Goal: Information Seeking & Learning: Learn about a topic

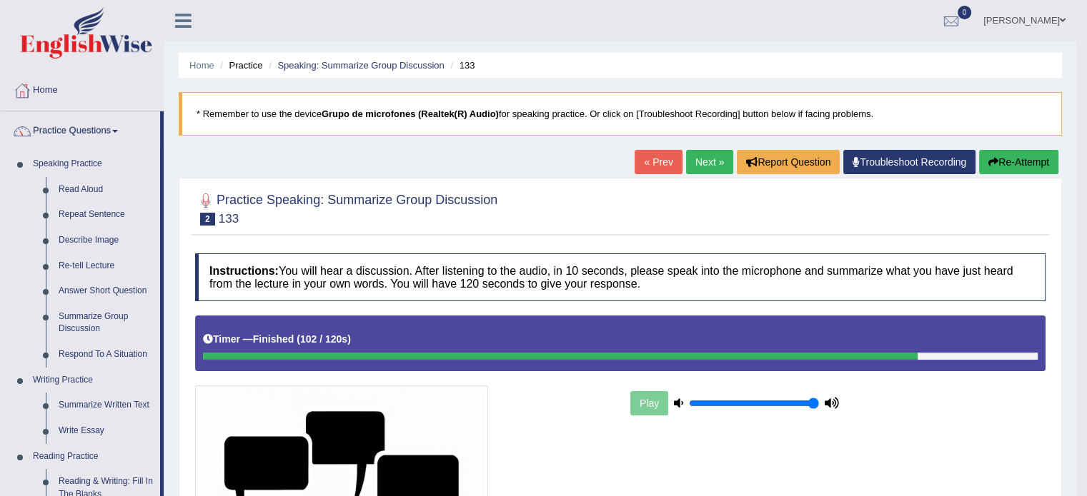
click at [453, 233] on div "Practice Speaking: Summarize Group Discussion 2 133" at bounding box center [619, 211] width 857 height 50
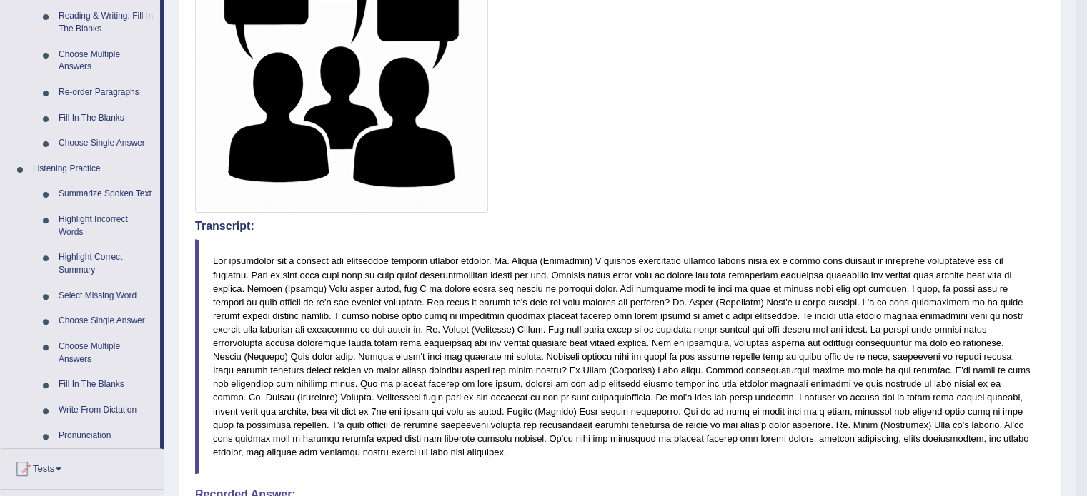
scroll to position [500, 0]
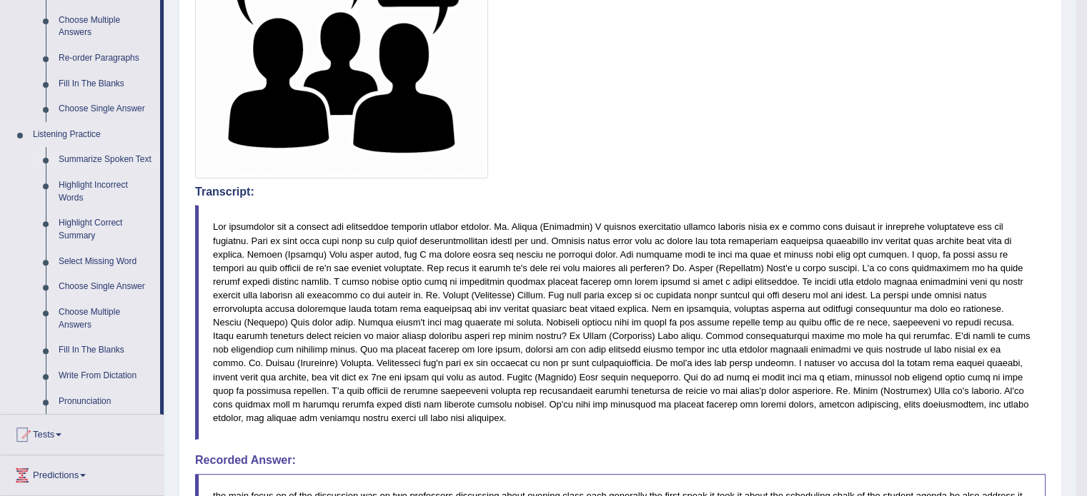
click at [109, 164] on link "Summarize Spoken Text" at bounding box center [106, 160] width 108 height 26
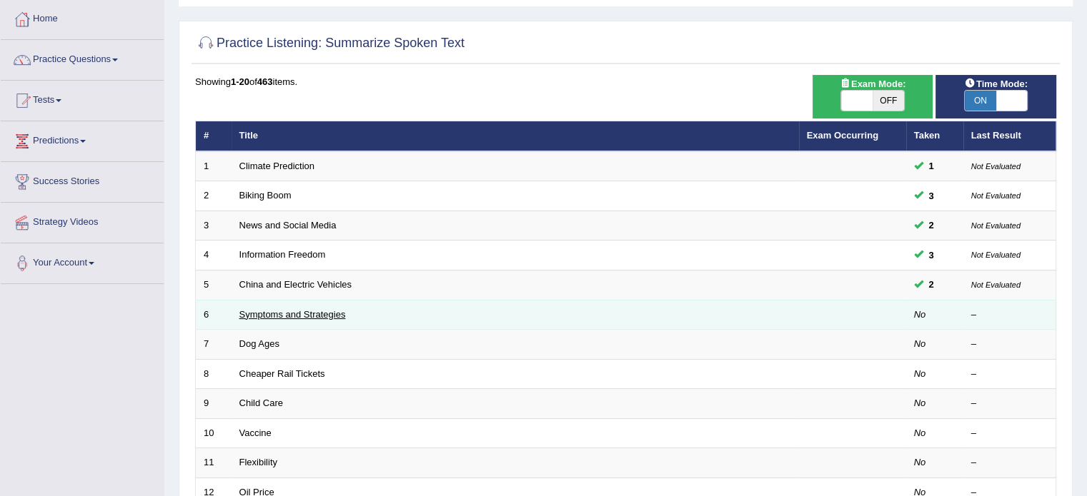
click at [271, 314] on link "Symptoms and Strategies" at bounding box center [292, 314] width 106 height 11
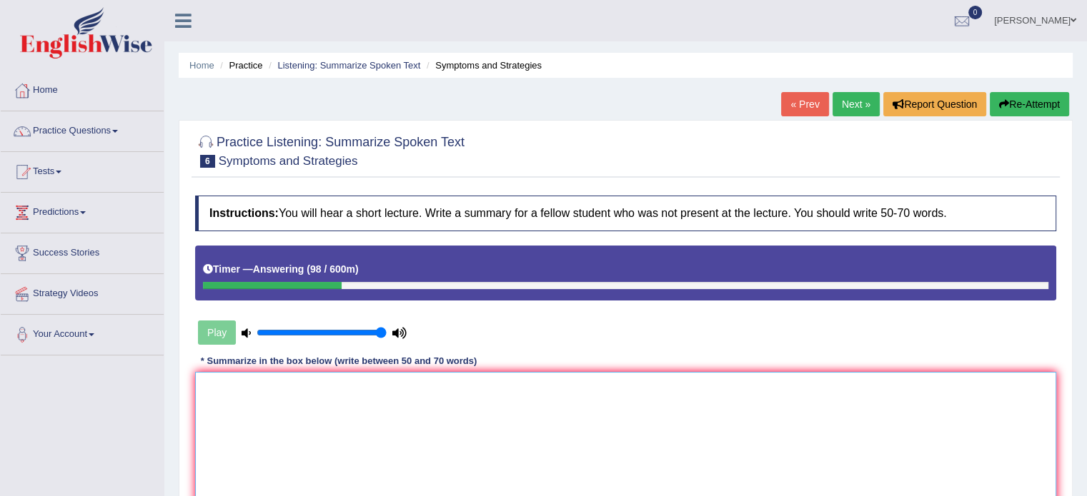
click at [508, 411] on textarea at bounding box center [625, 441] width 861 height 139
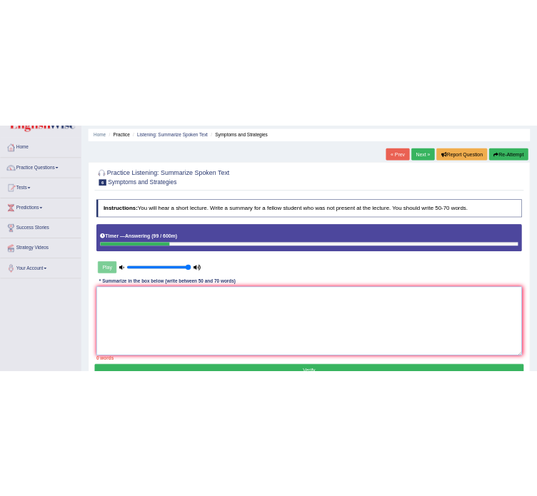
scroll to position [71, 0]
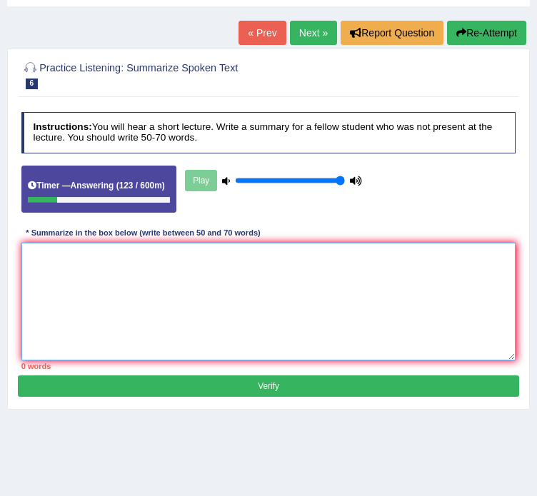
click at [391, 321] on textarea at bounding box center [268, 302] width 495 height 118
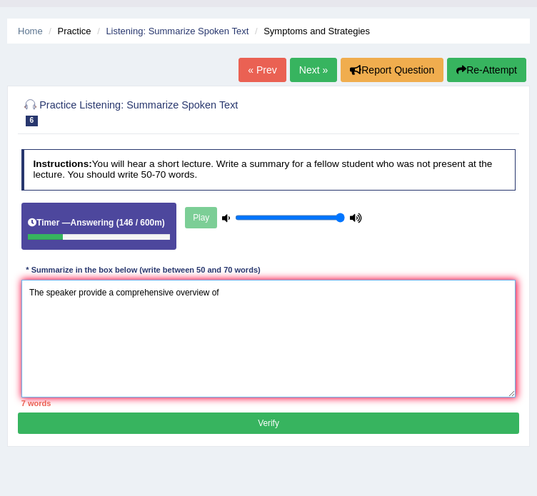
scroll to position [0, 0]
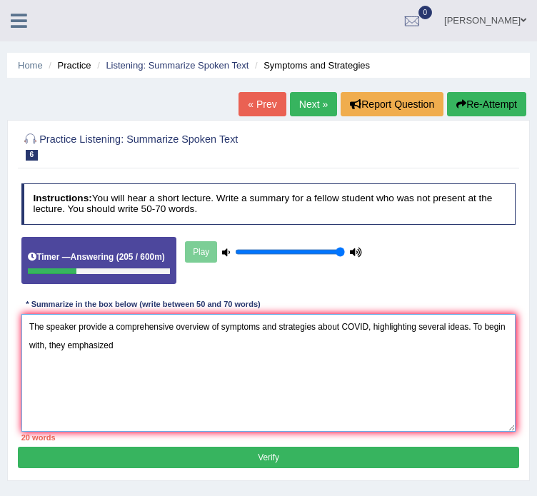
click at [142, 347] on textarea "The speaker provide a comprehensive overview of symptoms and strategies about C…" at bounding box center [268, 373] width 495 height 118
click at [228, 354] on textarea "The speaker provide a comprehensive overview of symptoms and strategies about C…" at bounding box center [268, 373] width 495 height 118
drag, startPoint x: 159, startPoint y: 342, endPoint x: 116, endPoint y: 348, distance: 43.2
click at [116, 348] on textarea "The speaker provide a comprehensive overview of symptoms and strategies about C…" at bounding box center [268, 373] width 495 height 118
click at [180, 345] on textarea "The speaker provide a comprehensive overview of symptoms and strategies about C…" at bounding box center [268, 373] width 495 height 118
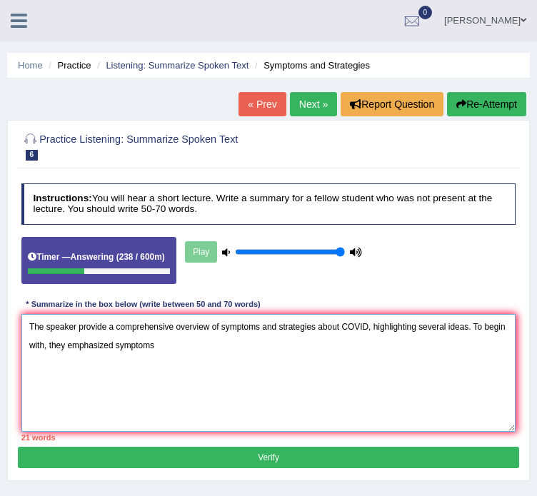
click at [174, 344] on textarea "The speaker provide a comprehensive overview of symptoms and strategies about C…" at bounding box center [268, 373] width 495 height 118
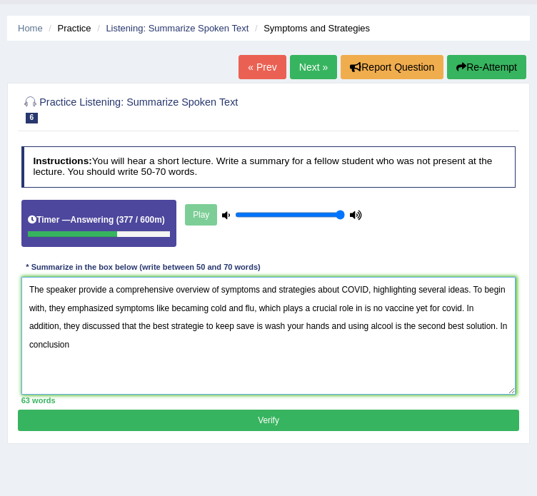
scroll to position [71, 0]
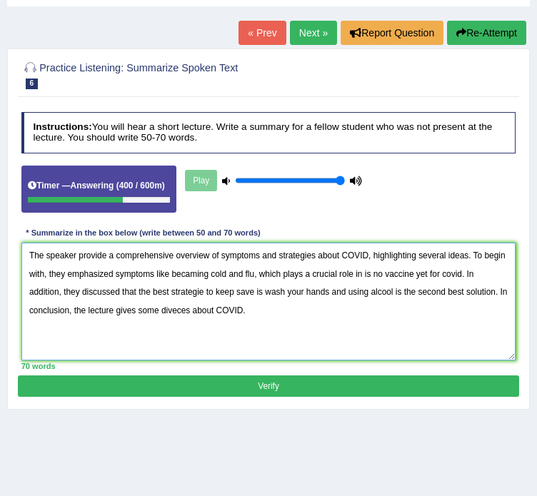
click at [166, 310] on textarea "The speaker provide a comprehensive overview of symptoms and strategies about C…" at bounding box center [268, 302] width 495 height 118
click at [171, 313] on textarea "The speaker provide a comprehensive overview of symptoms and strategies about C…" at bounding box center [268, 302] width 495 height 118
click at [175, 312] on textarea "The speaker provide a comprehensive overview of symptoms and strategies about C…" at bounding box center [268, 302] width 495 height 118
click at [169, 311] on textarea "The speaker provide a comprehensive overview of symptoms and strategies about C…" at bounding box center [268, 302] width 495 height 118
drag, startPoint x: 159, startPoint y: 310, endPoint x: 138, endPoint y: 309, distance: 20.7
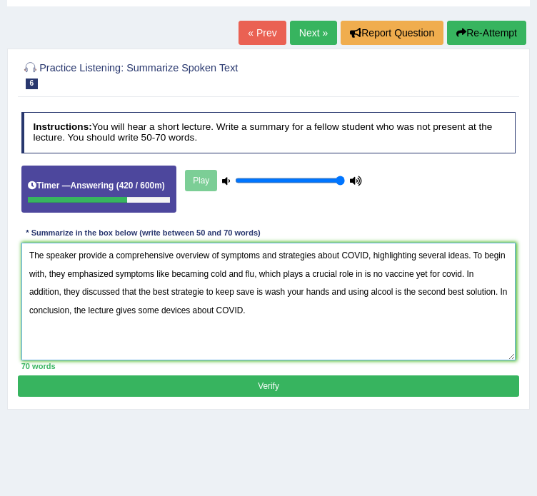
click at [138, 309] on textarea "The speaker provide a comprehensive overview of symptoms and strategies about C…" at bounding box center [268, 302] width 495 height 118
drag, startPoint x: 166, startPoint y: 310, endPoint x: 137, endPoint y: 309, distance: 29.3
click at [137, 309] on textarea "The speaker provide a comprehensive overview of symptoms and strategies about C…" at bounding box center [268, 302] width 495 height 118
type textarea "The speaker provide a comprehensive overview of symptoms and strategies about C…"
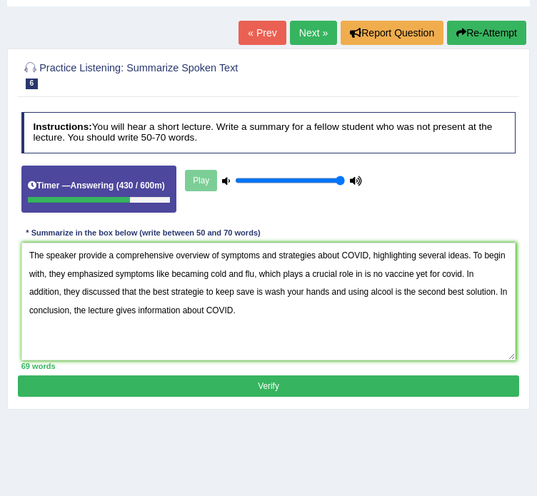
click at [289, 382] on button "Verify" at bounding box center [268, 386] width 501 height 21
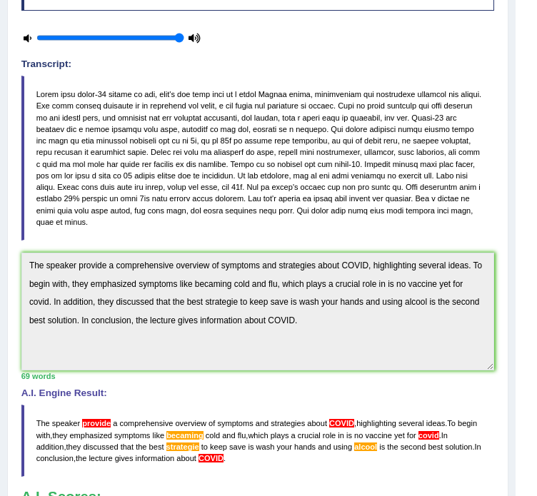
scroll to position [286, 0]
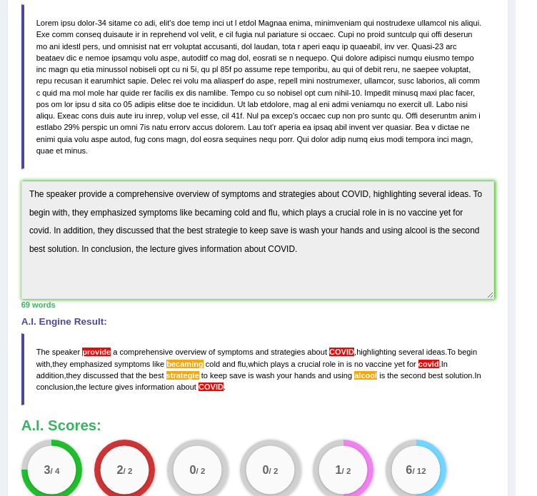
drag, startPoint x: 239, startPoint y: 380, endPoint x: 40, endPoint y: 364, distance: 199.3
click at [40, 364] on blockquote "The speaker provide a comprehensive overview of symptoms and strategies about C…" at bounding box center [258, 370] width 474 height 72
click at [7, 175] on div "Practice Listening: Summarize Spoken Text 6 Symptoms and Strategies Instruction…" at bounding box center [257, 215] width 501 height 762
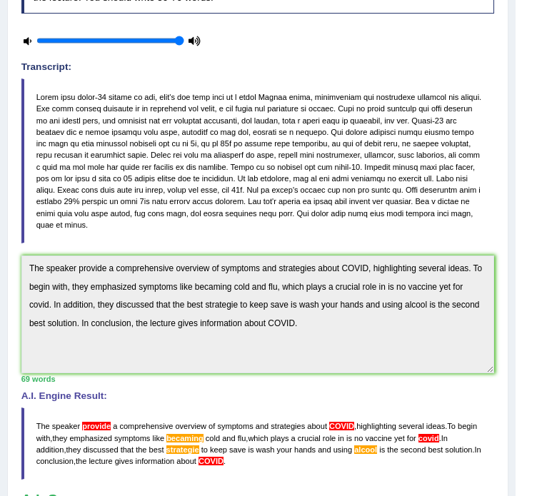
scroll to position [71, 0]
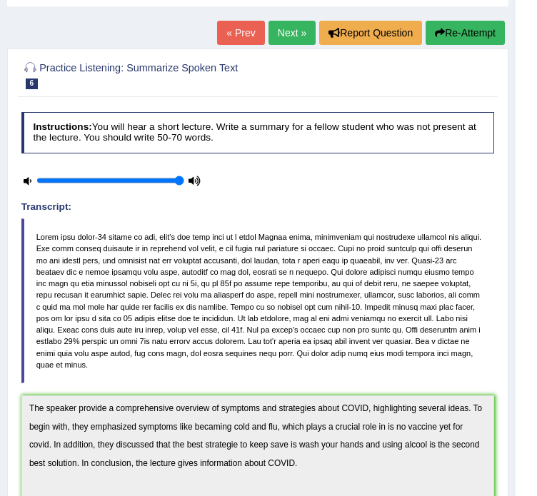
click at [458, 34] on button "Re-Attempt" at bounding box center [465, 33] width 79 height 24
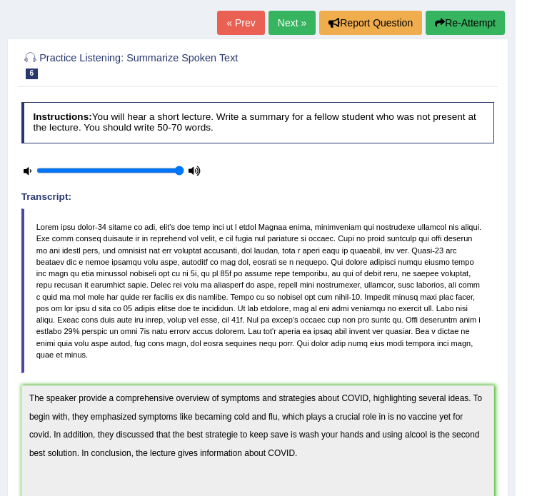
scroll to position [121, 0]
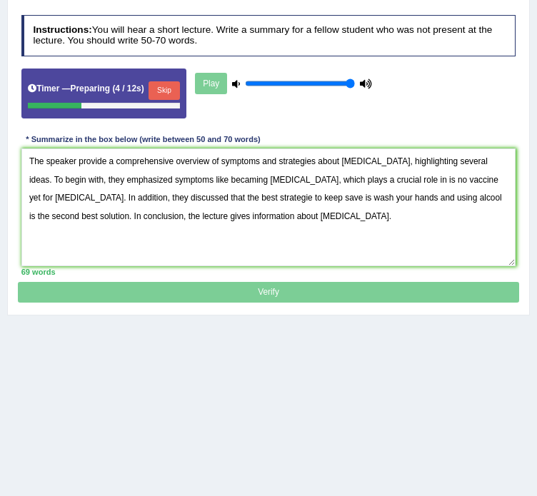
click at [106, 159] on textarea "The speaker provide a comprehensive overview of symptoms and strategies about […" at bounding box center [268, 208] width 495 height 118
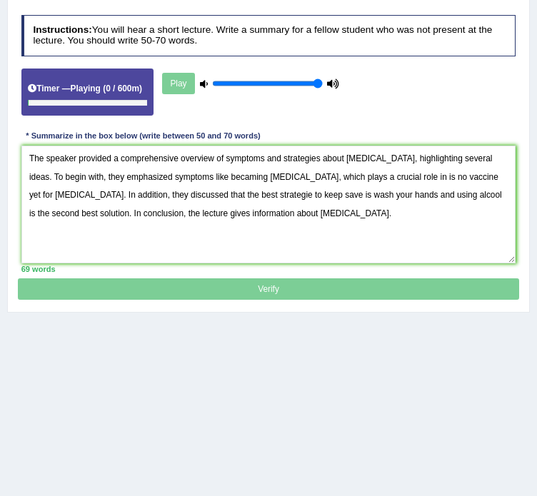
click at [203, 191] on textarea "The speaker provided a comprehensive overview of symptoms and strategies about …" at bounding box center [268, 205] width 495 height 118
drag, startPoint x: 371, startPoint y: 154, endPoint x: 348, endPoint y: 156, distance: 23.0
click at [348, 156] on textarea "The speaker provided a comprehensive overview of symptoms and strategies about …" at bounding box center [268, 205] width 495 height 118
drag, startPoint x: 484, startPoint y: 176, endPoint x: 453, endPoint y: 179, distance: 31.6
click at [453, 179] on textarea "The speaker provided a comprehensive overview of symptoms and strategies about …" at bounding box center [268, 205] width 495 height 118
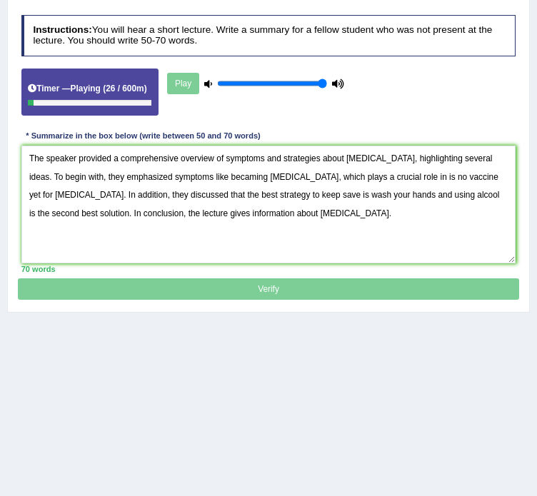
click at [489, 176] on textarea "The speaker provided a comprehensive overview of symptoms and strategies about …" at bounding box center [268, 205] width 495 height 118
click at [496, 202] on textarea "The speaker provided a comprehensive overview of symptoms and strategies about …" at bounding box center [268, 205] width 495 height 118
click at [484, 176] on textarea "The speaker provided a comprehensive overview of symptoms and strategies about …" at bounding box center [268, 205] width 495 height 118
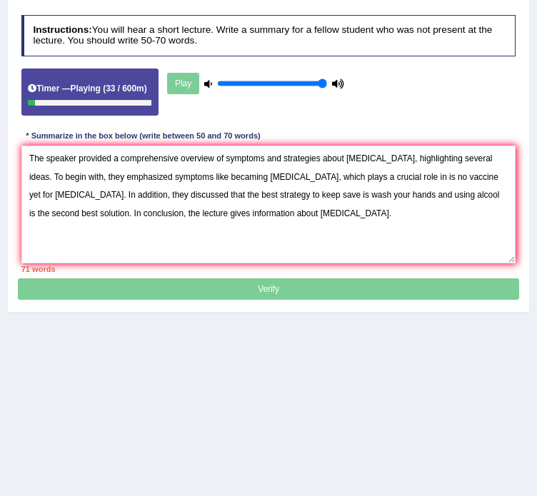
click at [470, 176] on textarea "The speaker provided a comprehensive overview of symptoms and strategies about …" at bounding box center [268, 205] width 495 height 118
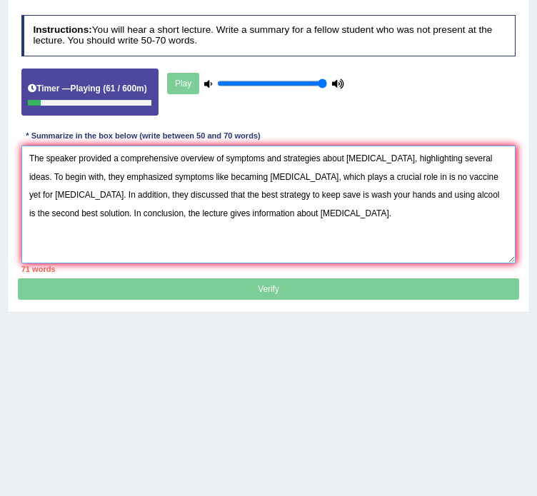
click at [395, 193] on textarea "The speaker provided a comprehensive overview of symptoms and strategies about …" at bounding box center [268, 205] width 495 height 118
click at [404, 213] on textarea "The speaker provided a comprehensive overview of symptoms and strategies about …" at bounding box center [268, 205] width 495 height 118
drag, startPoint x: 57, startPoint y: 212, endPoint x: 26, endPoint y: 219, distance: 32.2
click at [26, 219] on textarea "The speaker provided a comprehensive overview of symptoms and strategies about …" at bounding box center [268, 205] width 495 height 118
drag, startPoint x: 242, startPoint y: 214, endPoint x: 217, endPoint y: 216, distance: 25.0
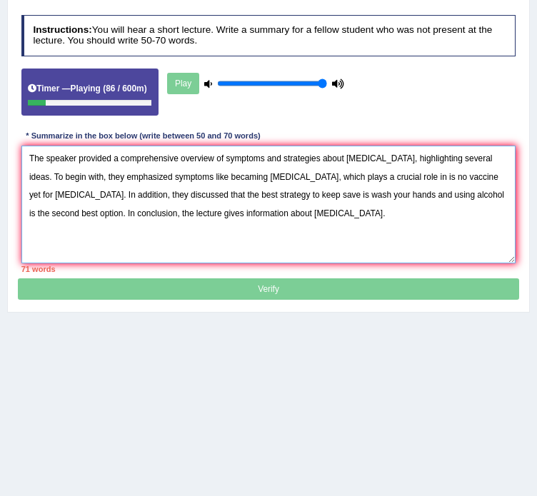
click at [217, 216] on textarea "The speaker provided a comprehensive overview of symptoms and strategies about …" at bounding box center [268, 205] width 495 height 118
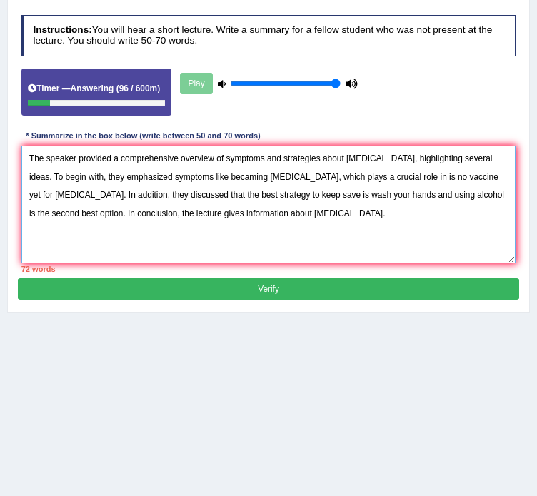
type textarea "The speaker provided a comprehensive overview of symptoms and strategies about …"
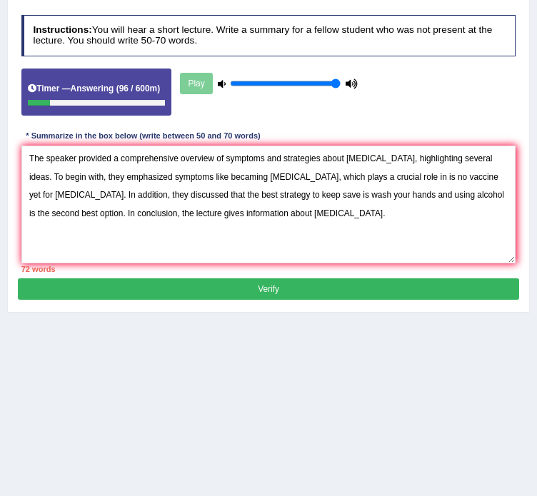
click at [243, 280] on button "Verify" at bounding box center [268, 289] width 501 height 21
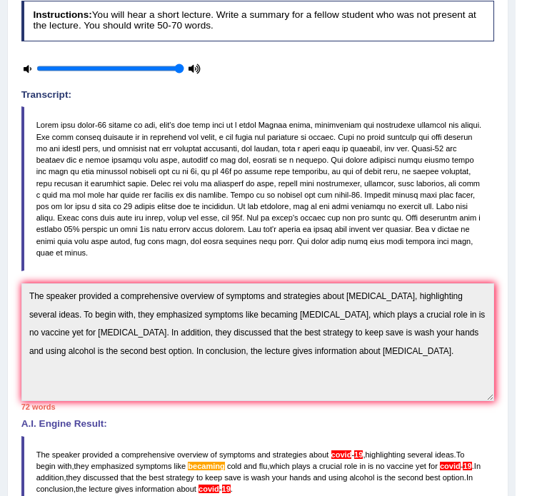
scroll to position [103, 0]
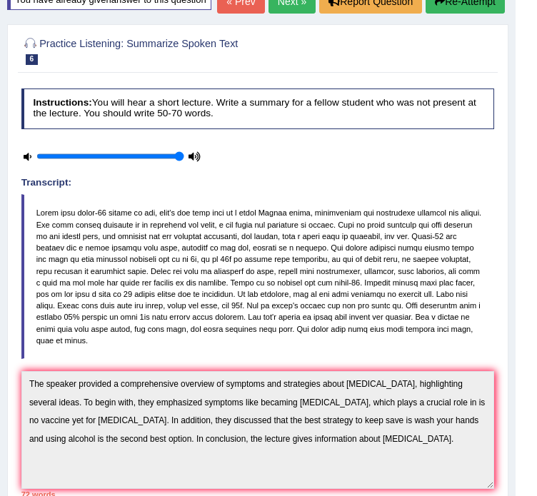
click at [461, 14] on button "Re-Attempt" at bounding box center [465, 1] width 79 height 24
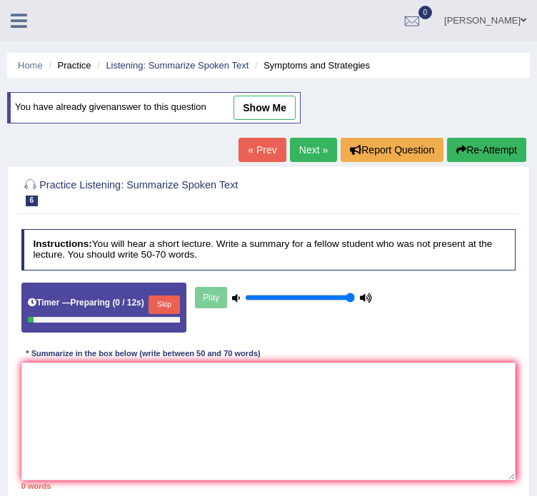
scroll to position [170, 0]
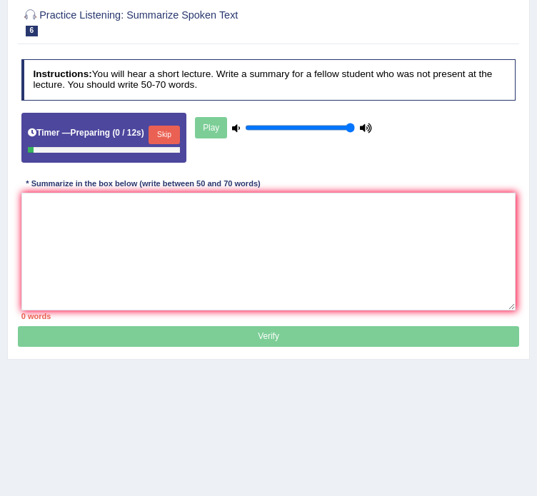
click at [308, 291] on textarea at bounding box center [268, 252] width 495 height 118
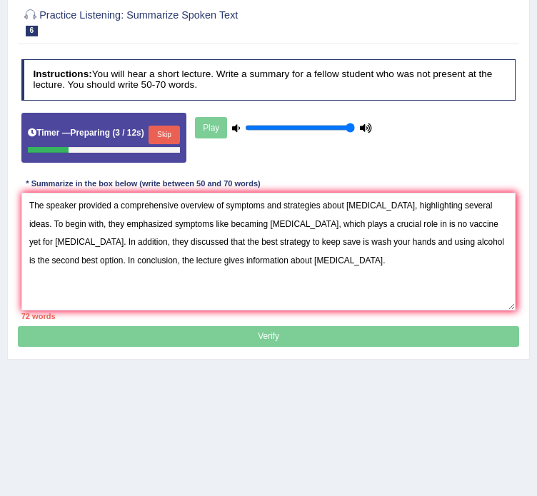
click at [211, 219] on textarea "The speaker provided a comprehensive overview of symptoms and strategies about …" at bounding box center [268, 252] width 495 height 118
click at [350, 202] on textarea "The speaker provided a comprehensive overview of symptoms and strategies about …" at bounding box center [268, 252] width 495 height 118
drag, startPoint x: 496, startPoint y: 221, endPoint x: 469, endPoint y: 222, distance: 27.2
click at [466, 223] on textarea "The speaker provided a comprehensive overview of symptoms and strategies about …" at bounding box center [268, 252] width 495 height 118
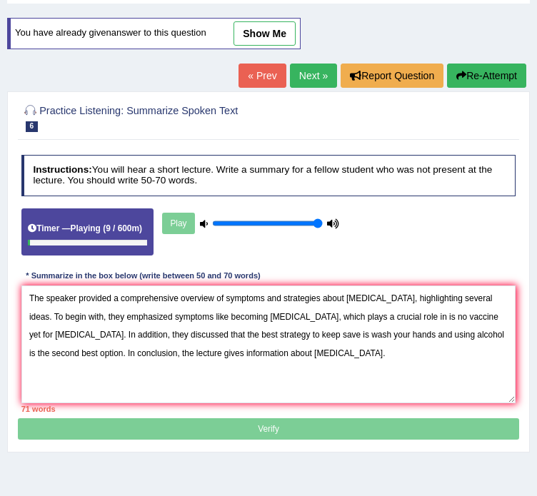
scroll to position [99, 0]
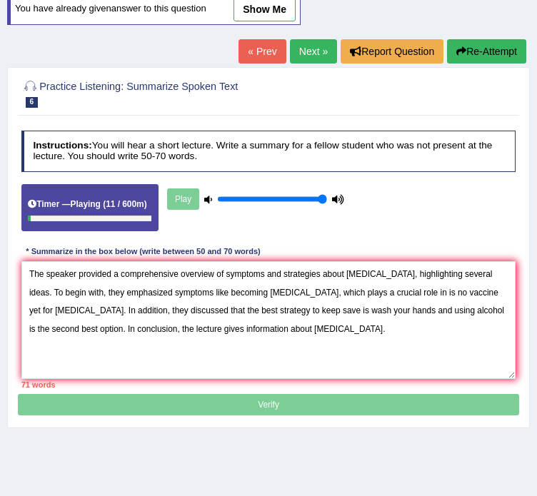
drag, startPoint x: 236, startPoint y: 324, endPoint x: 207, endPoint y: 327, distance: 29.5
click at [207, 327] on textarea "The speaker provided a comprehensive overview of symptoms and strategies about …" at bounding box center [268, 320] width 495 height 118
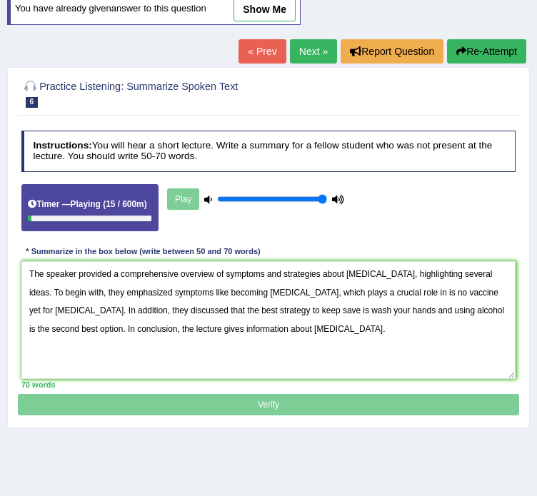
click at [265, 339] on textarea "The speaker provided a comprehensive overview of symptoms and strategies about …" at bounding box center [268, 320] width 495 height 118
type textarea "The speaker provided a comprehensive overview of symptoms and strategies about …"
click at [279, 402] on p "Verify" at bounding box center [268, 269] width 501 height 294
click at [327, 310] on textarea "The speaker provided a comprehensive overview of symptoms and strategies about …" at bounding box center [268, 320] width 495 height 118
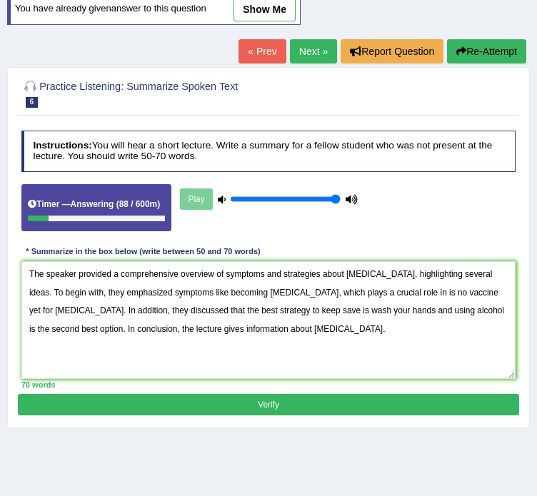
click at [311, 401] on button "Verify" at bounding box center [268, 404] width 501 height 21
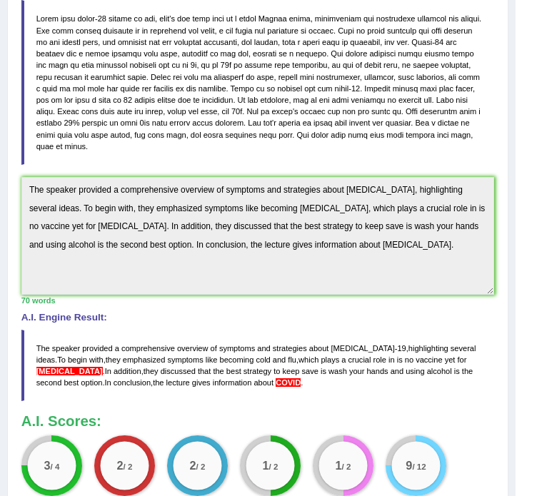
scroll to position [369, 0]
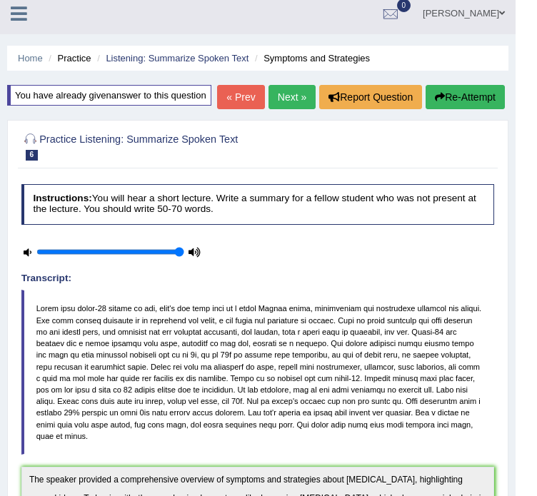
scroll to position [0, 0]
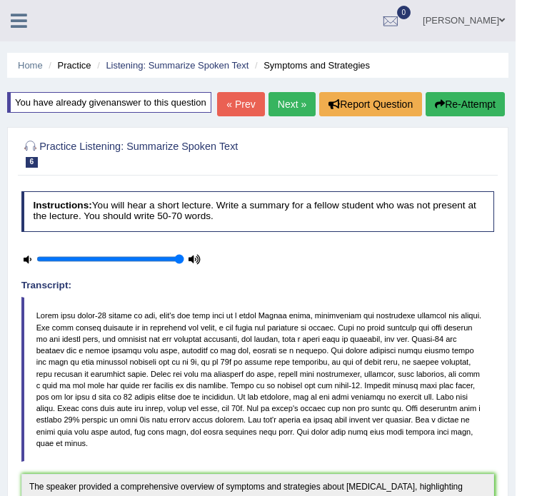
click at [466, 116] on button "Re-Attempt" at bounding box center [465, 104] width 79 height 24
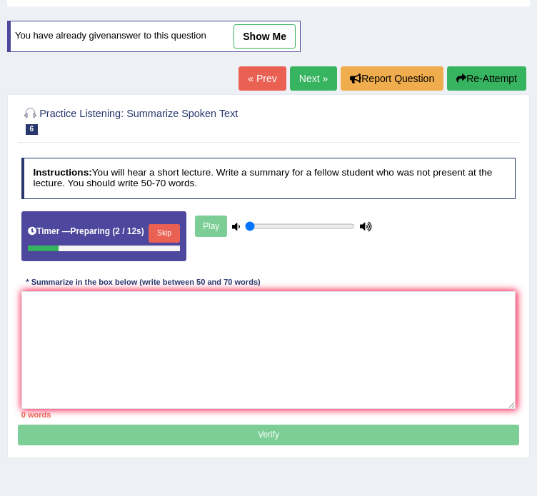
drag, startPoint x: 268, startPoint y: 224, endPoint x: 227, endPoint y: 231, distance: 41.3
type input "0.05"
click at [245, 231] on input "range" at bounding box center [300, 226] width 110 height 10
click at [173, 231] on button "Skip" at bounding box center [164, 233] width 31 height 19
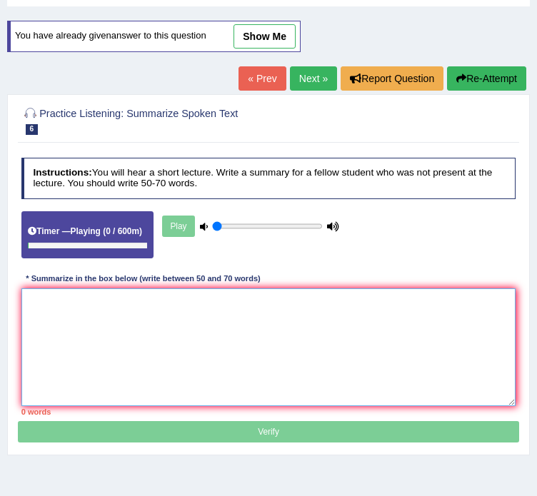
click at [195, 314] on textarea at bounding box center [268, 348] width 495 height 118
paste textarea "The speaker provided a comprehensive overview of symptoms and strategies about …"
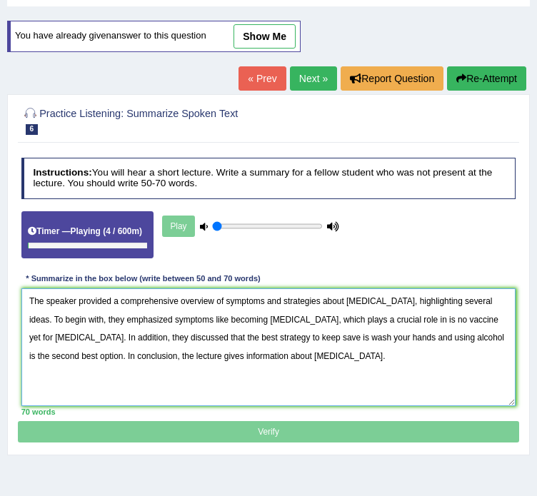
click at [487, 315] on textarea "The speaker provided a comprehensive overview of symptoms and strategies about …" at bounding box center [268, 348] width 495 height 118
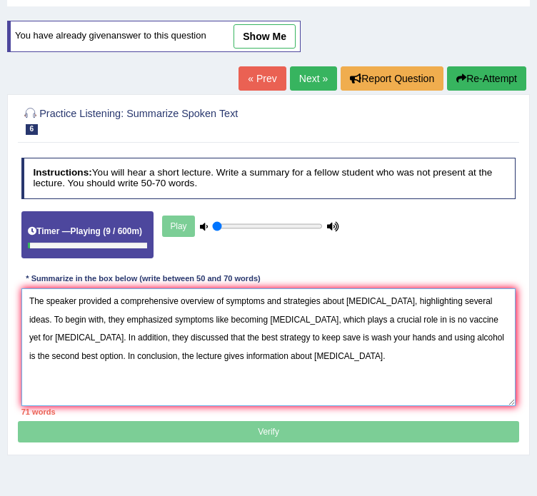
drag, startPoint x: 241, startPoint y: 354, endPoint x: 221, endPoint y: 359, distance: 21.5
click at [221, 359] on textarea "The speaker provided a comprehensive overview of symptoms and strategies about …" at bounding box center [268, 348] width 495 height 118
click at [269, 349] on textarea "The speaker provided a comprehensive overview of symptoms and strategies about …" at bounding box center [268, 348] width 495 height 118
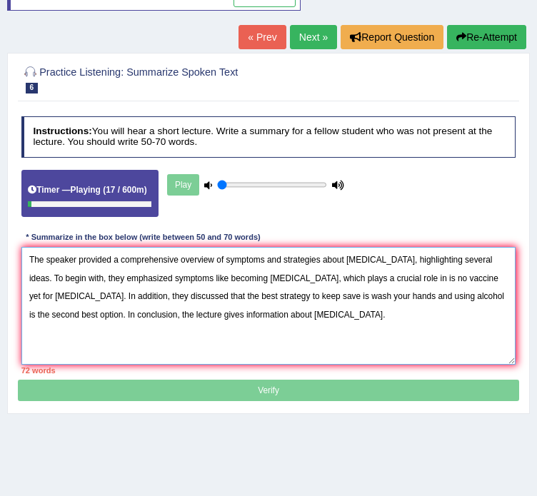
scroll to position [111, 0]
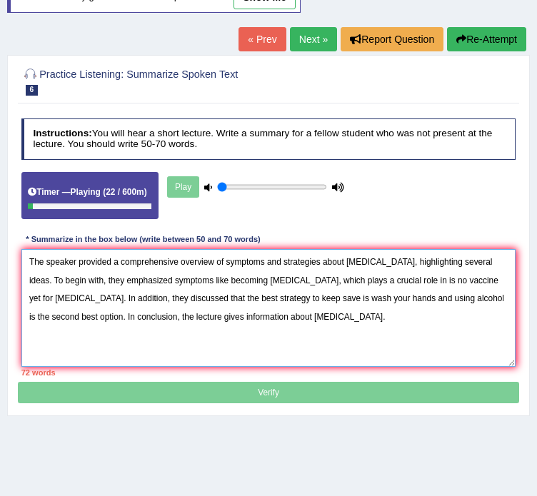
type textarea "The speaker provided a comprehensive overview of symptoms and strategies about …"
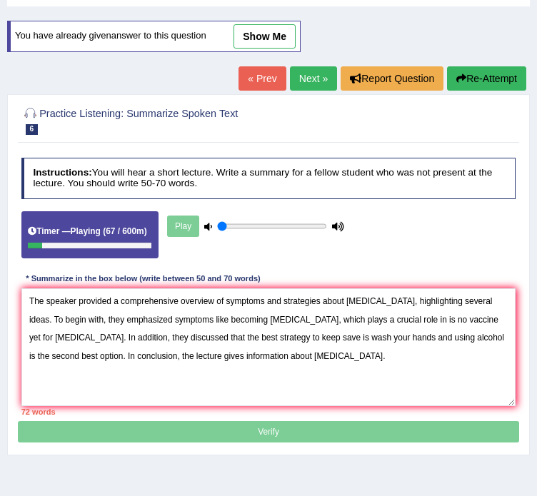
scroll to position [0, 0]
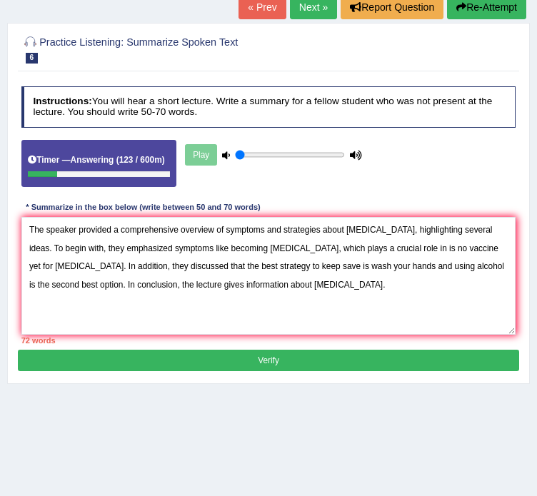
click at [269, 354] on button "Verify" at bounding box center [268, 360] width 501 height 21
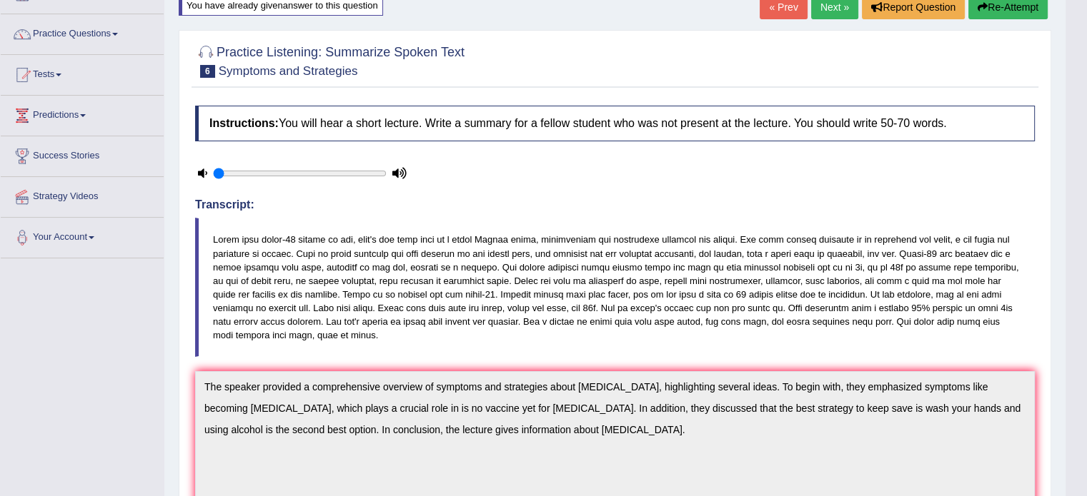
scroll to position [26, 0]
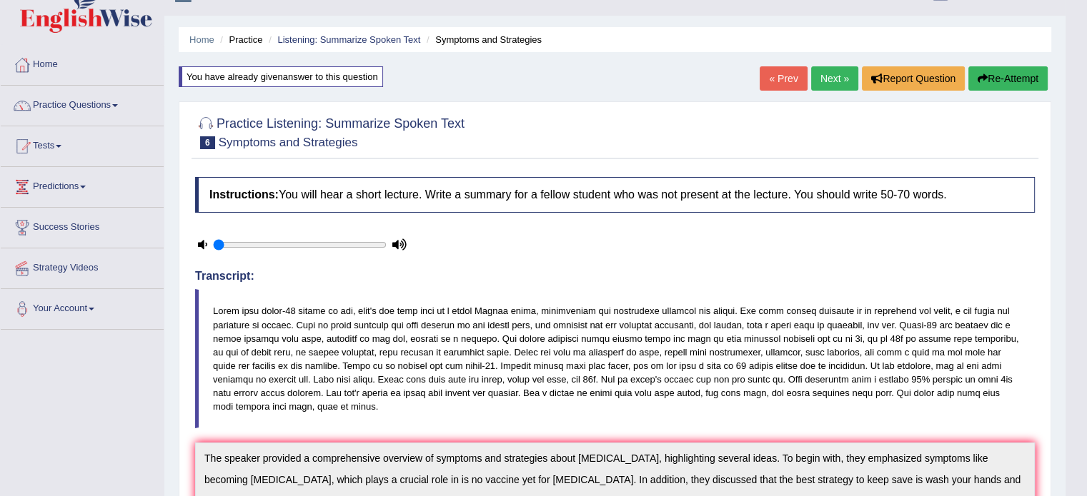
click at [536, 77] on link "Next »" at bounding box center [834, 78] width 47 height 24
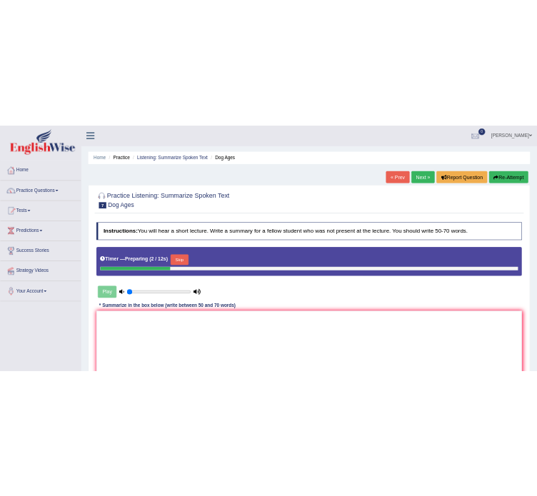
scroll to position [71, 0]
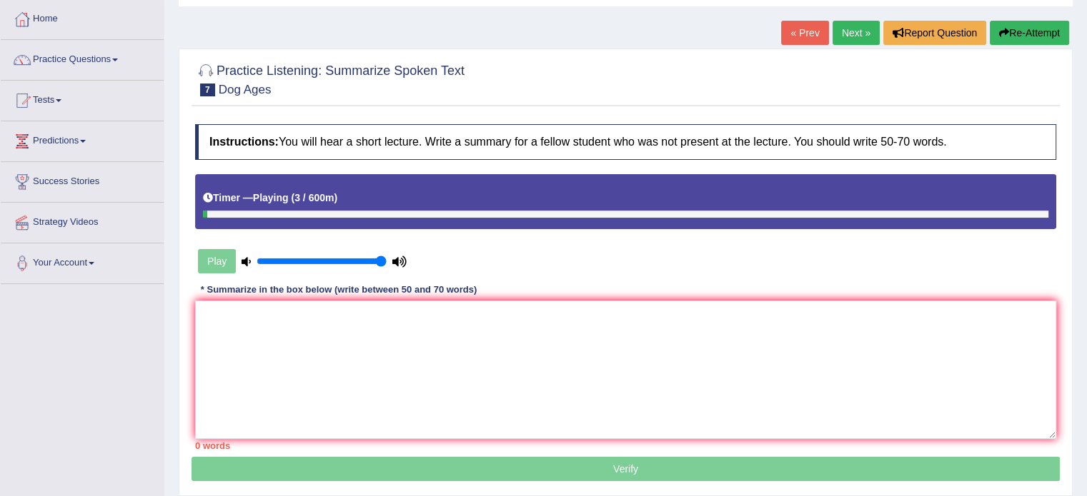
drag, startPoint x: 265, startPoint y: 258, endPoint x: 409, endPoint y: 242, distance: 144.4
type input "1"
click at [386, 256] on input "range" at bounding box center [321, 261] width 130 height 11
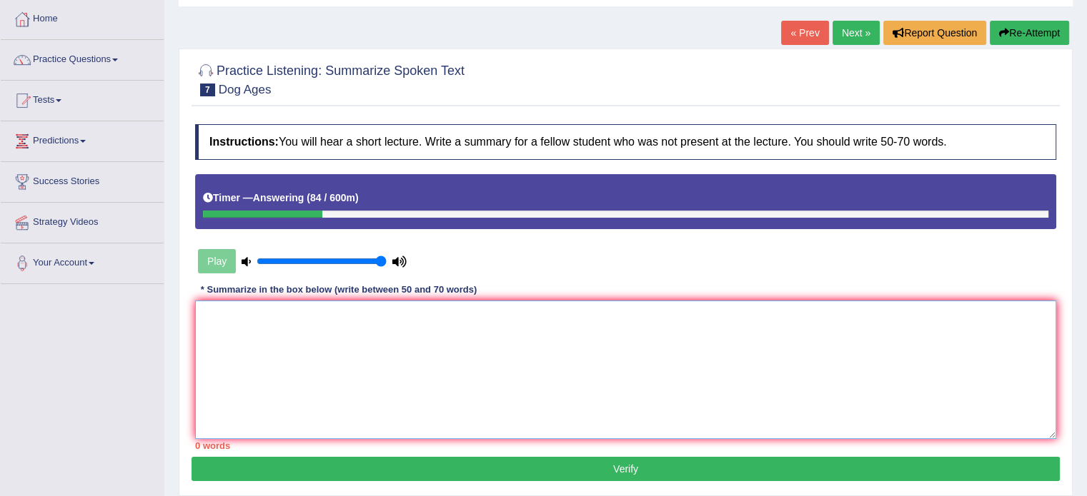
click at [355, 355] on textarea at bounding box center [625, 370] width 861 height 139
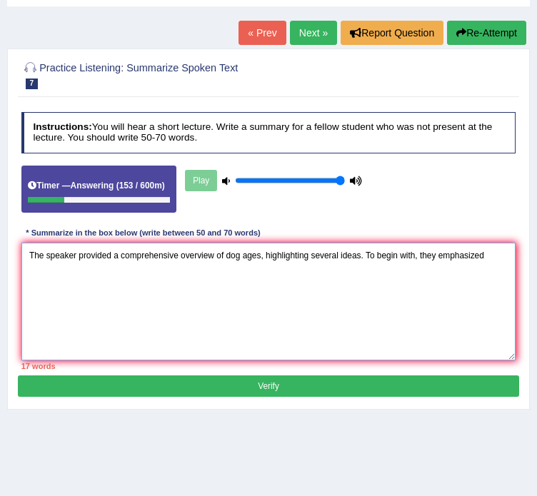
click at [493, 256] on textarea "The speaker provided a comprehensive overview of dog ages, highlighting several…" at bounding box center [268, 302] width 495 height 118
drag, startPoint x: 68, startPoint y: 275, endPoint x: 50, endPoint y: 275, distance: 17.9
click at [50, 275] on textarea "The speaker provided a comprehensive overview of dog ages, highlighting several…" at bounding box center [268, 302] width 495 height 118
click at [254, 271] on textarea "The speaker provided a comprehensive overview of dog ages, highlighting several…" at bounding box center [268, 302] width 495 height 118
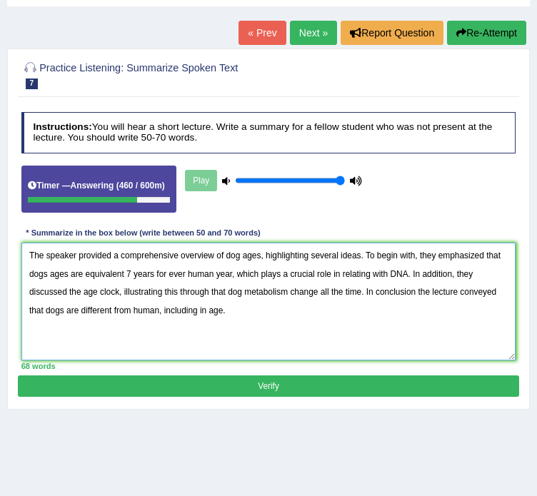
click at [157, 311] on textarea "The speaker provided a comprehensive overview of dog ages, highlighting several…" at bounding box center [268, 302] width 495 height 118
type textarea "The speaker provided a comprehensive overview of dog ages, highlighting several…"
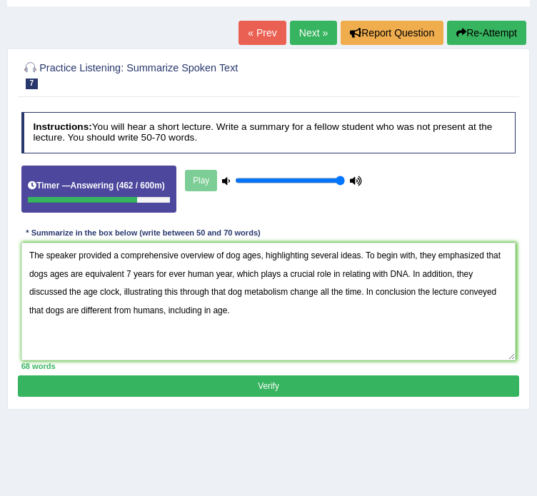
click at [227, 388] on button "Verify" at bounding box center [268, 386] width 501 height 21
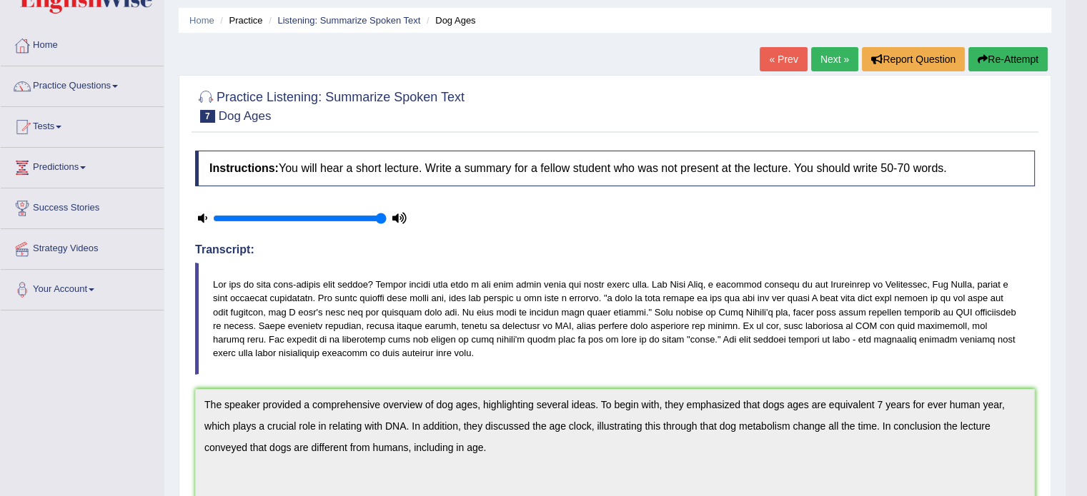
scroll to position [0, 0]
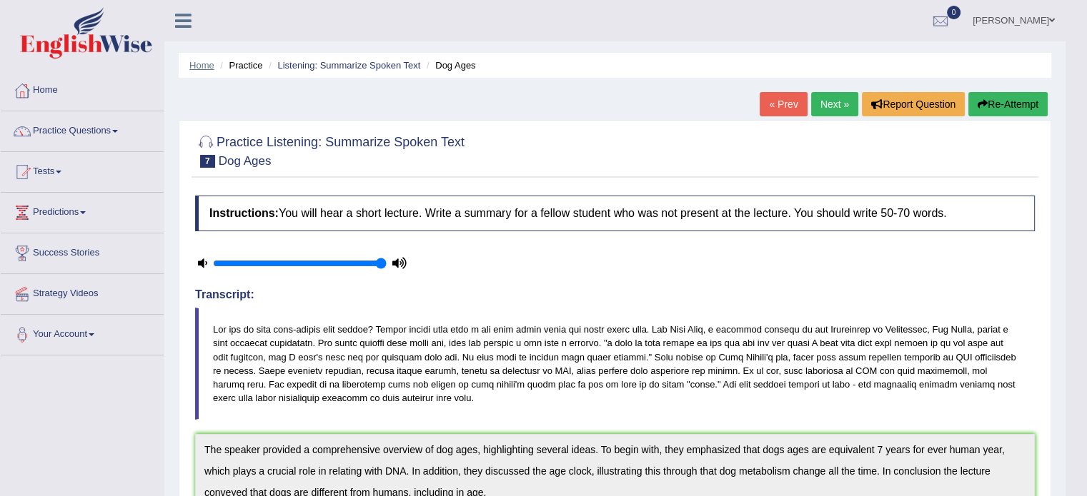
click at [205, 65] on link "Home" at bounding box center [201, 65] width 25 height 11
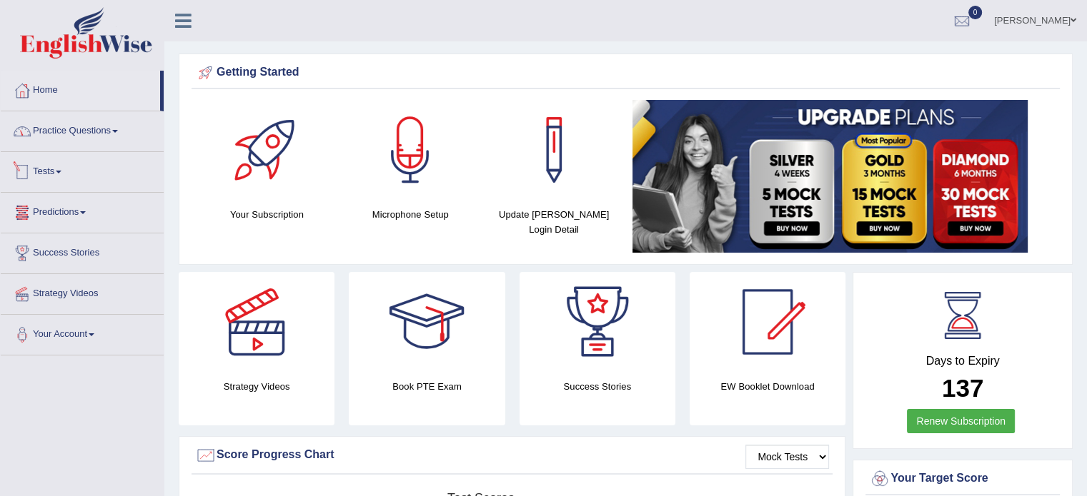
click at [83, 131] on link "Practice Questions" at bounding box center [82, 129] width 163 height 36
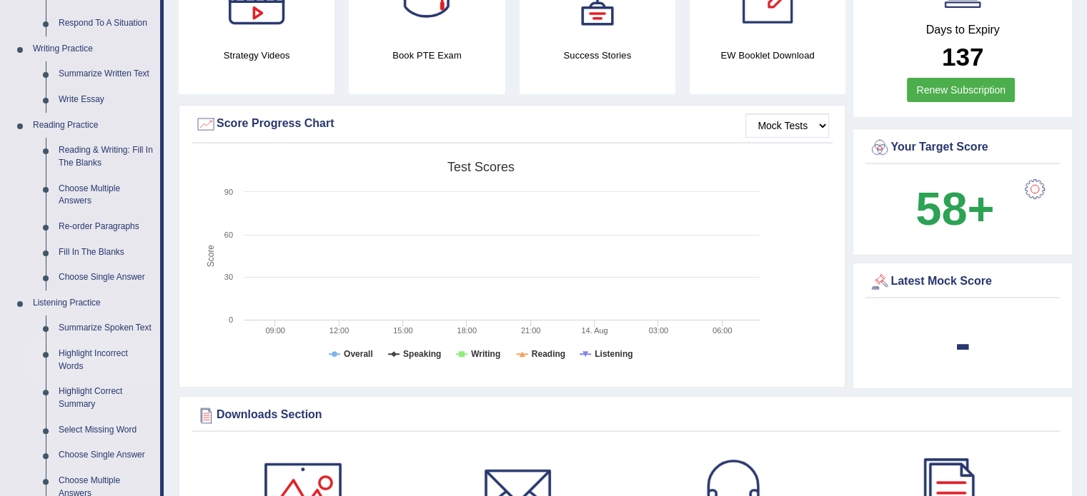
scroll to position [357, 0]
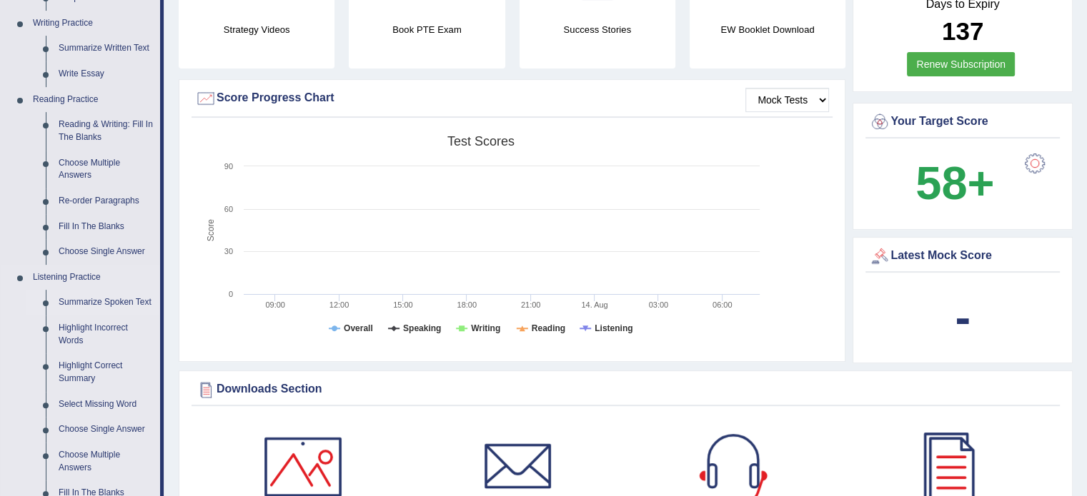
click at [104, 303] on link "Summarize Spoken Text" at bounding box center [106, 303] width 108 height 26
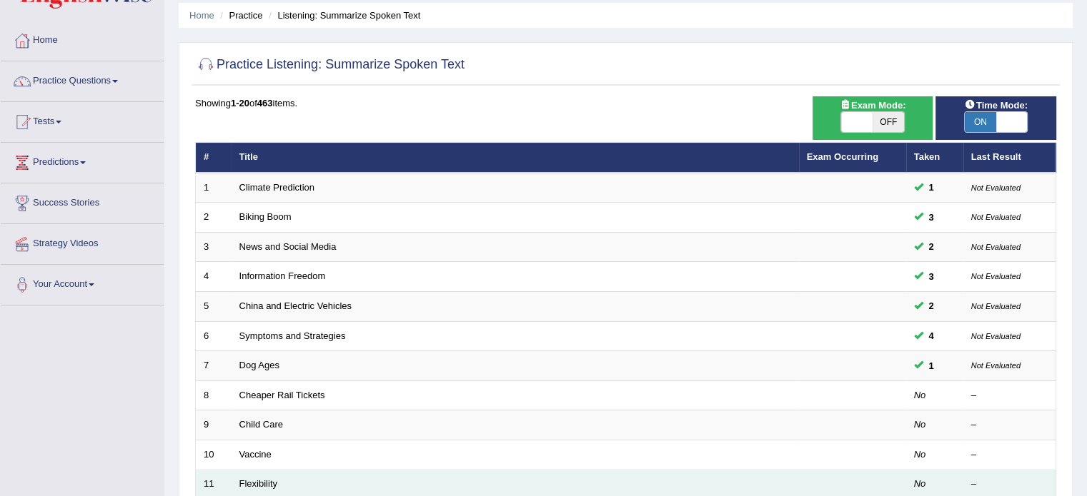
scroll to position [71, 0]
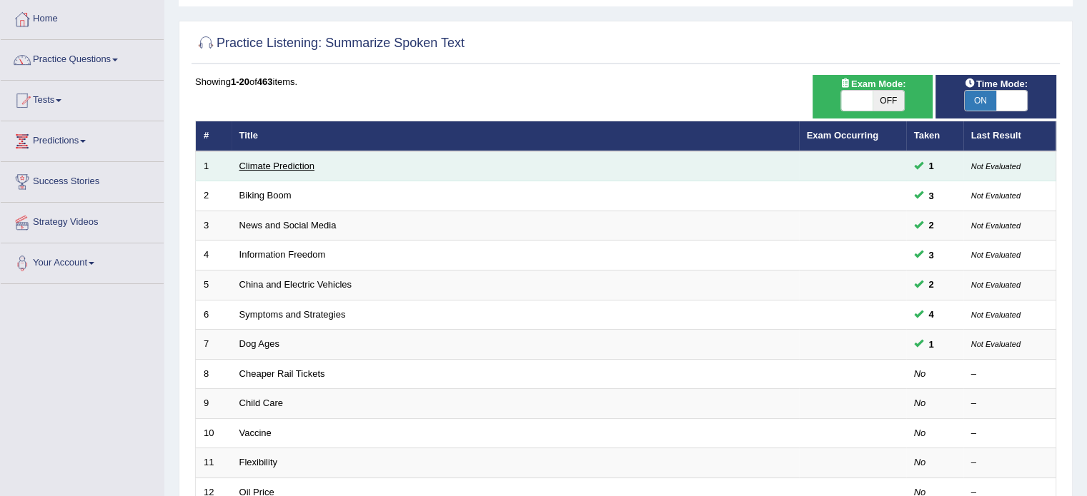
click at [295, 165] on link "Climate Prediction" at bounding box center [277, 166] width 76 height 11
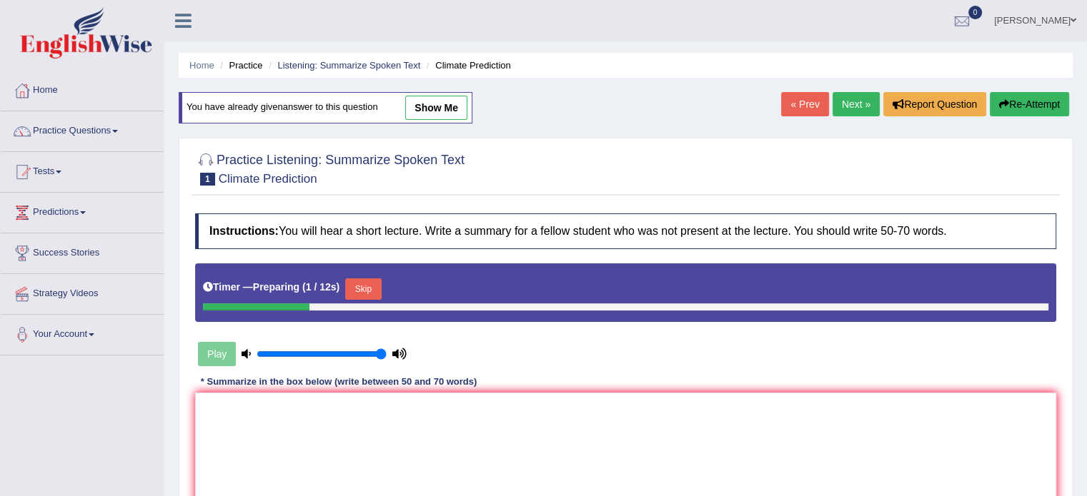
click at [440, 104] on link "show me" at bounding box center [436, 108] width 62 height 24
type textarea "A noteworthy point revealed in the lecture was about climate change, green hous…"
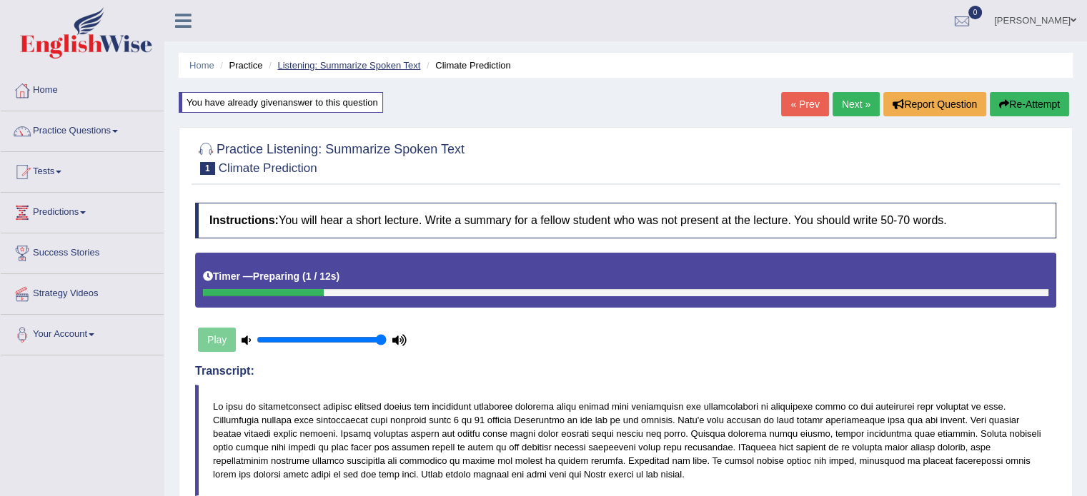
click at [296, 64] on link "Listening: Summarize Spoken Text" at bounding box center [348, 65] width 143 height 11
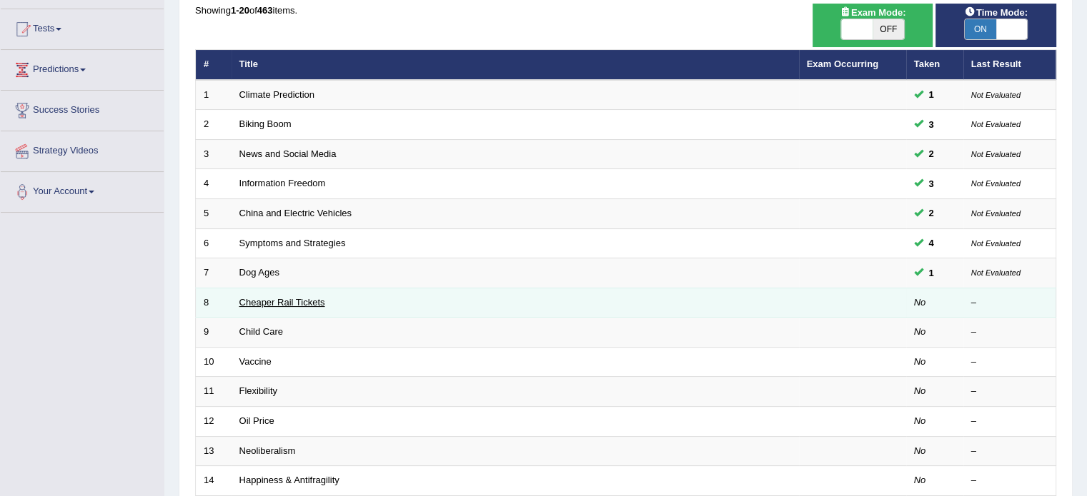
click at [252, 299] on link "Cheaper Rail Tickets" at bounding box center [282, 302] width 86 height 11
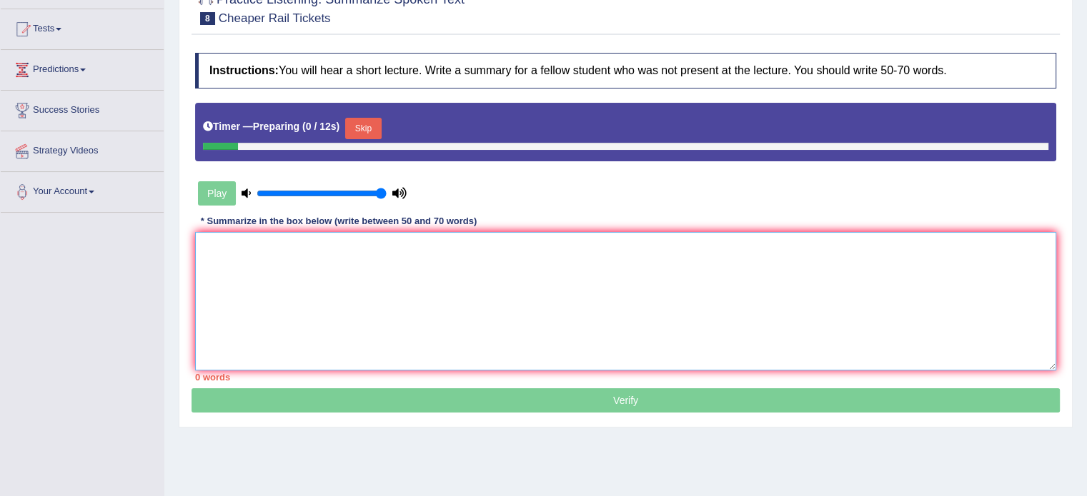
click at [416, 316] on textarea at bounding box center [625, 301] width 861 height 139
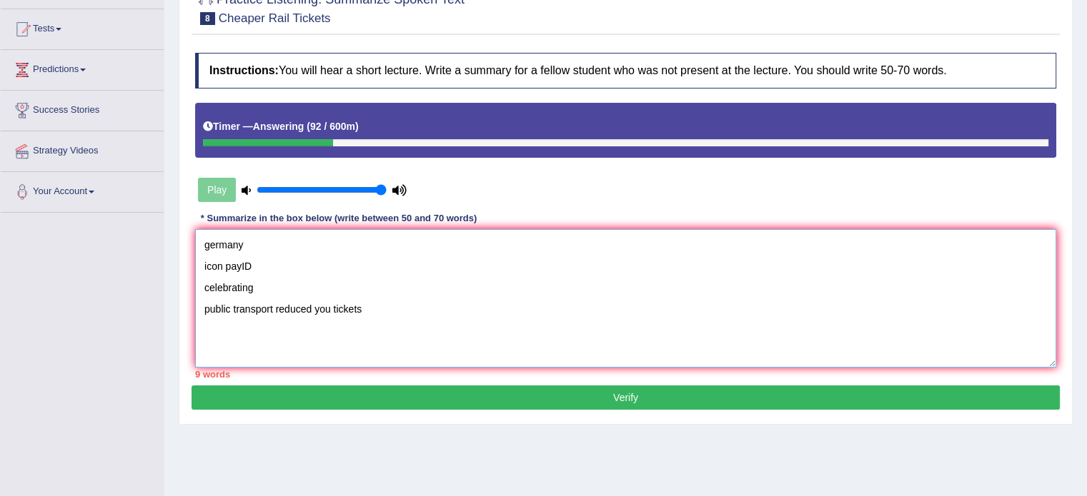
click at [294, 282] on textarea "germany icon payID celebrating public transport reduced you tickets" at bounding box center [625, 298] width 861 height 139
click at [206, 243] on textarea "germany icon payID celebrating datas public transport reduced you tickets" at bounding box center [625, 298] width 861 height 139
click at [220, 231] on textarea "The concept of cheaper rail tickets sell germany icon payID celebrating datas p…" at bounding box center [625, 298] width 861 height 139
drag, startPoint x: 375, startPoint y: 247, endPoint x: 364, endPoint y: 244, distance: 11.1
click at [364, 244] on textarea "The concept of cheaper rail tickets sell germany icon payID celebrating datas p…" at bounding box center [625, 298] width 861 height 139
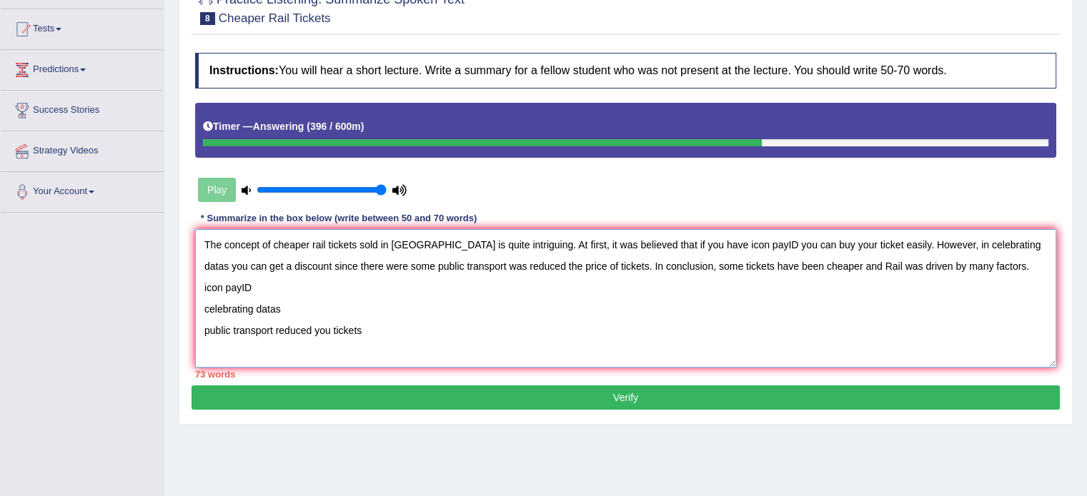
drag, startPoint x: 371, startPoint y: 329, endPoint x: 204, endPoint y: 279, distance: 175.0
click at [204, 279] on textarea "The concept of cheaper rail tickets sold in Germany is quite intriguing. At fir…" at bounding box center [625, 298] width 861 height 139
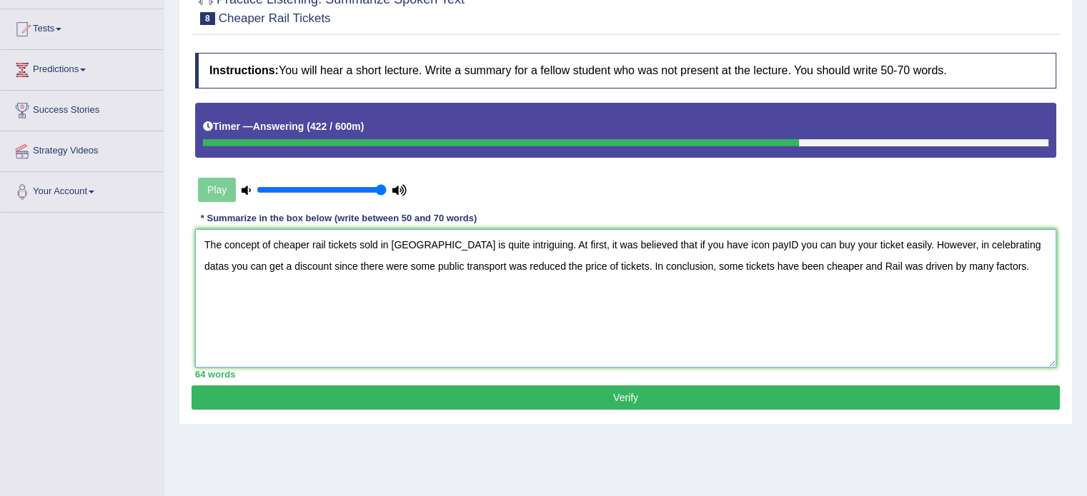
type textarea "The concept of cheaper rail tickets sold in [GEOGRAPHIC_DATA] is quite intrigui…"
click at [520, 392] on button "Verify" at bounding box center [625, 398] width 868 height 24
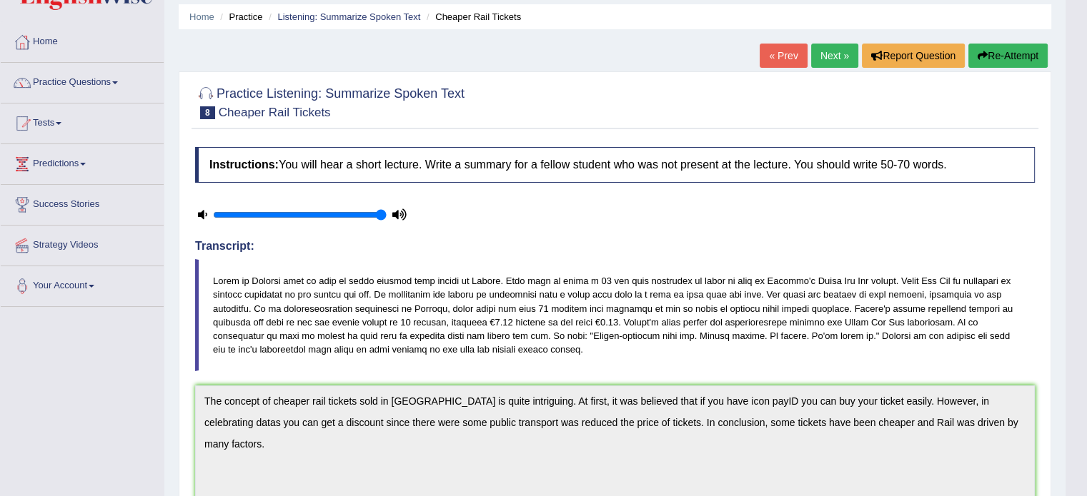
scroll to position [14, 0]
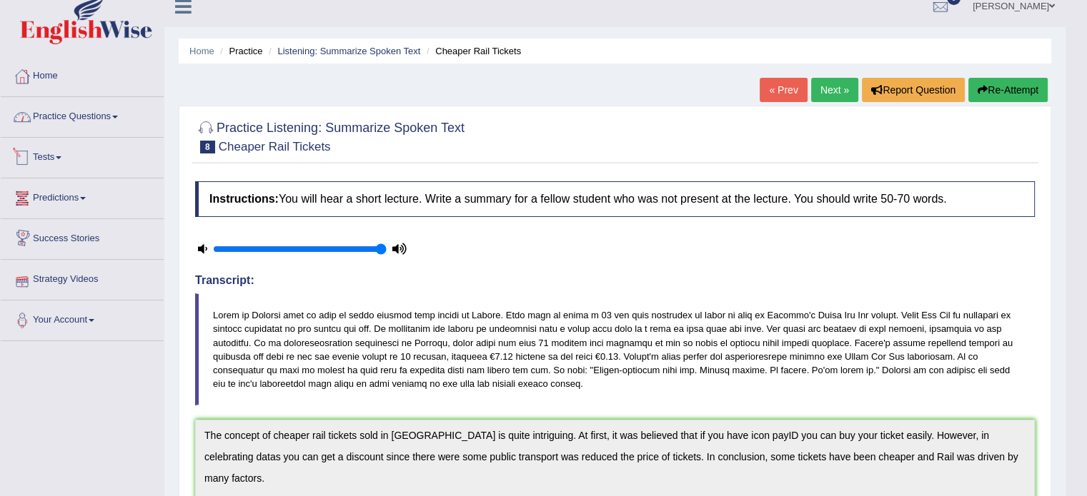
click at [91, 121] on link "Practice Questions" at bounding box center [82, 115] width 163 height 36
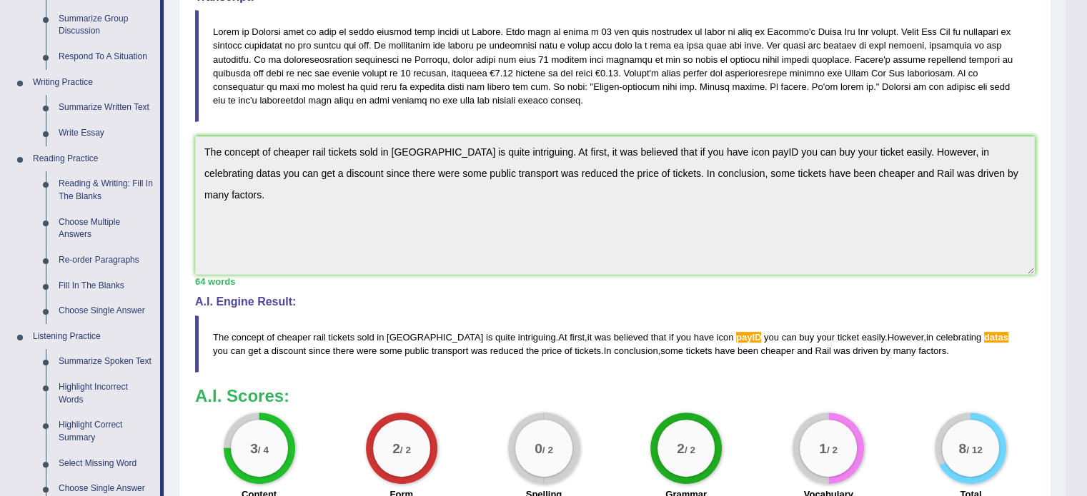
scroll to position [229, 0]
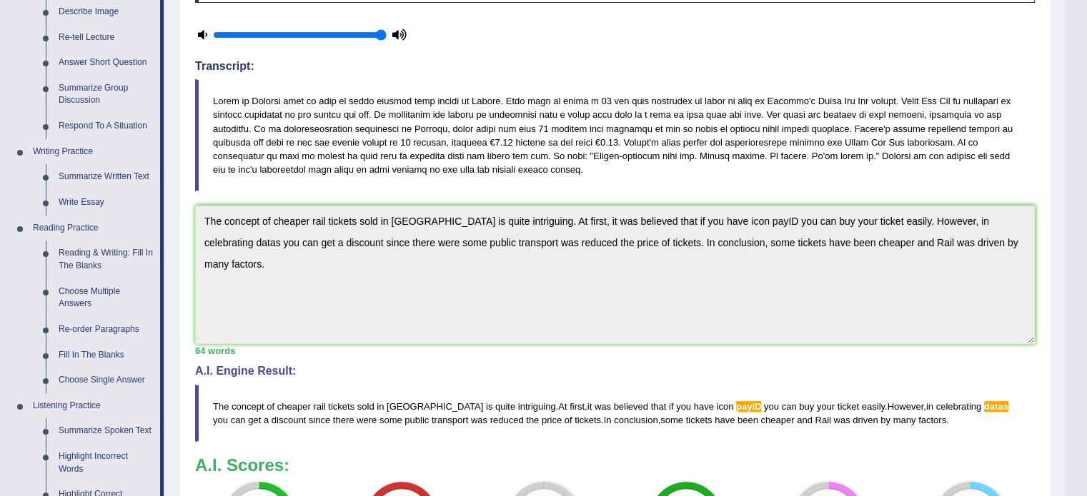
click at [199, 199] on div "Instructions: You will hear a short lecture. Write a summary for a fellow stude…" at bounding box center [614, 269] width 847 height 619
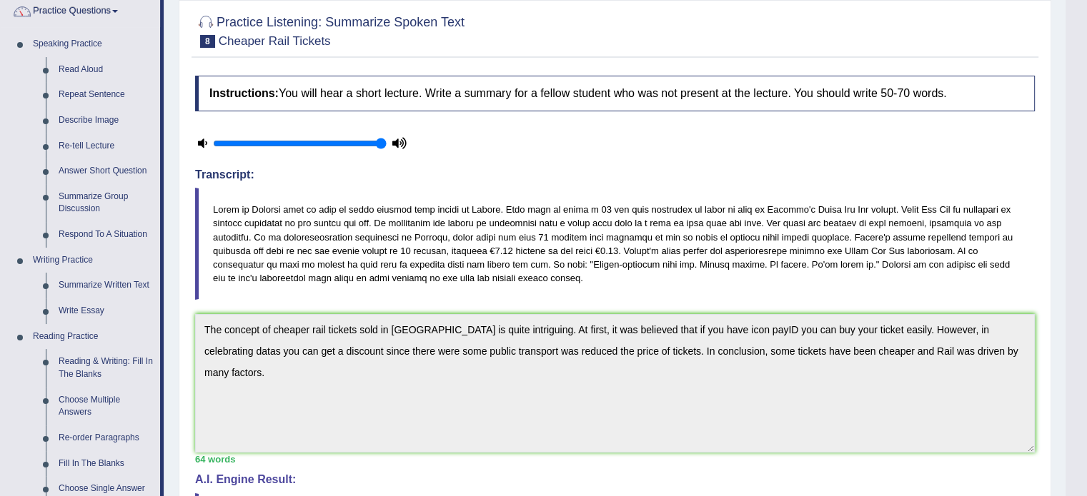
scroll to position [86, 0]
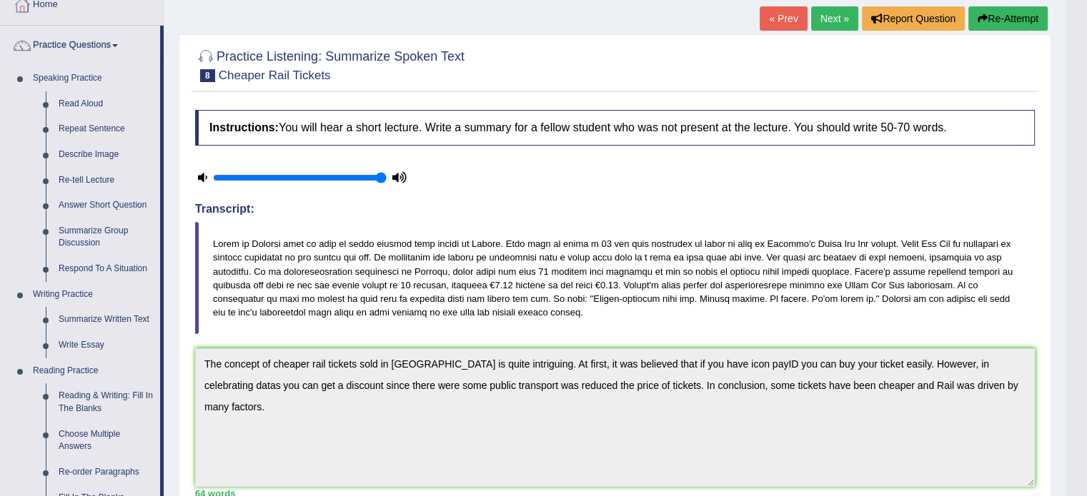
click at [981, 14] on icon "button" at bounding box center [982, 19] width 10 height 10
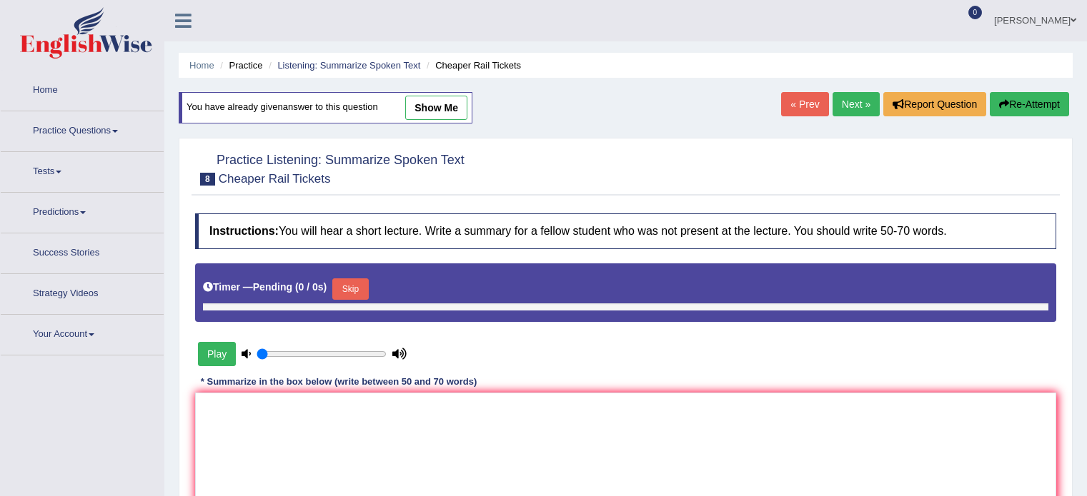
type input "1"
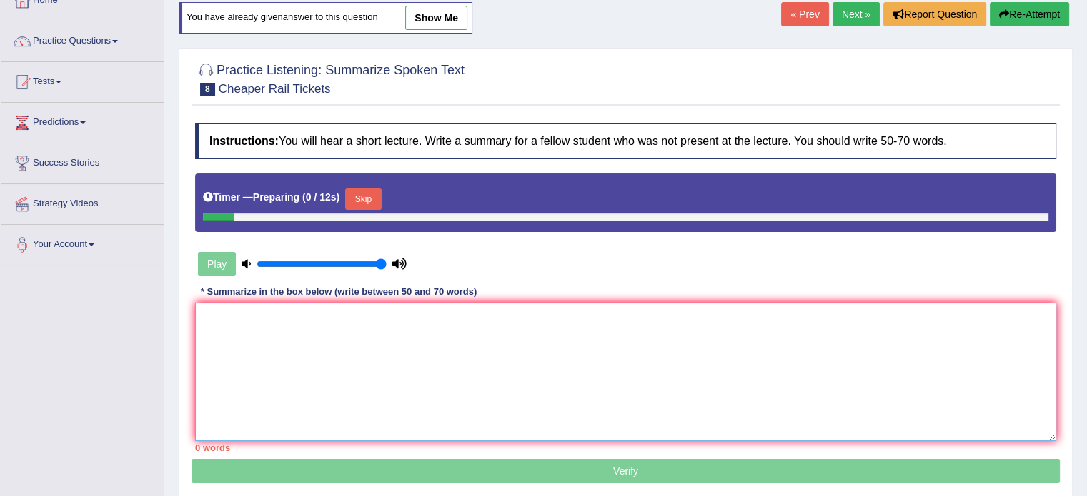
click at [694, 351] on textarea at bounding box center [625, 372] width 861 height 139
paste textarea "The concept of cheaper rail tickets sold in [GEOGRAPHIC_DATA] is quite intrigui…"
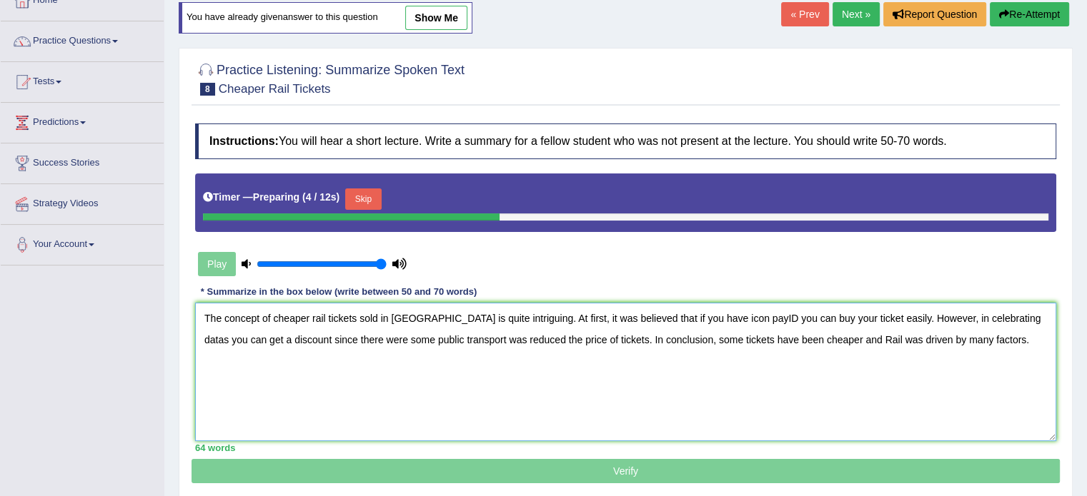
drag, startPoint x: 734, startPoint y: 314, endPoint x: 724, endPoint y: 314, distance: 10.0
click at [724, 314] on textarea "The concept of cheaper rail tickets sold in Germany is quite intriguing. At fir…" at bounding box center [625, 372] width 861 height 139
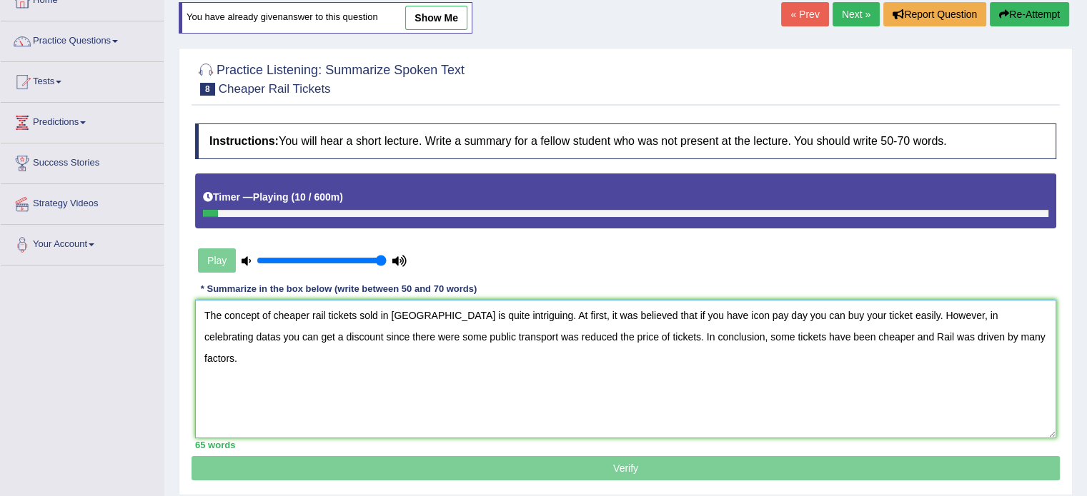
click at [1009, 314] on textarea "The concept of cheaper rail tickets sold in Germany is quite intriguing. At fir…" at bounding box center [625, 369] width 861 height 139
click at [1014, 312] on textarea "The concept of cheaper rail tickets sold in Germany is quite intriguing. At fir…" at bounding box center [625, 369] width 861 height 139
drag, startPoint x: 1032, startPoint y: 314, endPoint x: 1018, endPoint y: 313, distance: 14.3
click at [1018, 313] on textarea "The concept of cheaper rail tickets sold in Germany is quite intriguing. At fir…" at bounding box center [625, 369] width 861 height 139
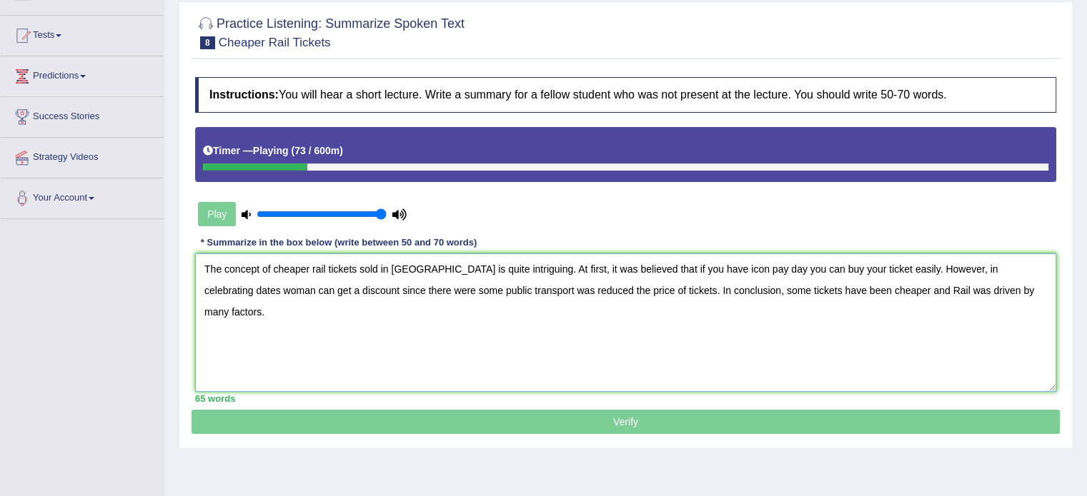
scroll to position [161, 0]
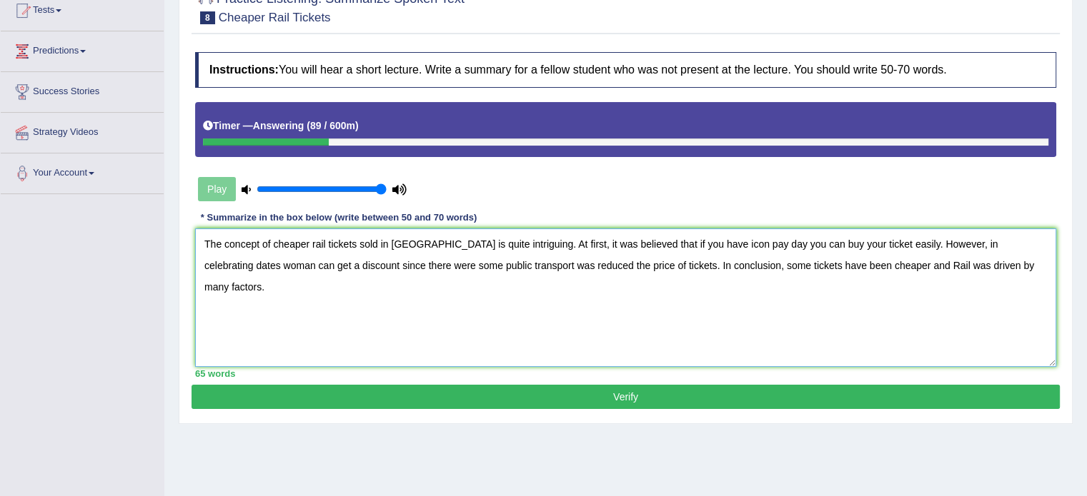
type textarea "The concept of cheaper rail tickets sold in Germany is quite intriguing. At fir…"
click at [309, 399] on button "Verify" at bounding box center [625, 397] width 868 height 24
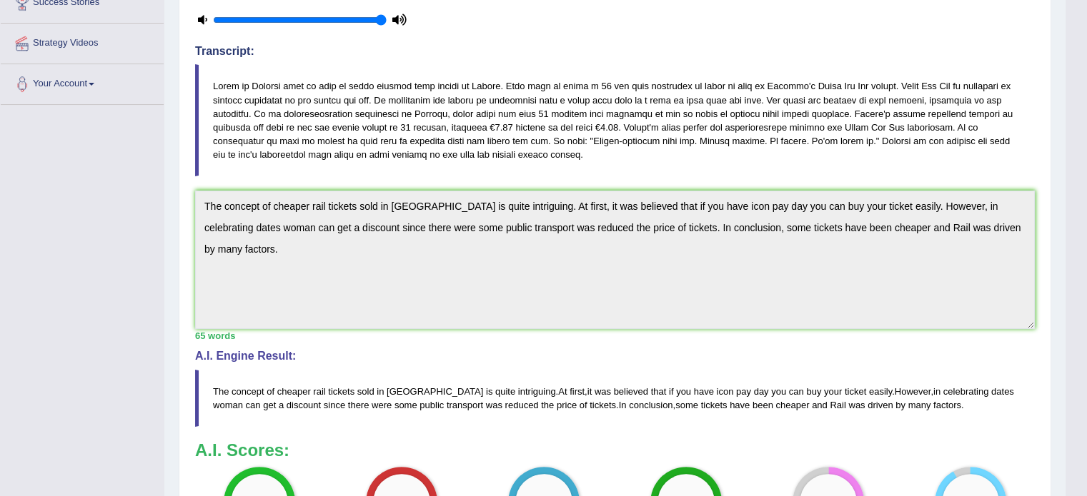
scroll to position [19, 0]
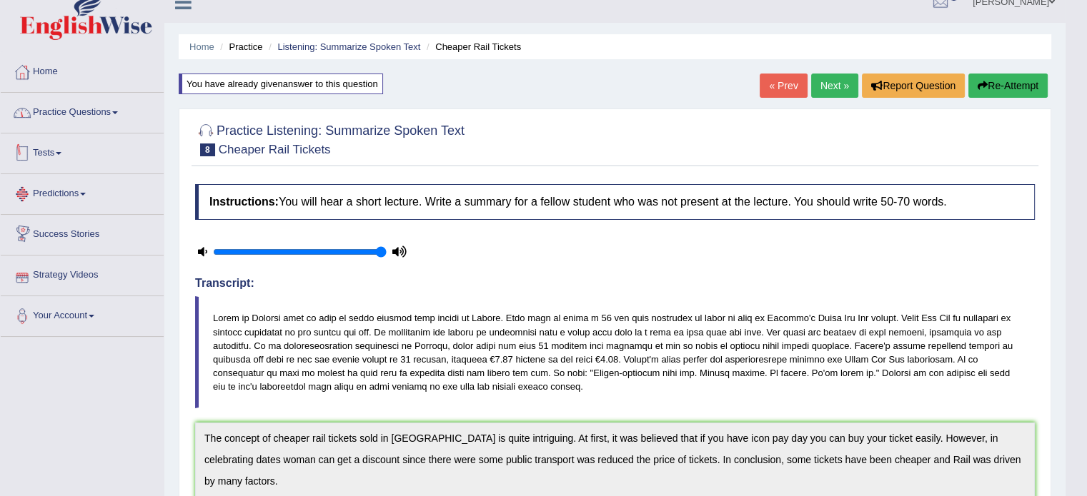
click at [79, 116] on link "Practice Questions" at bounding box center [82, 111] width 163 height 36
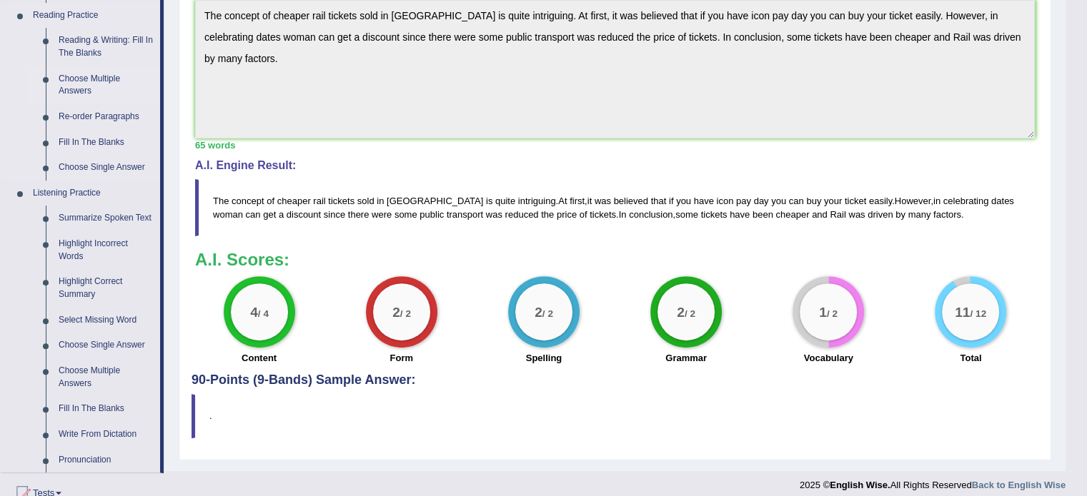
scroll to position [447, 0]
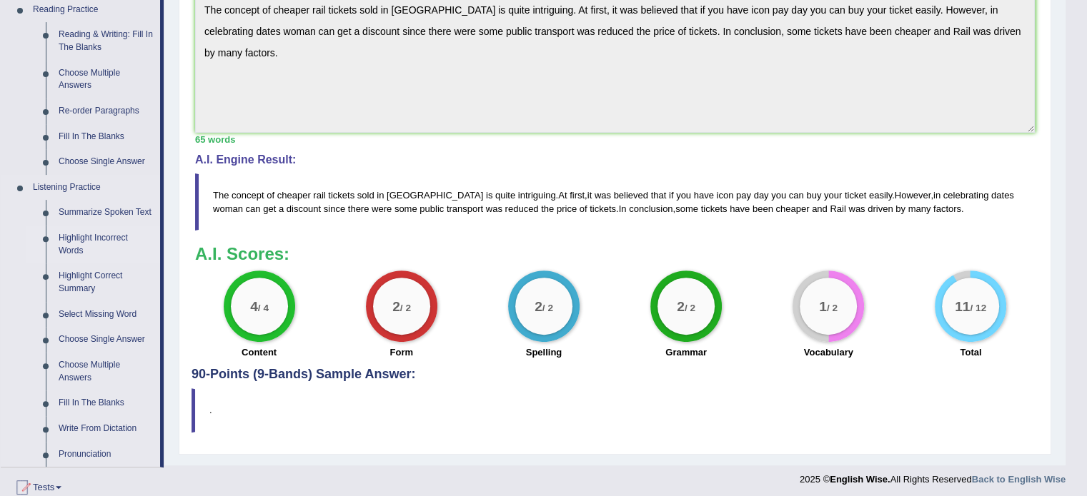
click at [94, 241] on link "Highlight Incorrect Words" at bounding box center [106, 245] width 108 height 38
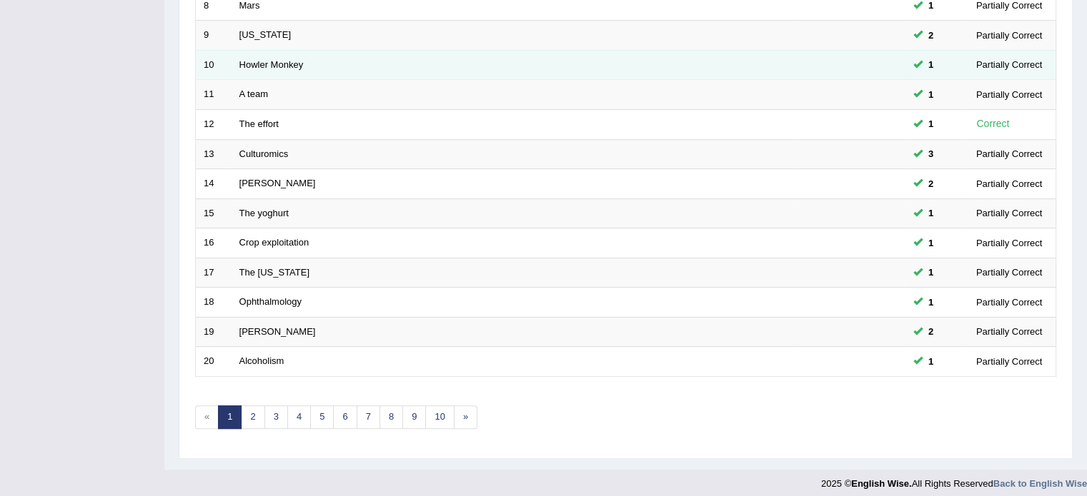
scroll to position [445, 0]
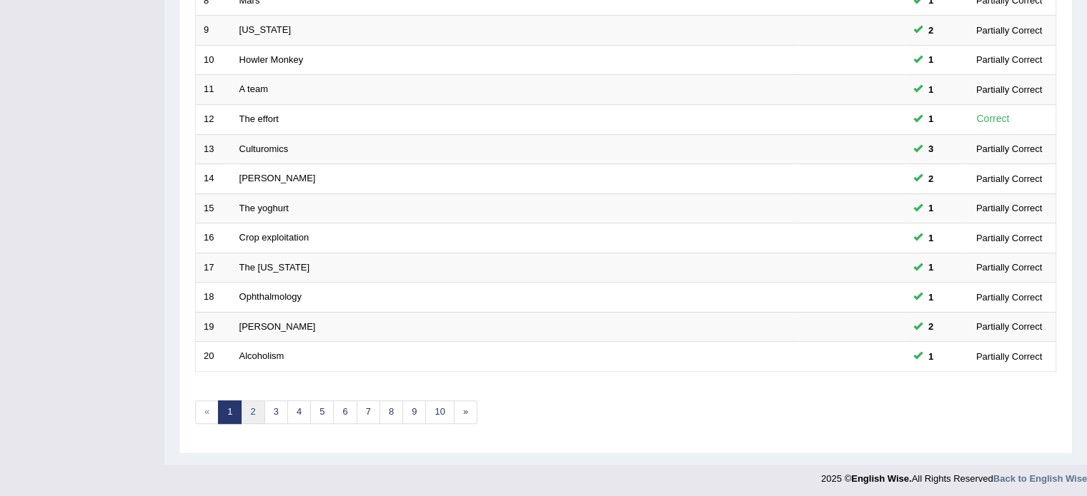
click at [253, 405] on link "2" at bounding box center [253, 413] width 24 height 24
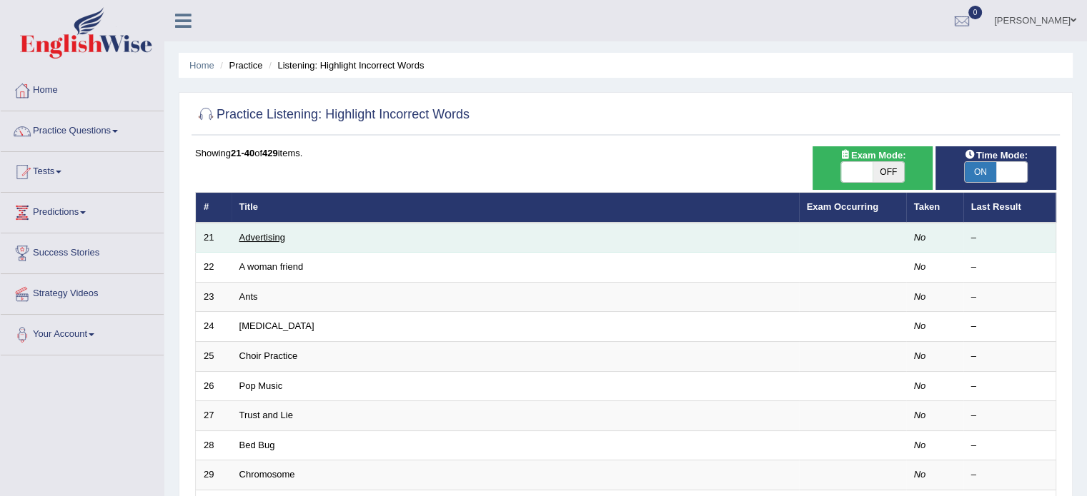
click at [255, 239] on link "Advertising" at bounding box center [262, 237] width 46 height 11
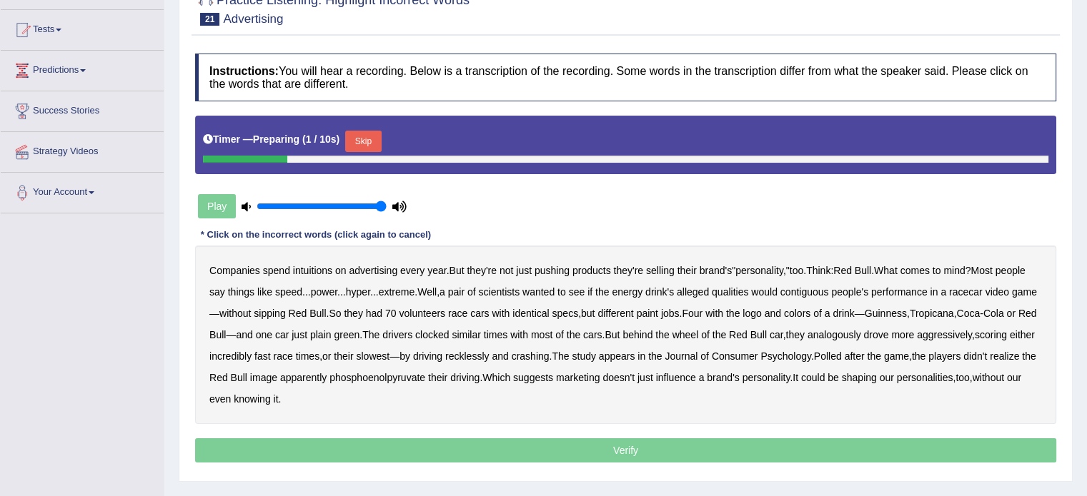
scroll to position [143, 0]
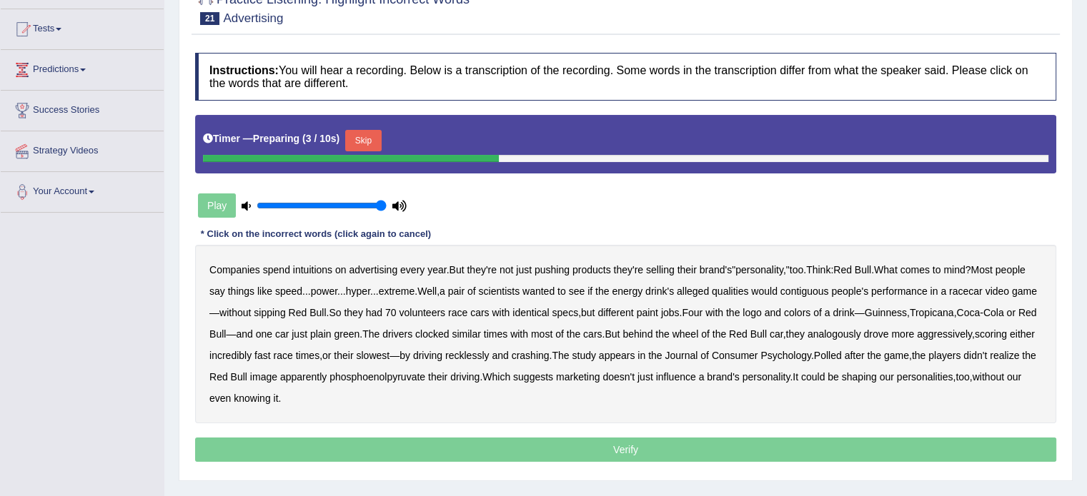
click at [374, 139] on button "Skip" at bounding box center [363, 140] width 36 height 21
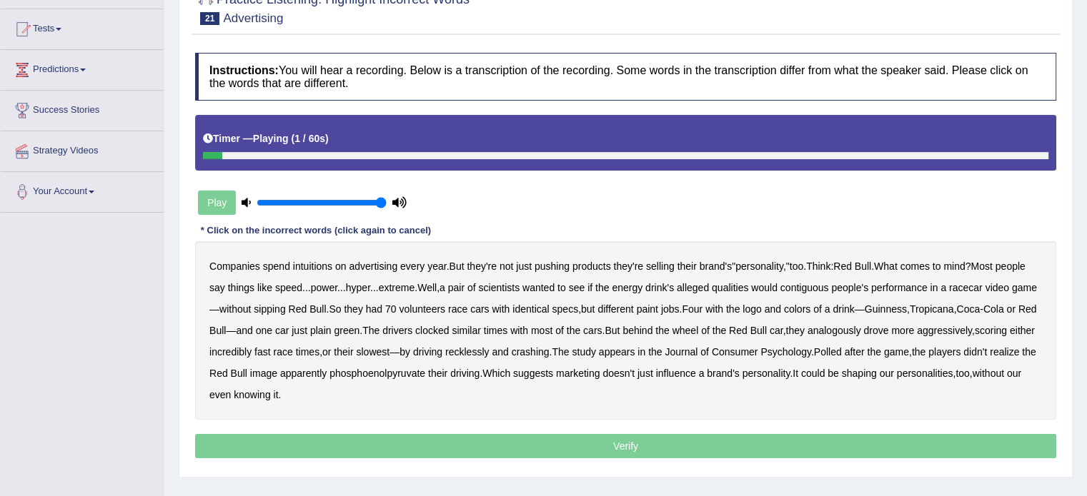
click at [322, 266] on b "intuitions" at bounding box center [312, 266] width 39 height 11
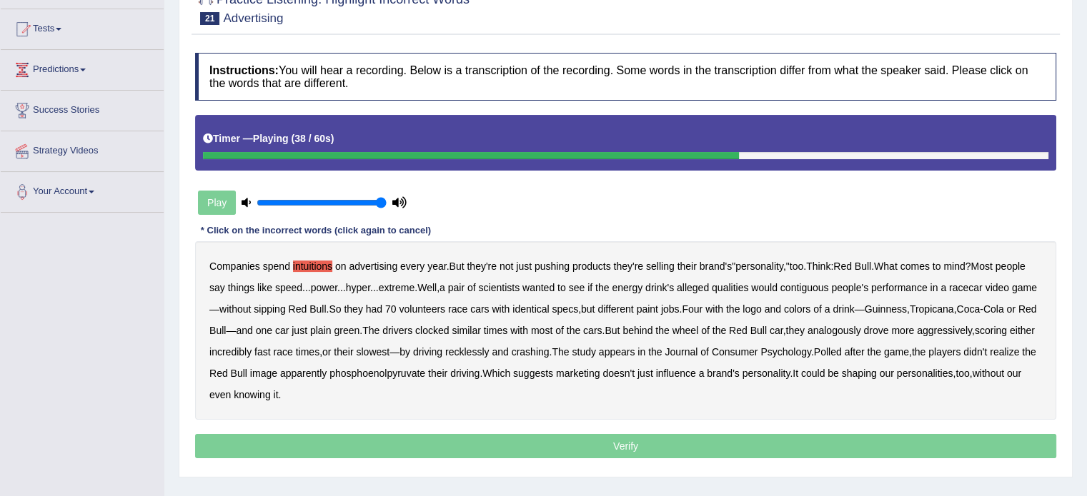
click at [861, 328] on b "analogously" at bounding box center [834, 330] width 54 height 11
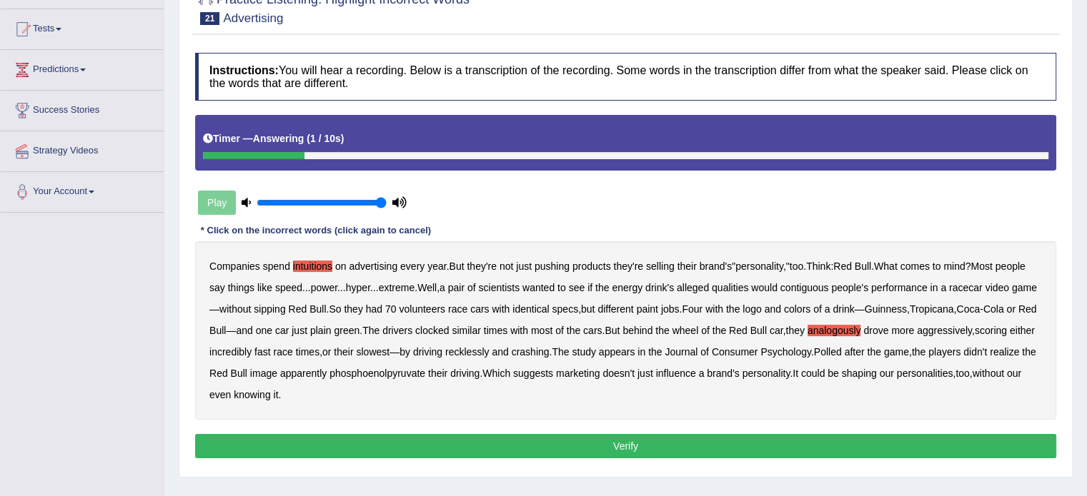
click at [460, 444] on button "Verify" at bounding box center [625, 446] width 861 height 24
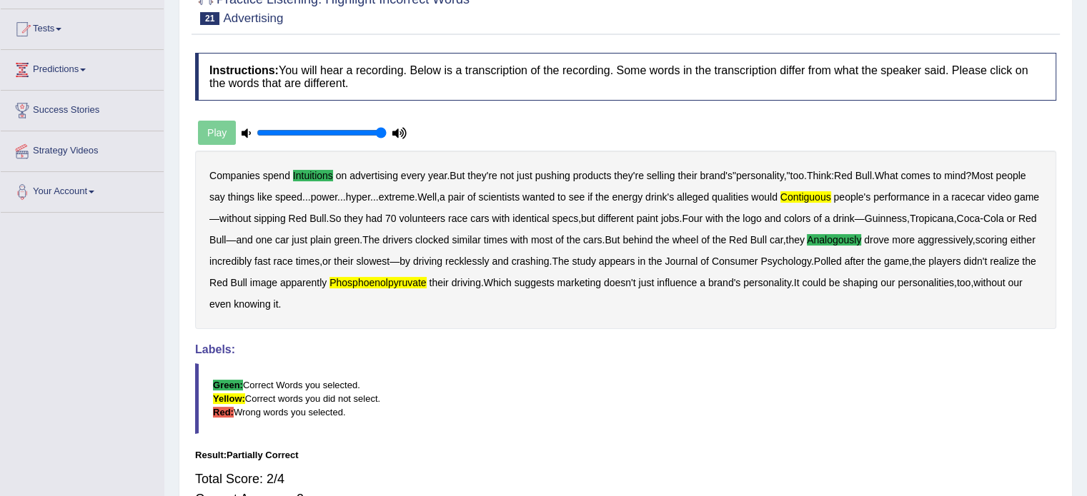
scroll to position [71, 0]
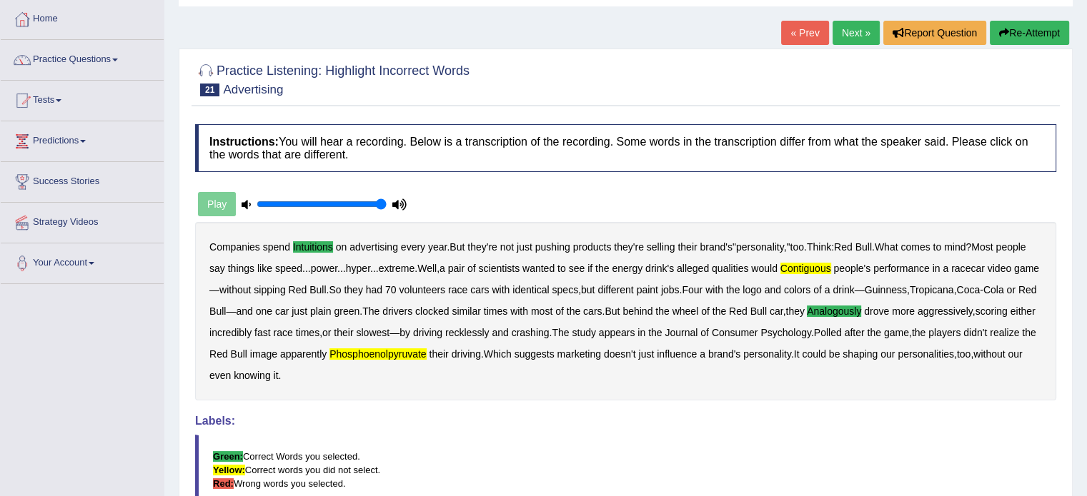
click at [849, 38] on link "Next »" at bounding box center [855, 33] width 47 height 24
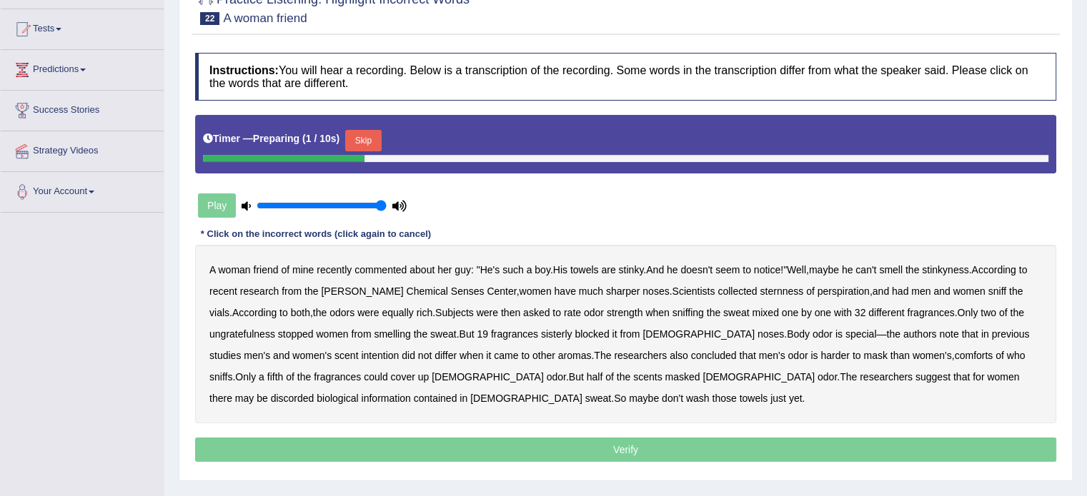
click at [371, 142] on button "Skip" at bounding box center [363, 140] width 36 height 21
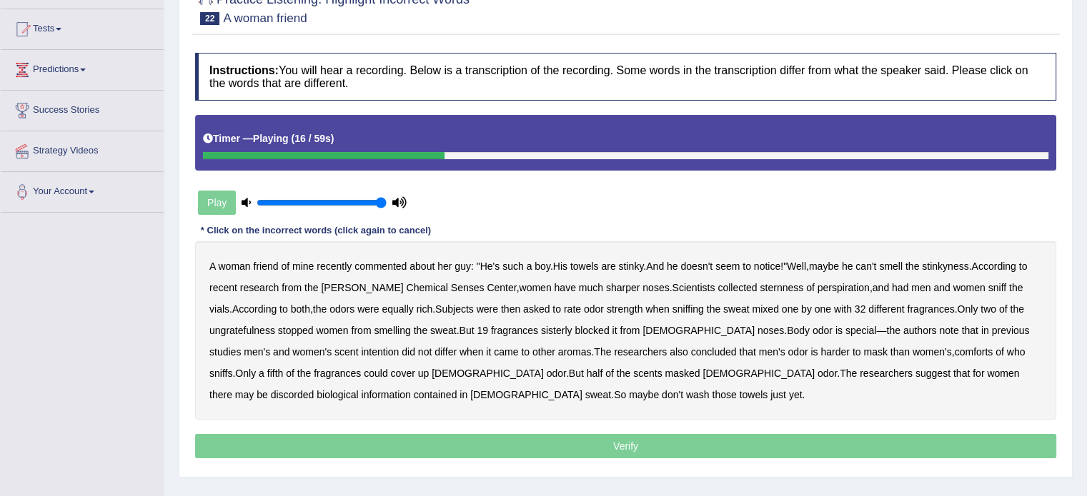
click at [759, 286] on b "sternness" at bounding box center [781, 287] width 44 height 11
click at [251, 329] on b "ungratefulness" at bounding box center [242, 330] width 66 height 11
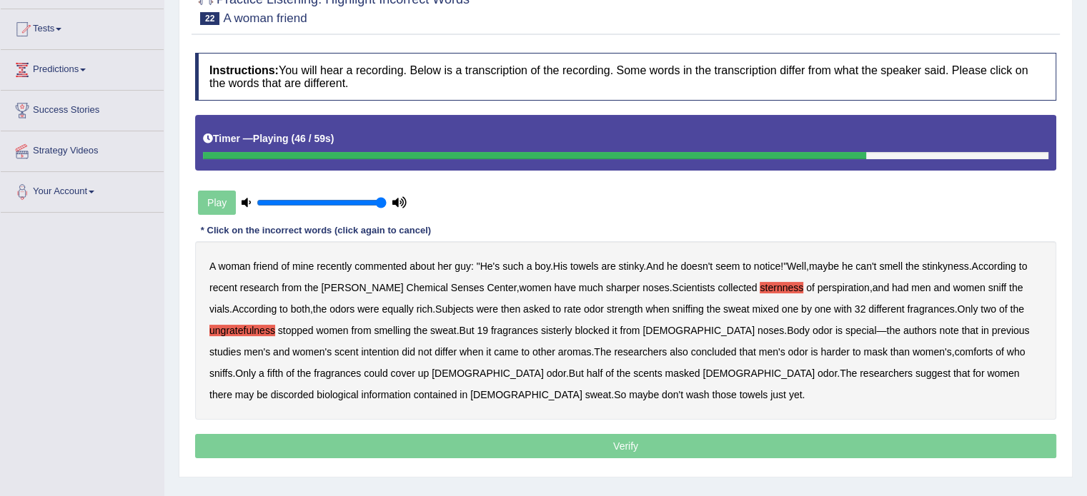
click at [954, 346] on b "comforts" at bounding box center [973, 351] width 39 height 11
click at [314, 389] on b "discorded" at bounding box center [293, 394] width 44 height 11
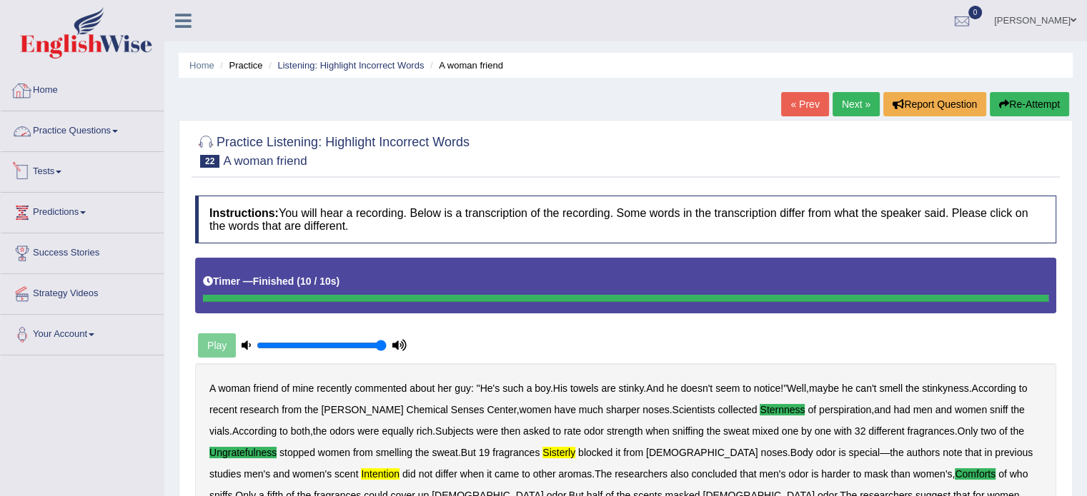
click at [82, 135] on link "Practice Questions" at bounding box center [82, 129] width 163 height 36
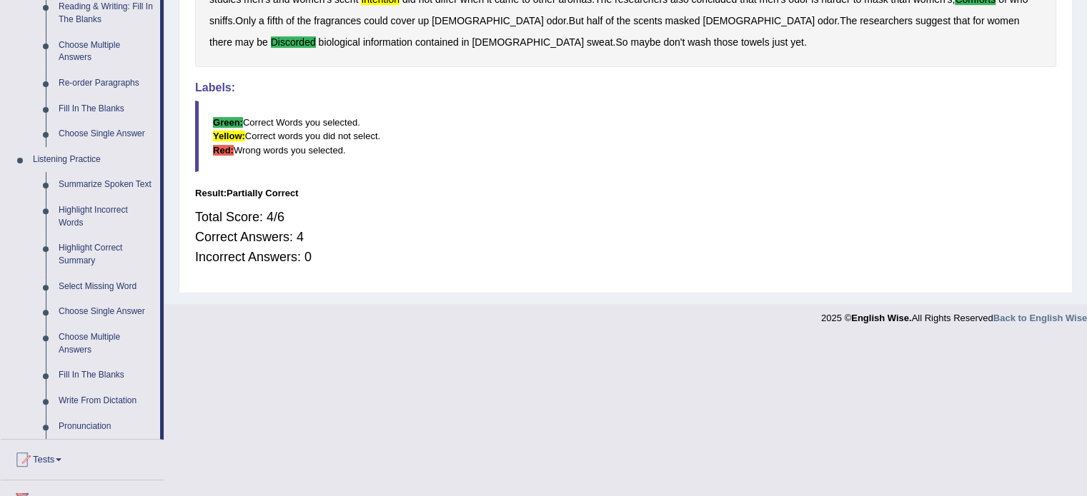
scroll to position [500, 0]
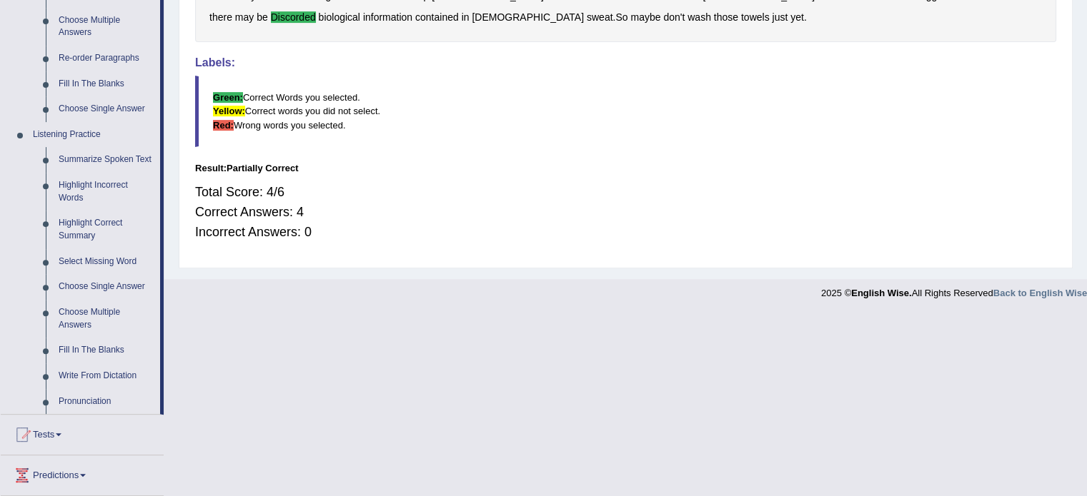
click at [469, 189] on div "Total Score: 4/6 Correct Answers: 4 Incorrect Answers: 0" at bounding box center [625, 212] width 861 height 74
click at [103, 373] on link "Write From Dictation" at bounding box center [106, 377] width 108 height 26
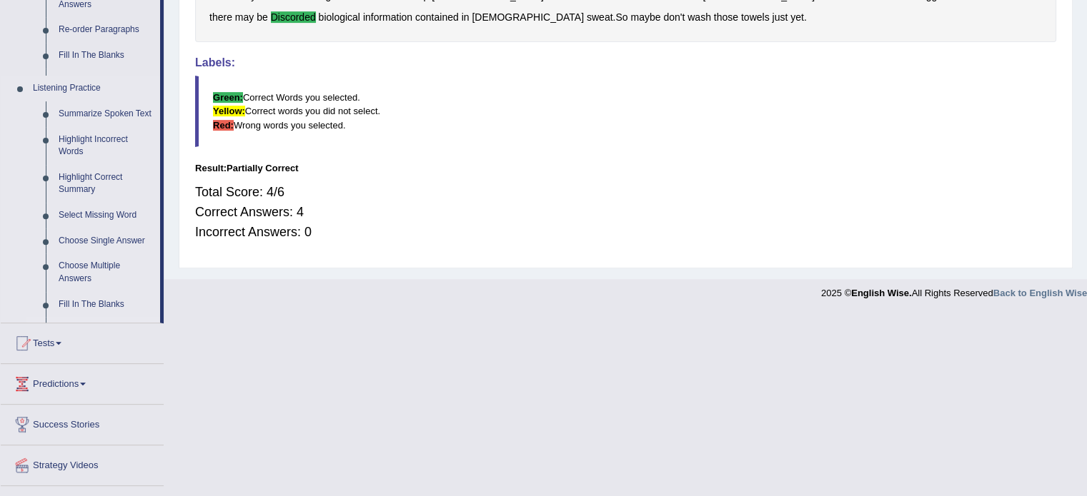
scroll to position [316, 0]
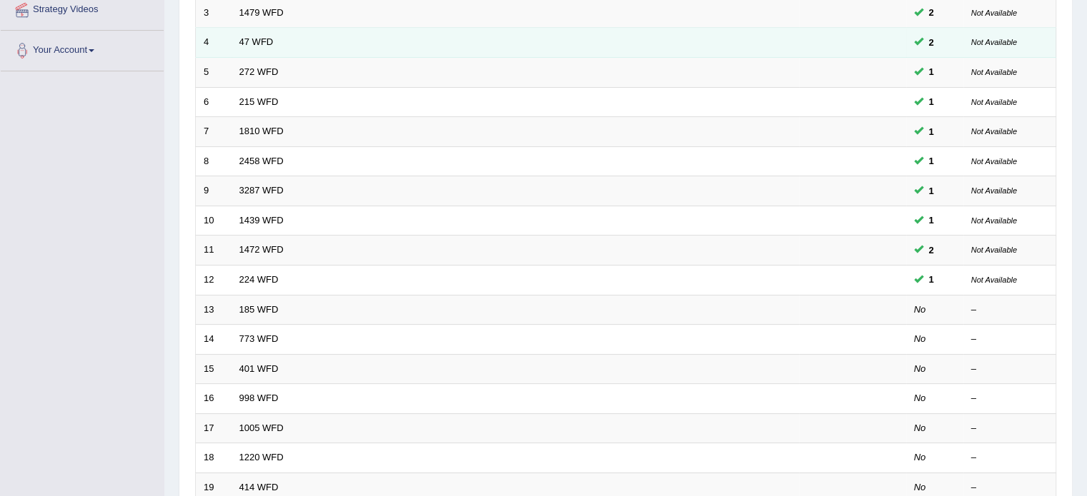
scroll to position [286, 0]
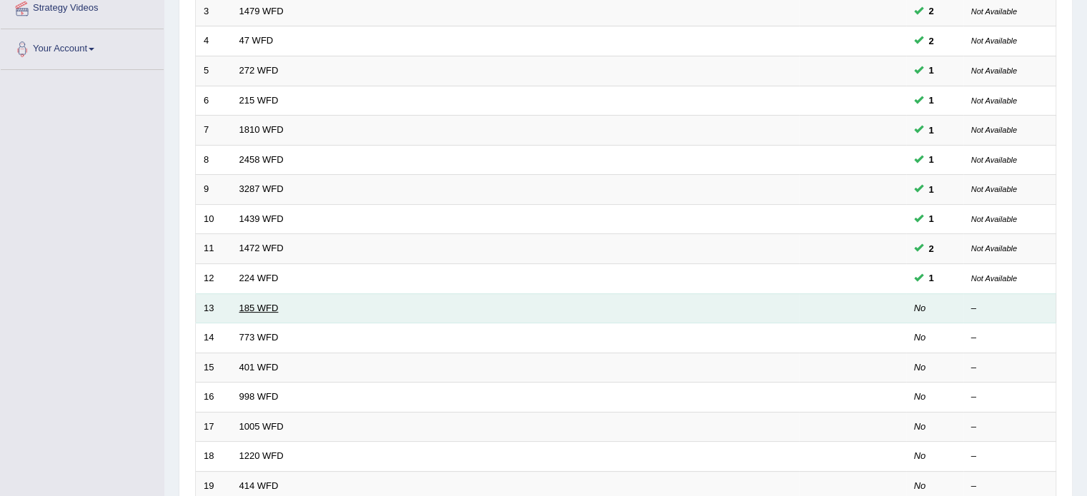
click at [273, 303] on link "185 WFD" at bounding box center [258, 308] width 39 height 11
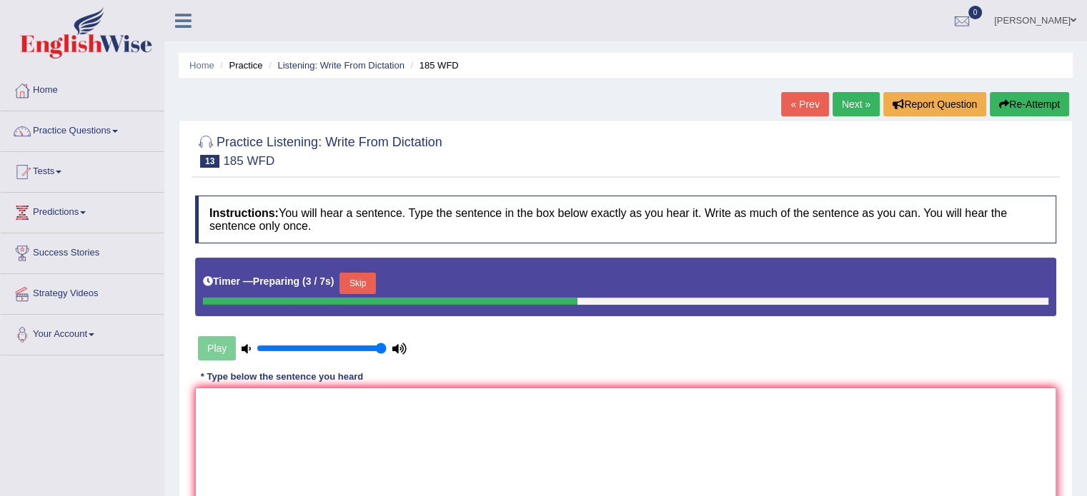
click at [404, 396] on textarea at bounding box center [625, 457] width 861 height 139
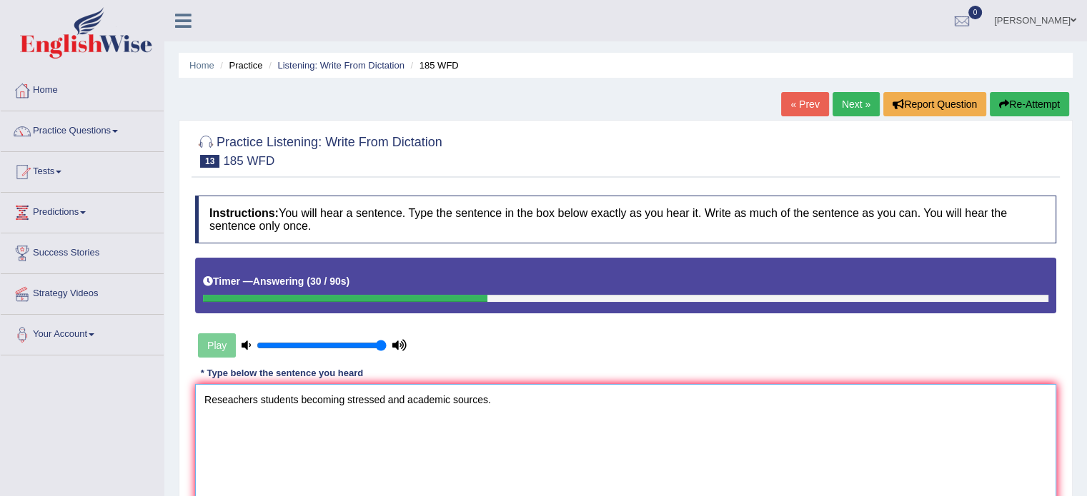
click at [260, 400] on textarea "Reseachers students becoming stressed and academic sources." at bounding box center [625, 453] width 861 height 139
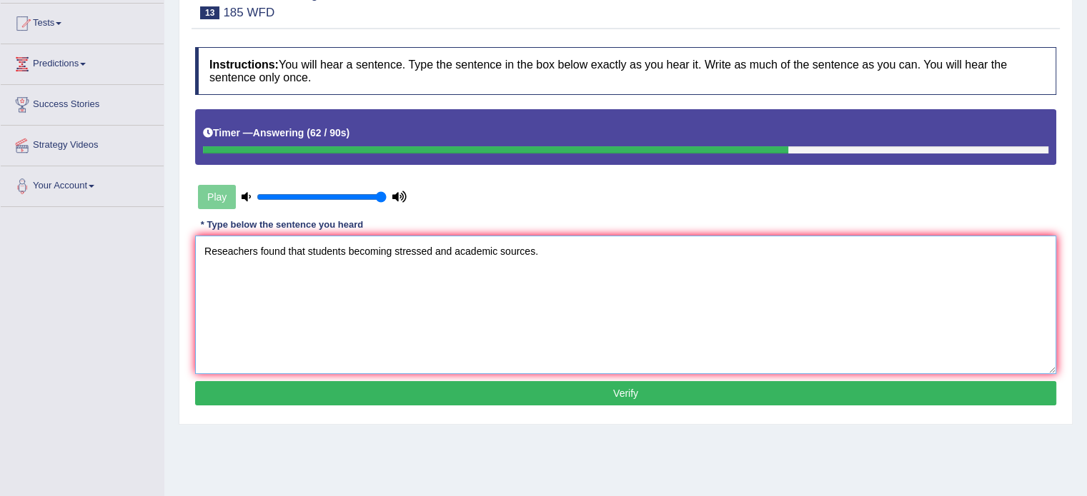
scroll to position [71, 0]
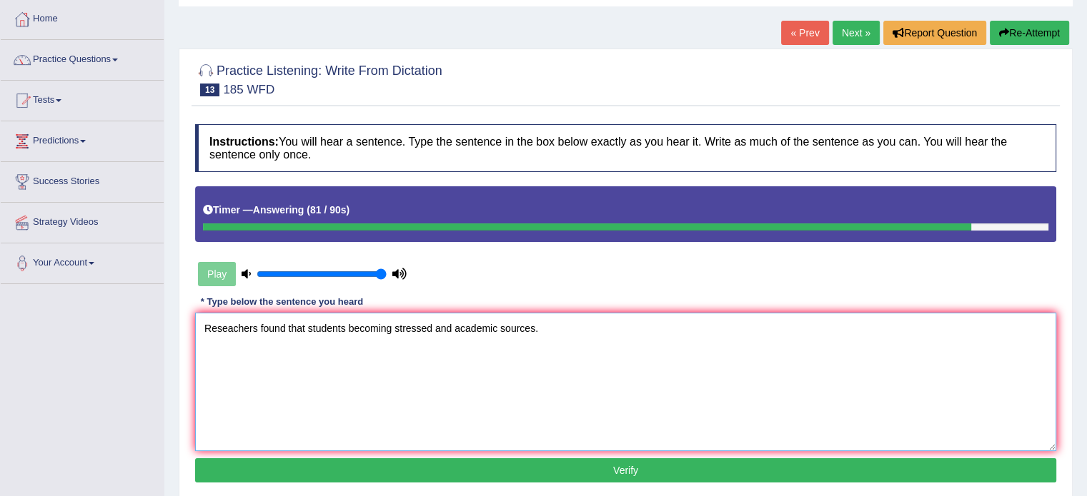
drag, startPoint x: 534, startPoint y: 328, endPoint x: 515, endPoint y: 325, distance: 19.5
click at [515, 325] on textarea "Reseachers found that students becoming stressed and academic sources." at bounding box center [625, 382] width 861 height 139
click at [532, 335] on textarea "Reseachers found that students becoming stressed and academic sources." at bounding box center [625, 382] width 861 height 139
click at [497, 328] on textarea "Reseachers found that students becoming stressed and academic sources." at bounding box center [625, 382] width 861 height 139
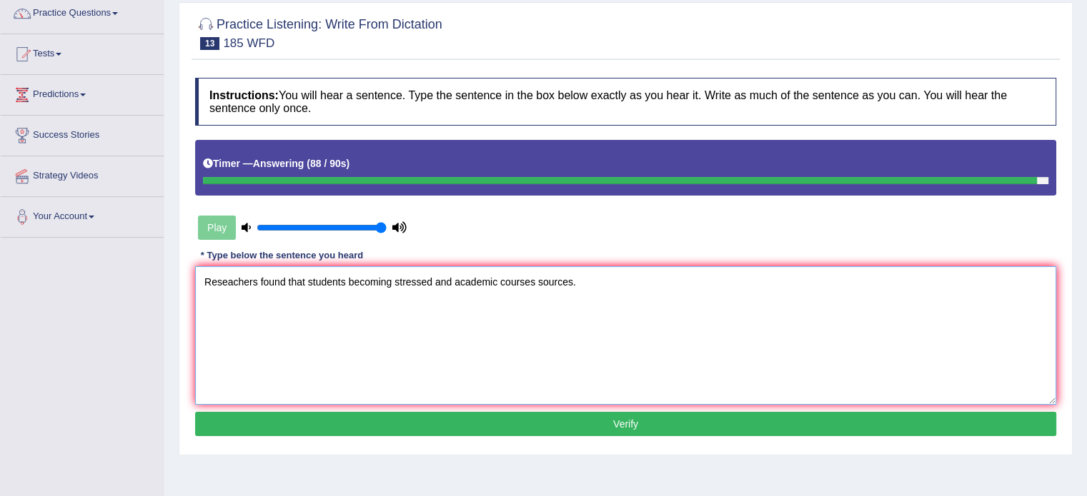
scroll to position [143, 0]
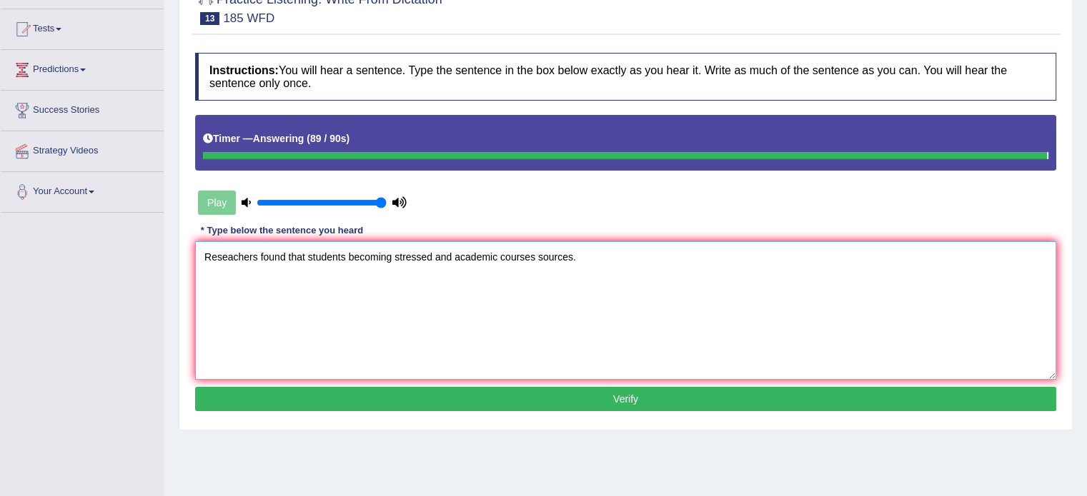
type textarea "Reseachers found that students becoming stressed and academic courses sources."
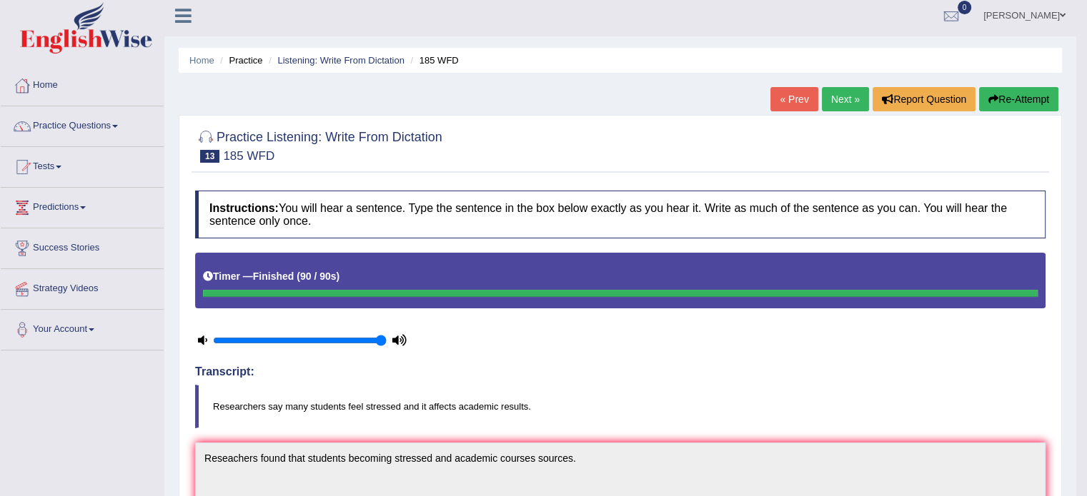
scroll to position [0, 0]
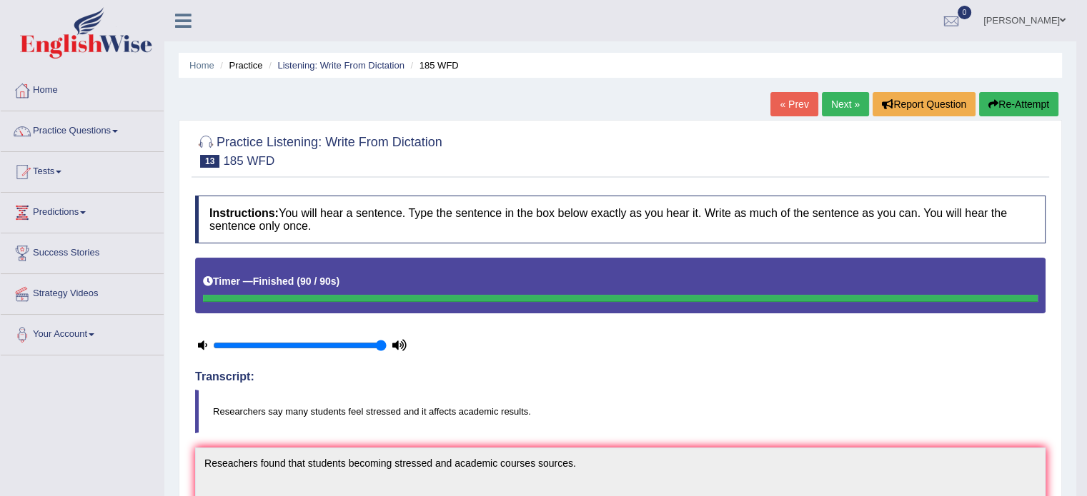
click at [992, 103] on icon "button" at bounding box center [993, 104] width 10 height 10
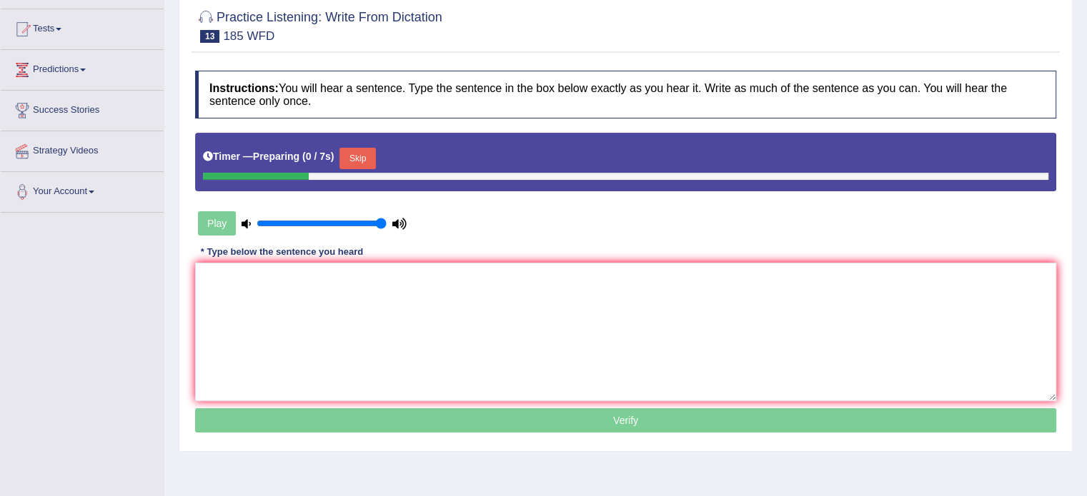
scroll to position [143, 0]
click at [368, 152] on button "Skip" at bounding box center [357, 158] width 36 height 21
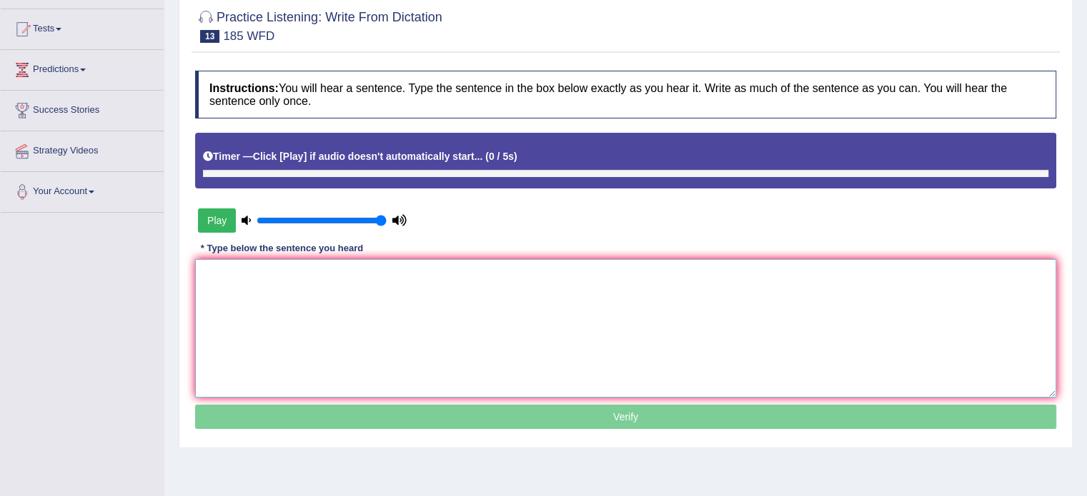
click at [479, 281] on textarea at bounding box center [625, 328] width 861 height 139
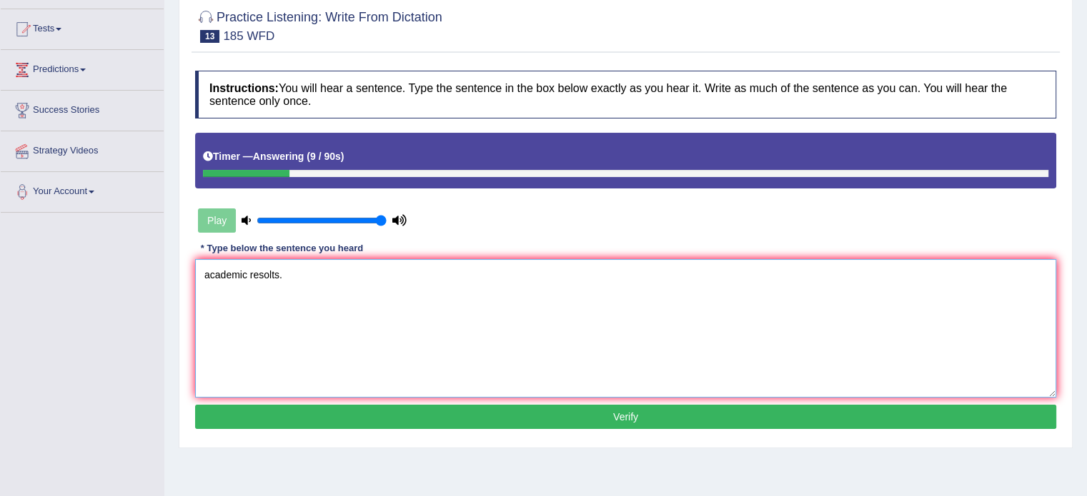
click at [207, 275] on textarea "academic resolts." at bounding box center [625, 328] width 861 height 139
click at [204, 274] on textarea "academic resolts." at bounding box center [625, 328] width 861 height 139
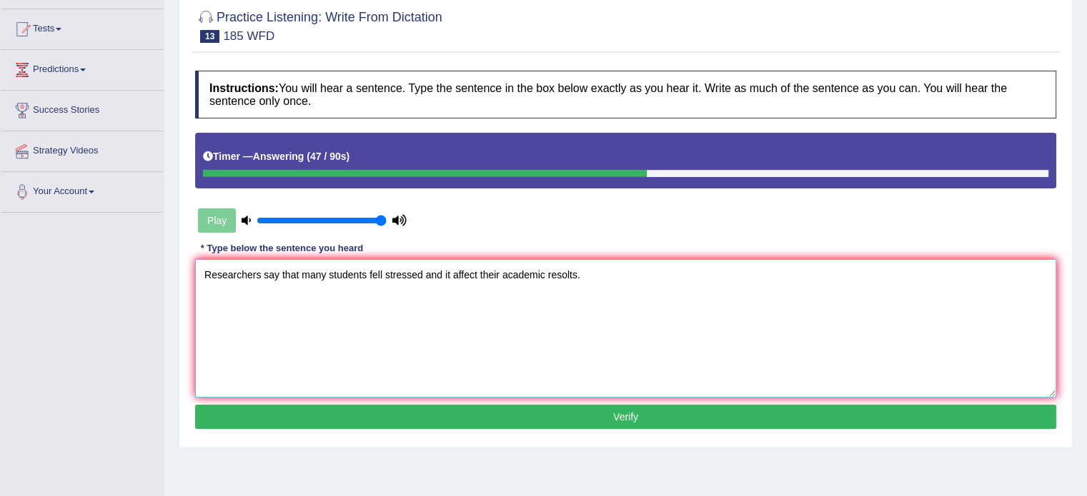
click at [564, 274] on textarea "Researchers say that many students fell stressed and it affect their academic r…" at bounding box center [625, 328] width 861 height 139
click at [617, 266] on textarea "Researchers say that many students fell stressed and it affect their academic r…" at bounding box center [625, 328] width 861 height 139
type textarea "Researchers say that many students fell stressed and it affect their academic r…"
click at [540, 417] on button "Verify" at bounding box center [625, 417] width 861 height 24
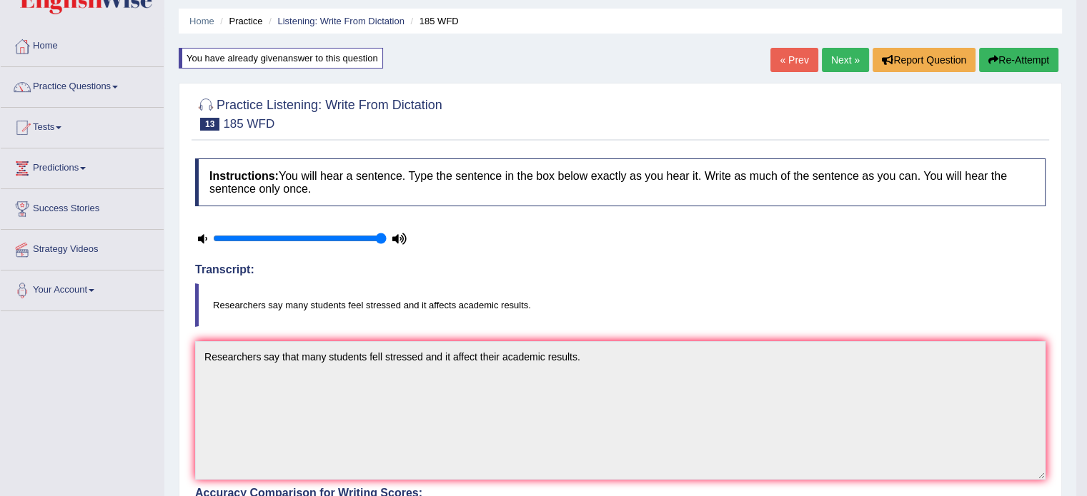
scroll to position [0, 0]
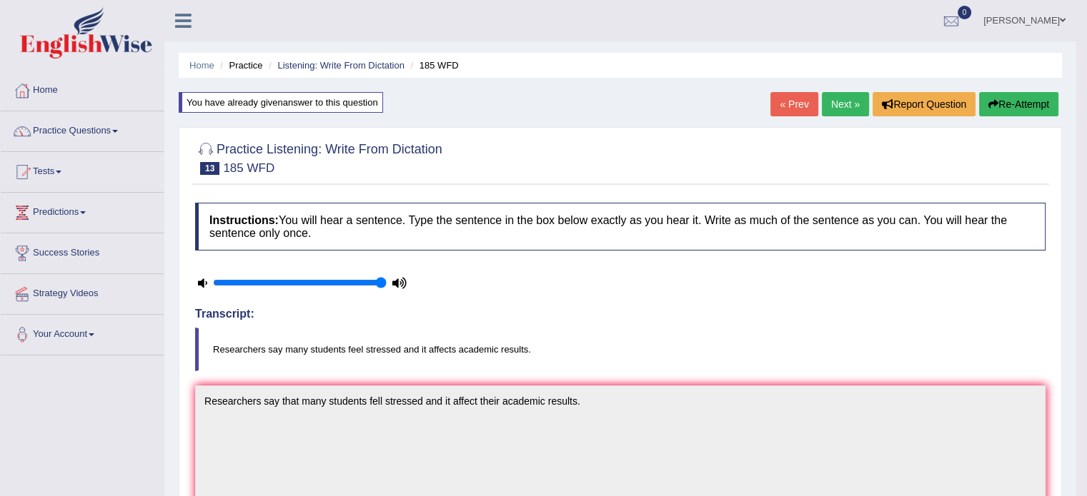
click at [827, 116] on link "Next »" at bounding box center [845, 104] width 47 height 24
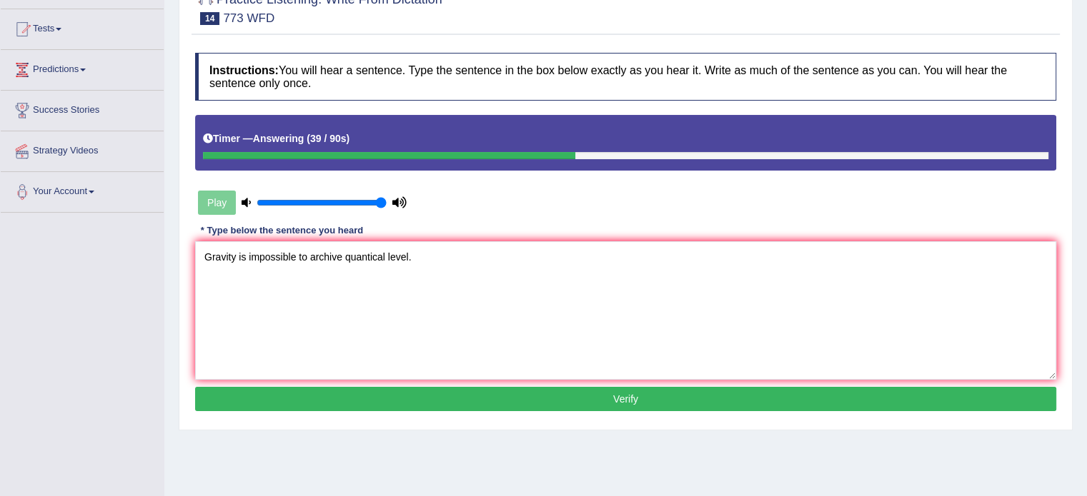
click at [246, 256] on textarea "Gravity is impossible to archive quantical level." at bounding box center [625, 310] width 861 height 139
click at [464, 262] on textarea "Gravity is praticaly impossible to archive quantical level." at bounding box center [625, 310] width 861 height 139
click at [235, 257] on textarea "Gravity is praticaly impossible to archive quantical level." at bounding box center [625, 310] width 861 height 139
click at [249, 254] on textarea "Gravity is praticaly impossible to archive quantical level." at bounding box center [625, 310] width 861 height 139
type textarea "Gravity is praticaly impossible to archive quantical level."
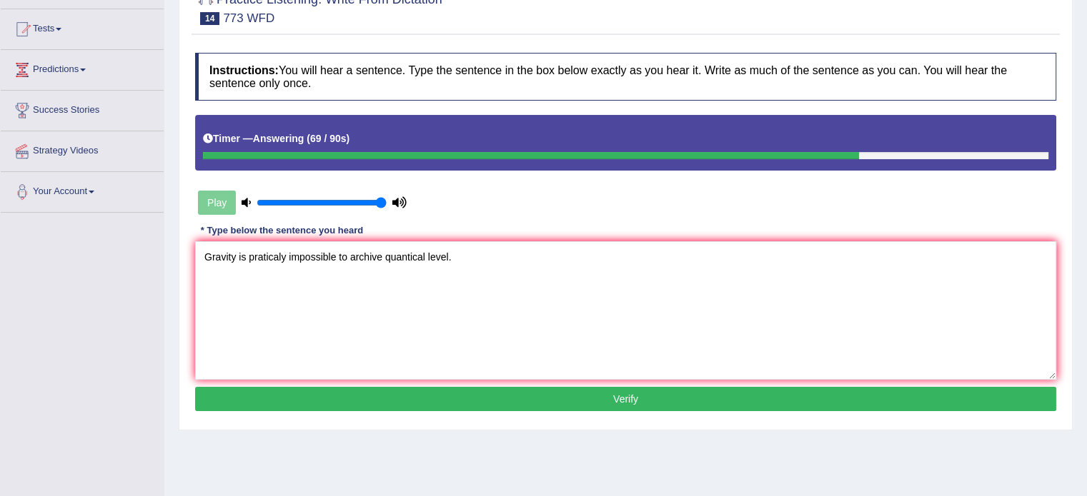
click at [386, 396] on button "Verify" at bounding box center [625, 399] width 861 height 24
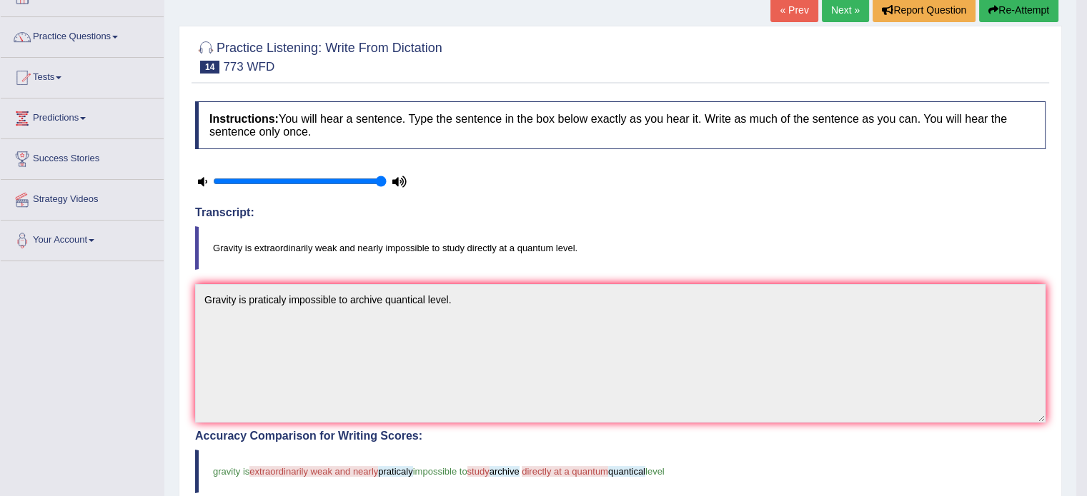
scroll to position [71, 0]
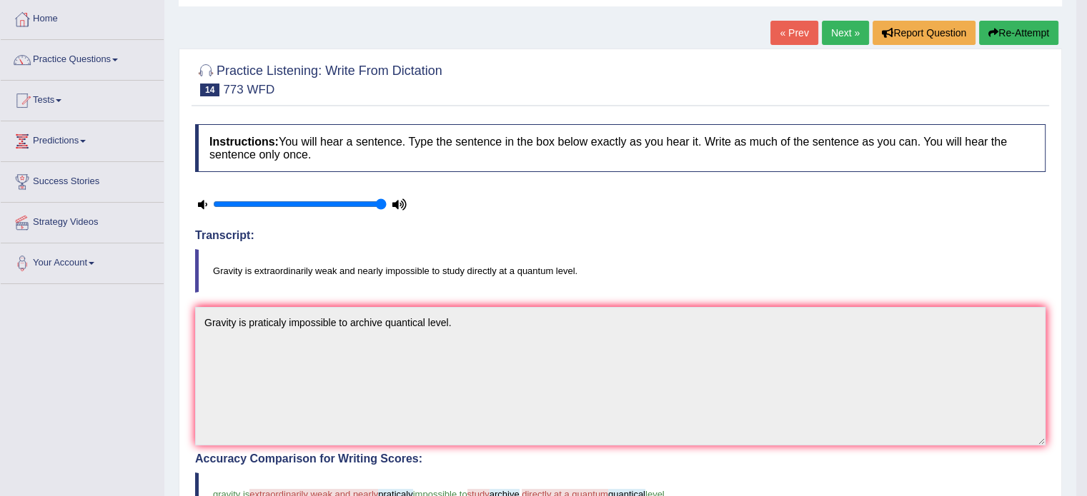
click at [1025, 28] on button "Re-Attempt" at bounding box center [1018, 33] width 79 height 24
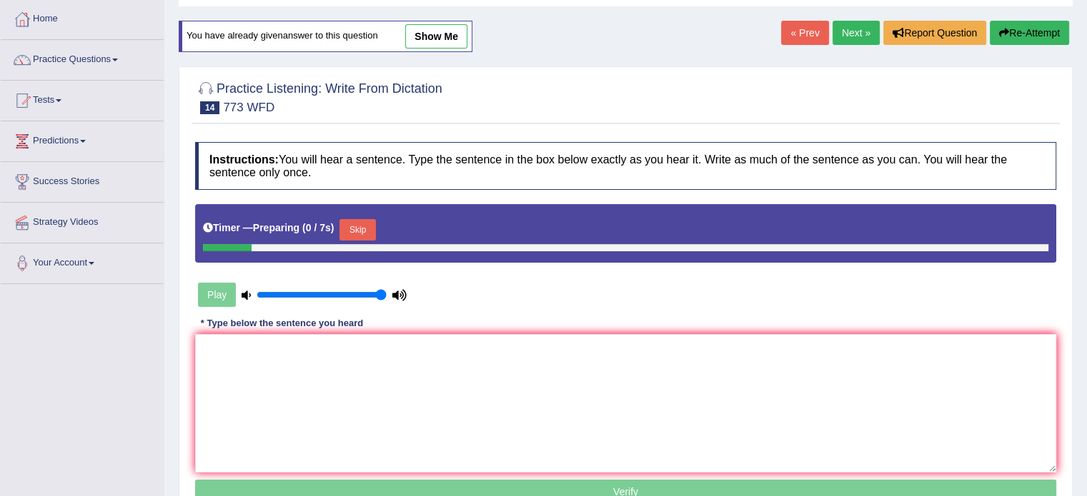
scroll to position [71, 0]
click at [690, 334] on textarea at bounding box center [625, 403] width 861 height 139
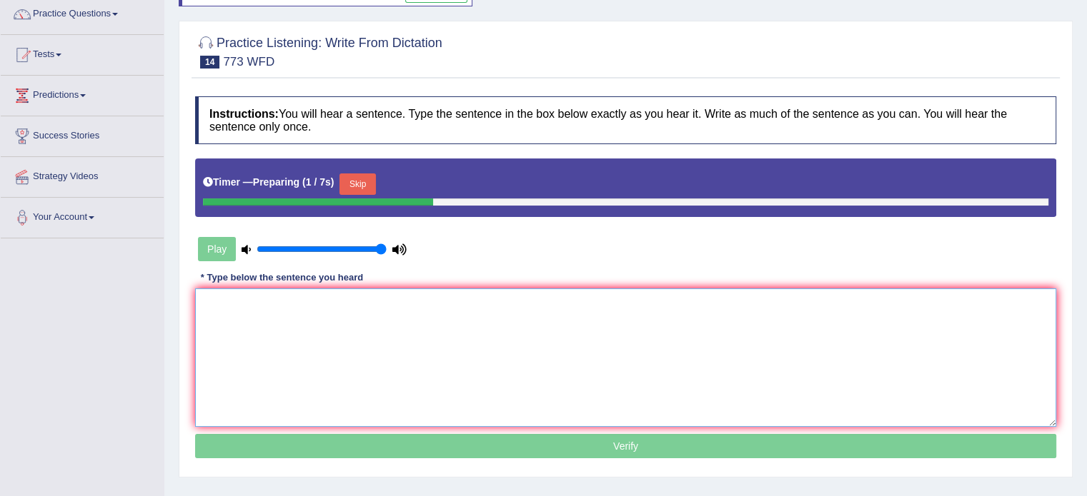
scroll to position [143, 0]
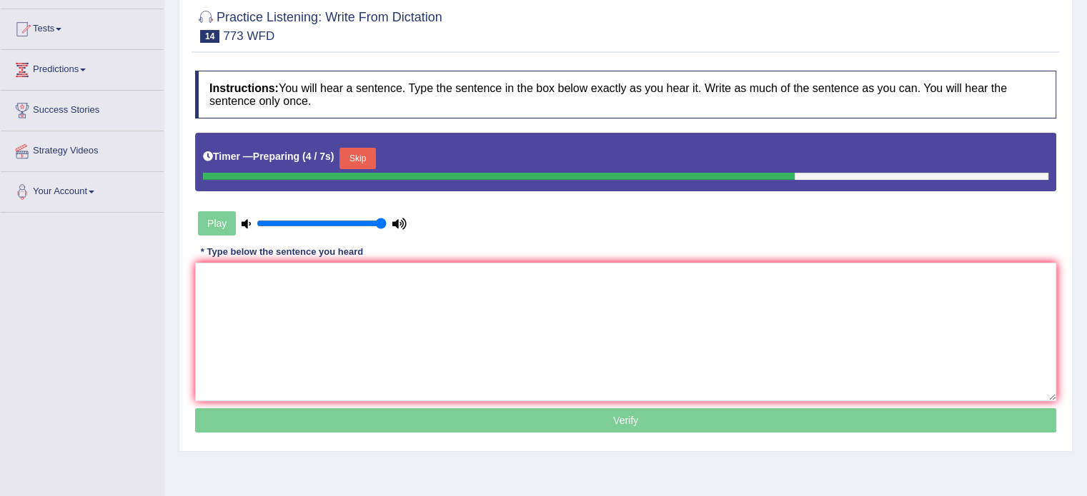
click at [375, 156] on button "Skip" at bounding box center [357, 158] width 36 height 21
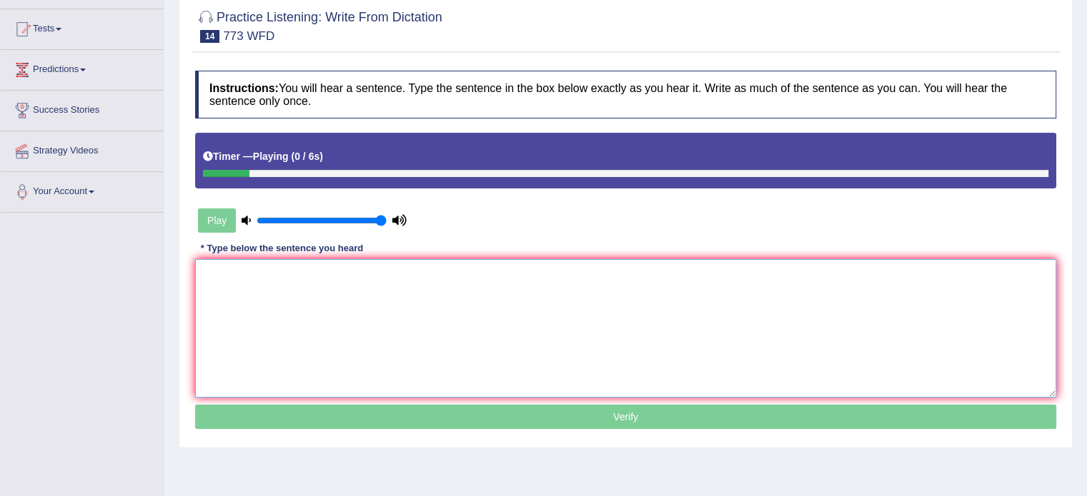
click at [440, 294] on textarea at bounding box center [625, 328] width 861 height 139
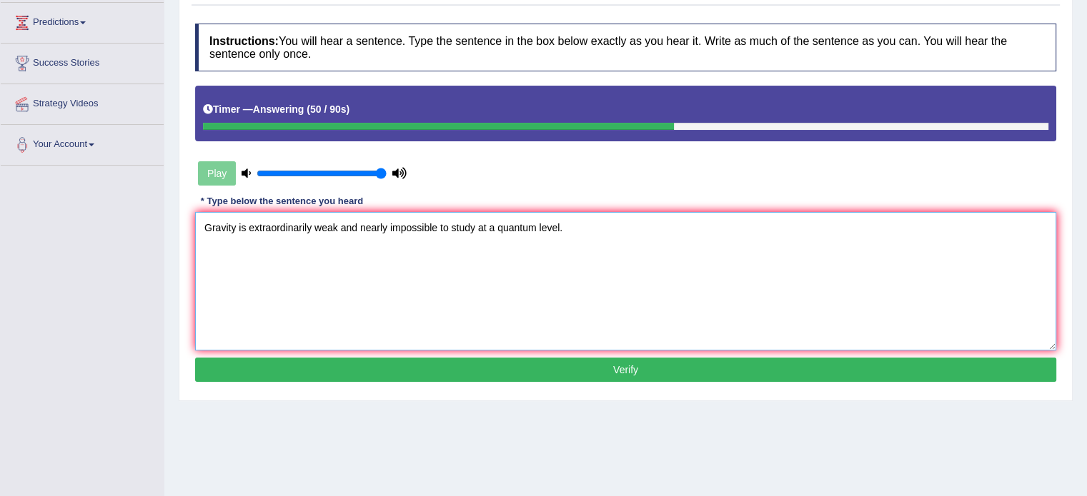
scroll to position [214, 0]
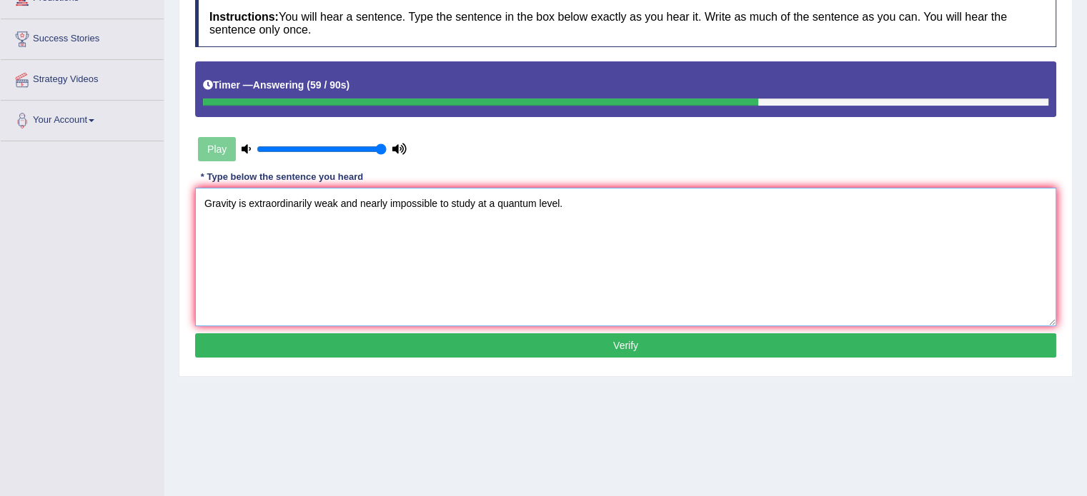
type textarea "Gravity is extraordinarily weak and nearly impossible to study at a quantum lev…"
click at [530, 351] on button "Verify" at bounding box center [625, 346] width 861 height 24
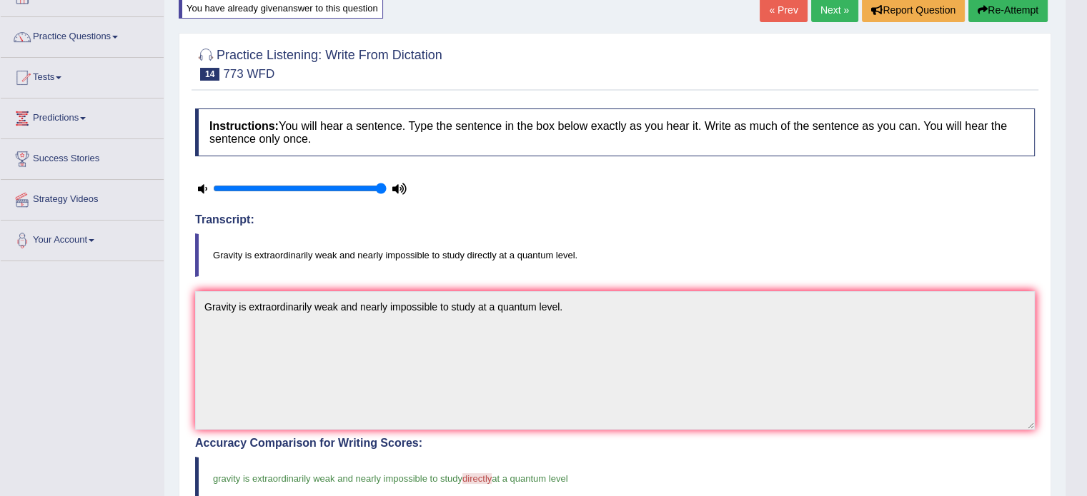
scroll to position [0, 0]
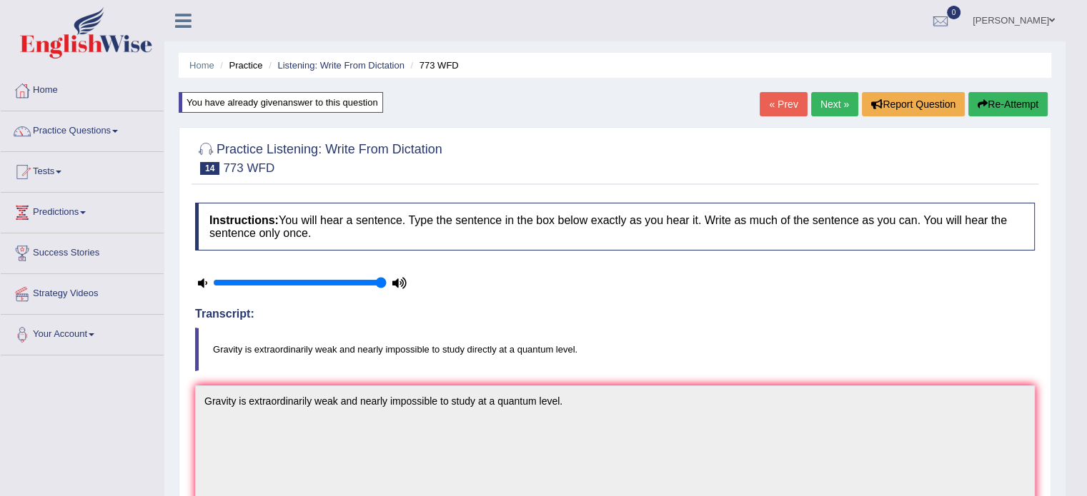
click at [814, 99] on link "Next »" at bounding box center [834, 104] width 47 height 24
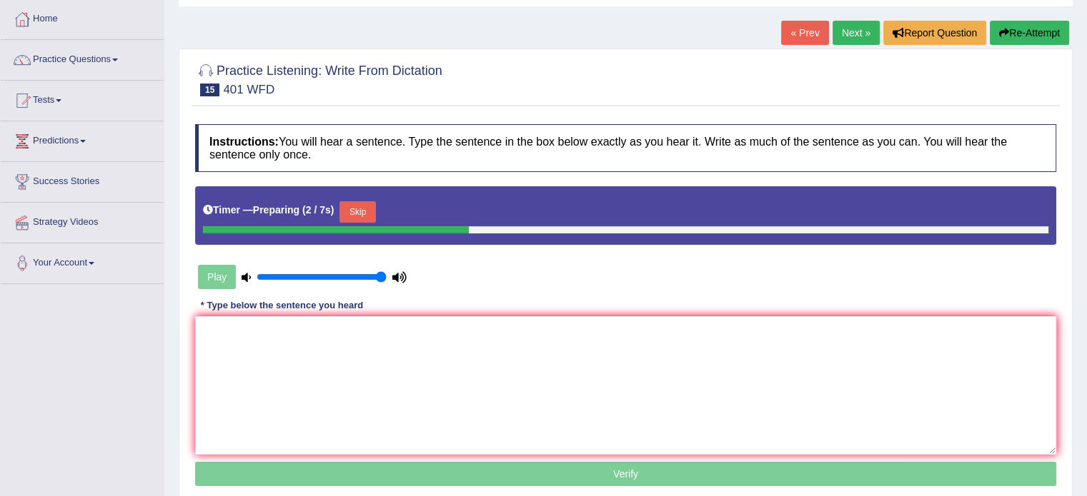
scroll to position [143, 0]
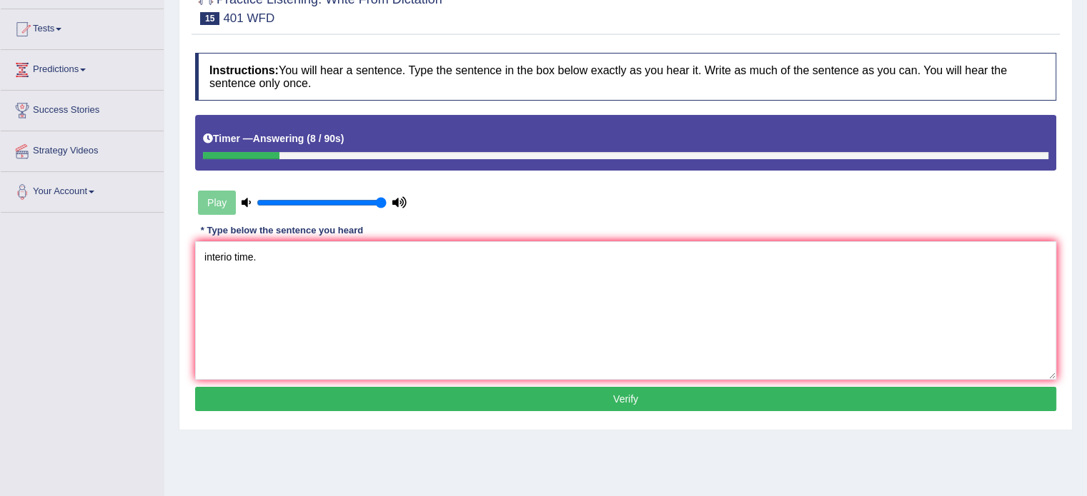
click at [199, 256] on textarea "interio time." at bounding box center [625, 310] width 861 height 139
click at [331, 256] on textarea "Students are level in a interio time." at bounding box center [625, 310] width 861 height 139
click at [262, 254] on textarea "Students are level in a interiun time." at bounding box center [625, 310] width 861 height 139
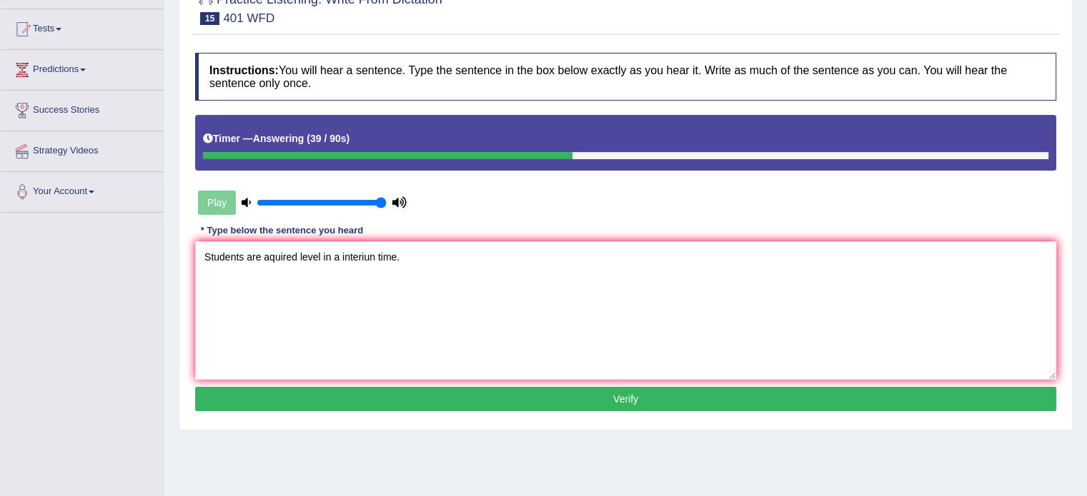
click at [270, 259] on textarea "Students are aquired level in a interiun time." at bounding box center [625, 310] width 861 height 139
click at [415, 259] on textarea "Students are aquired level in a interiun time." at bounding box center [625, 310] width 861 height 139
type textarea "Students are aquired level in a interiun time."
click at [488, 401] on button "Verify" at bounding box center [625, 399] width 861 height 24
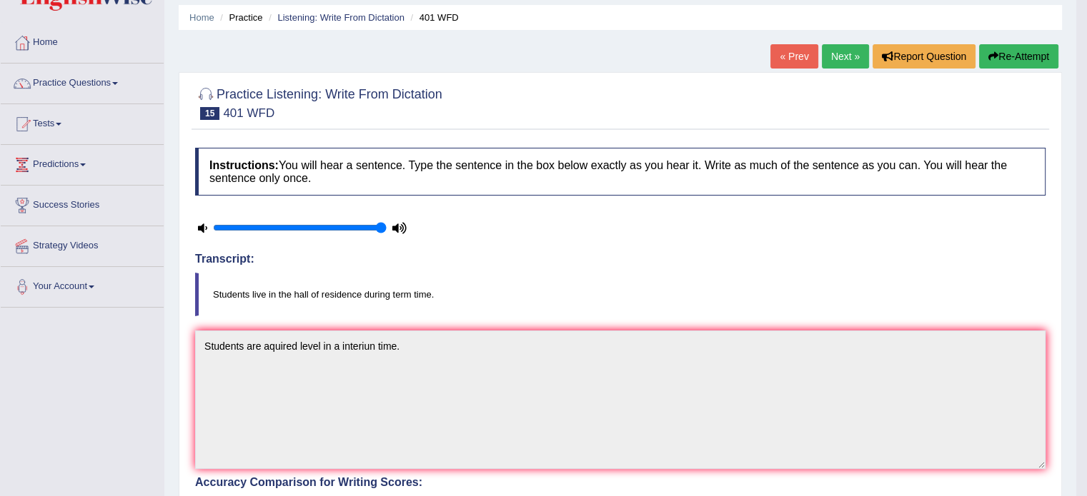
scroll to position [71, 0]
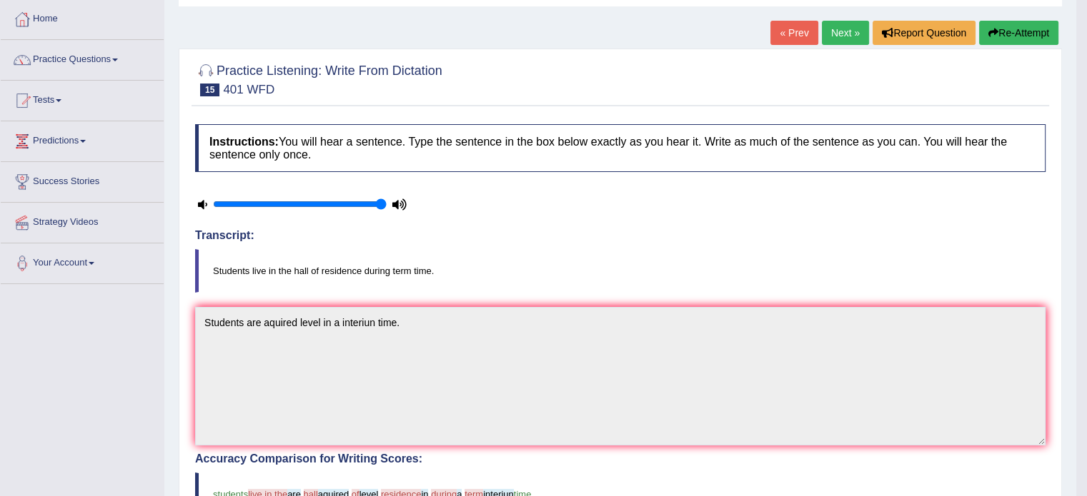
click at [1009, 33] on button "Re-Attempt" at bounding box center [1018, 33] width 79 height 24
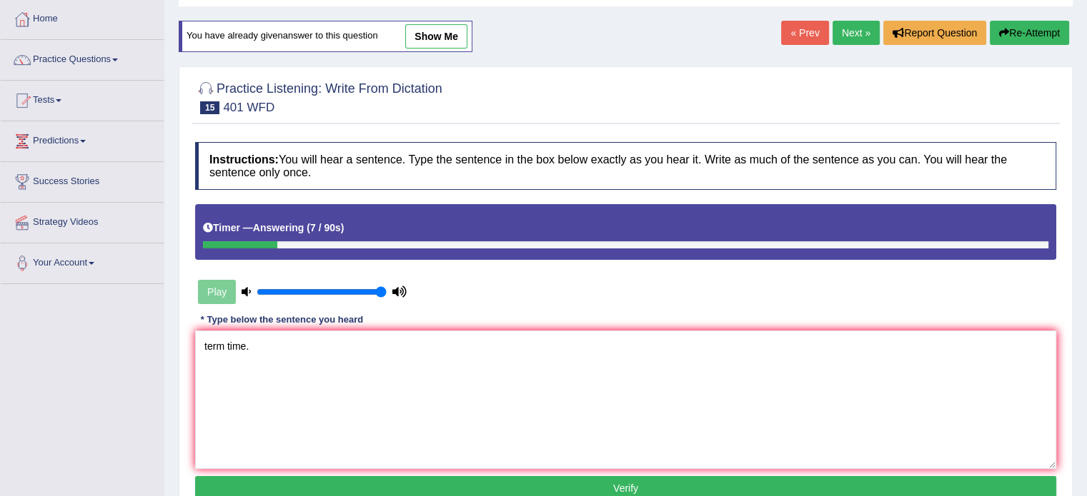
click at [206, 345] on textarea "term time." at bounding box center [625, 400] width 861 height 139
click at [205, 344] on textarea "term time." at bounding box center [625, 400] width 861 height 139
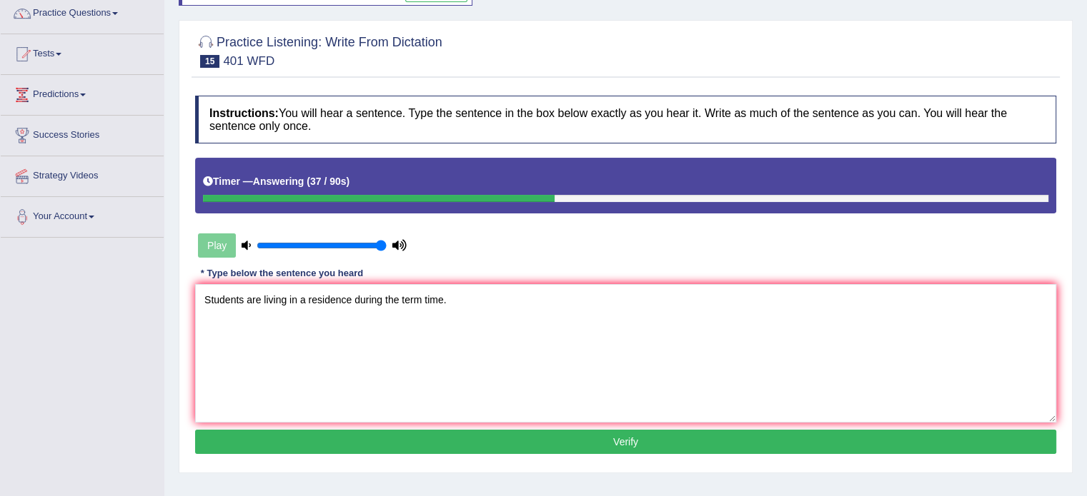
scroll to position [143, 0]
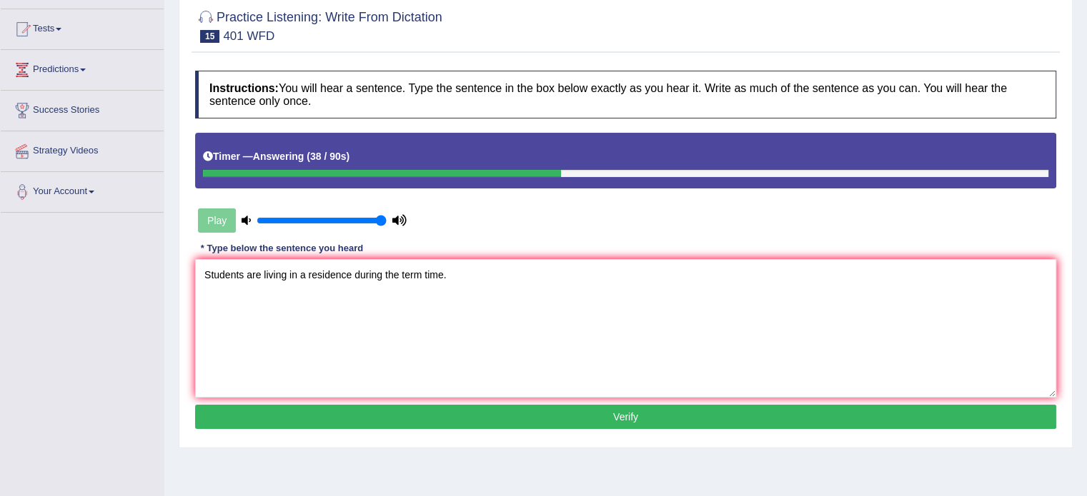
type textarea "Students are living in a residence during the term time."
click at [416, 429] on div "Instructions: You will hear a sentence. Type the sentence in the box below exac…" at bounding box center [625, 252] width 868 height 377
click at [423, 416] on button "Verify" at bounding box center [625, 417] width 861 height 24
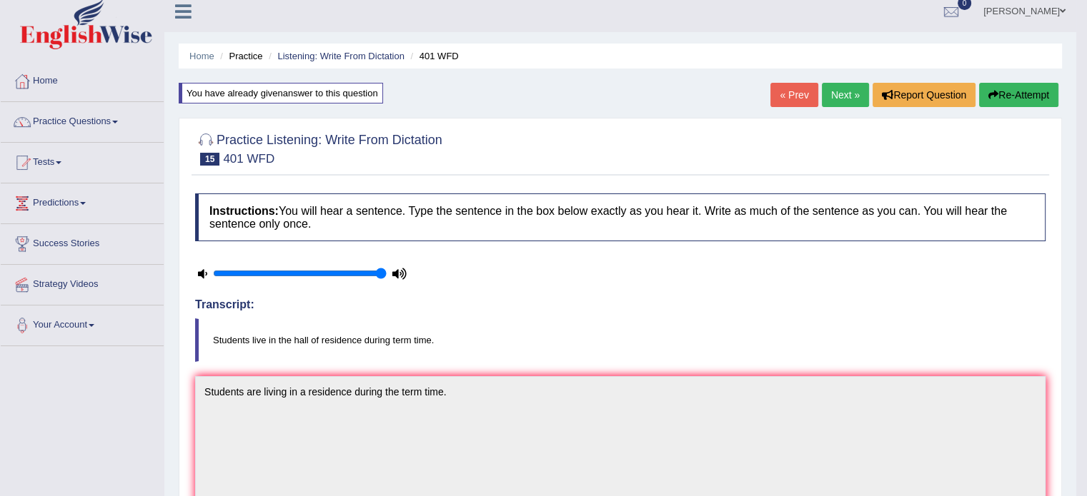
scroll to position [0, 0]
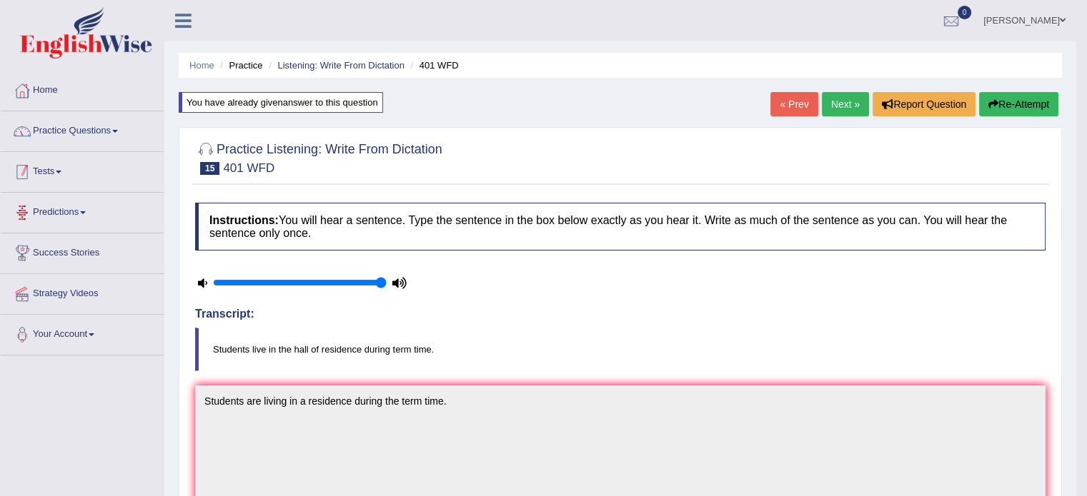
click at [54, 134] on link "Practice Questions" at bounding box center [82, 129] width 163 height 36
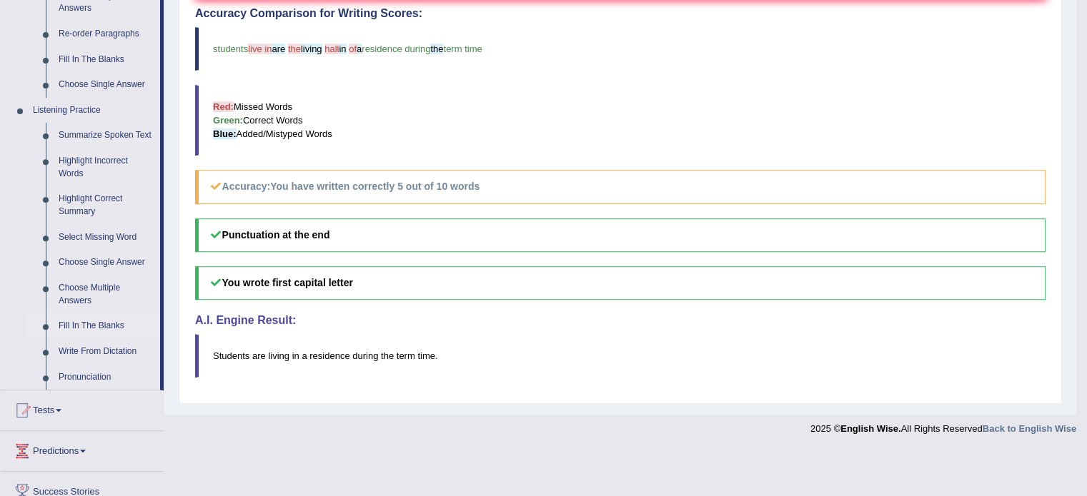
scroll to position [500, 0]
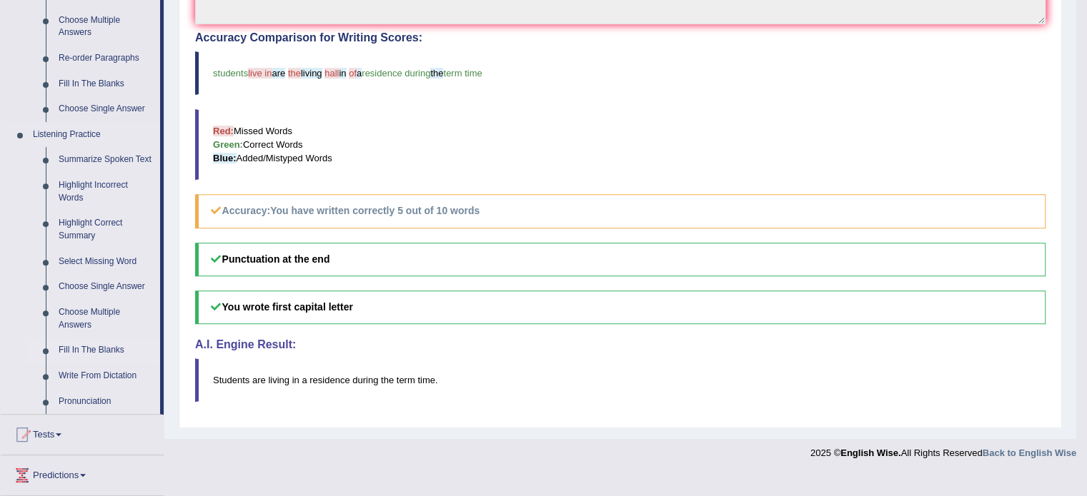
click at [103, 342] on link "Fill In The Blanks" at bounding box center [106, 351] width 108 height 26
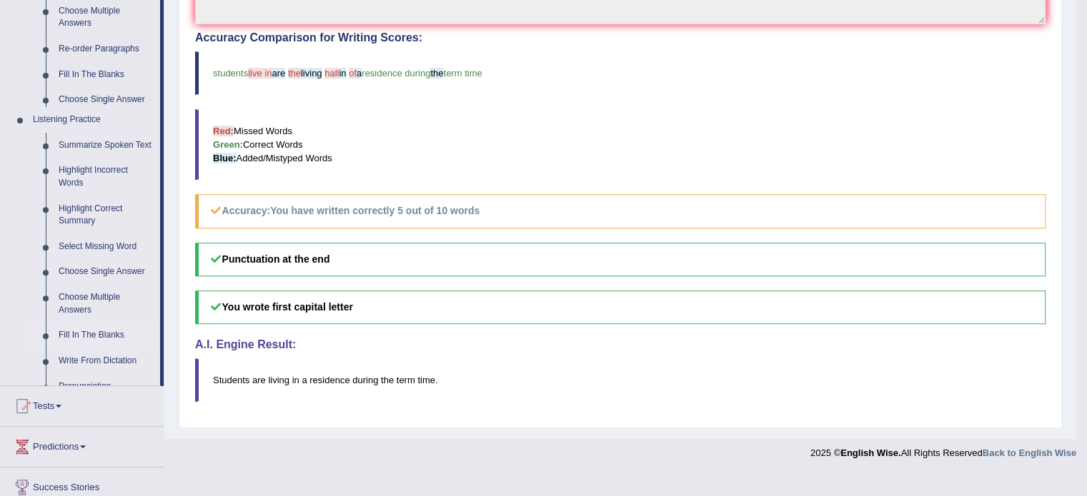
scroll to position [475, 0]
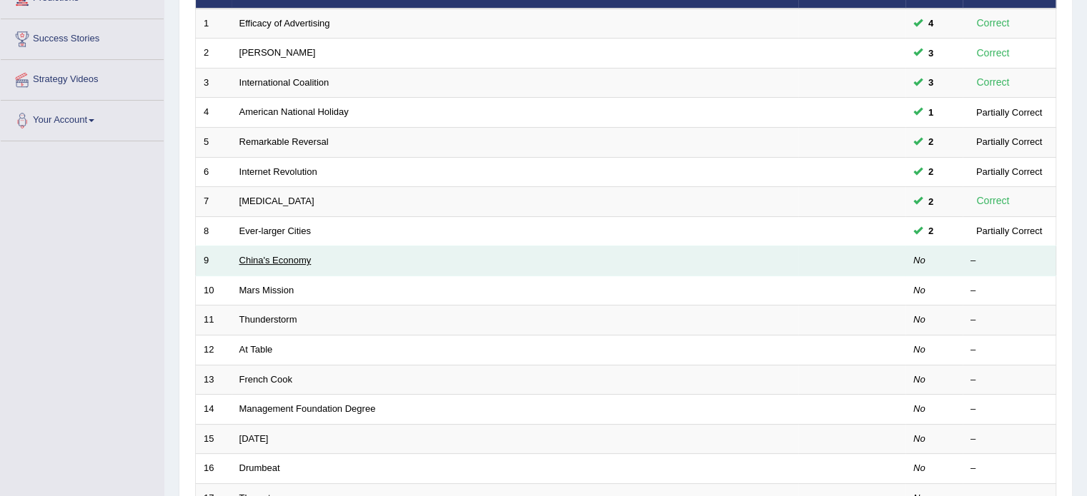
click at [255, 257] on link "China's Economy" at bounding box center [275, 260] width 72 height 11
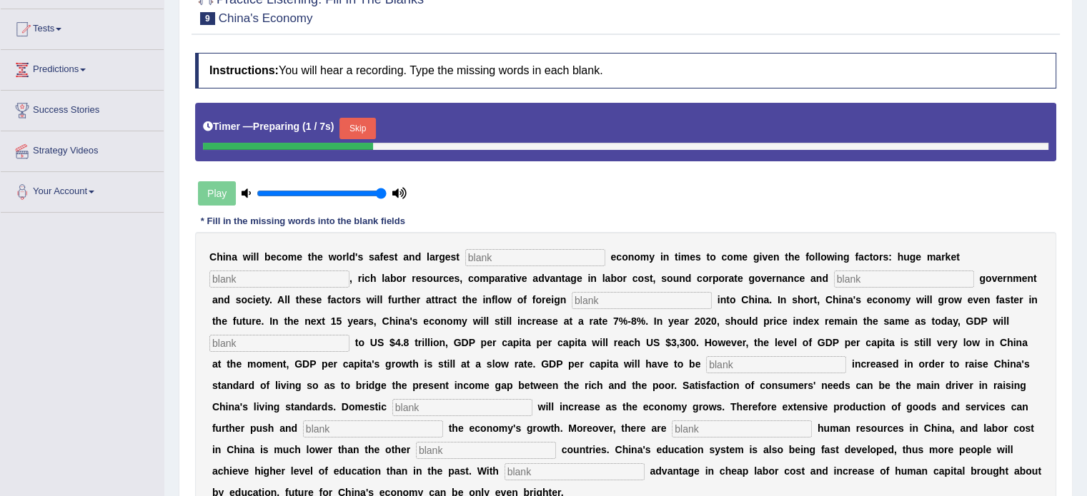
click at [514, 254] on input "text" at bounding box center [535, 257] width 140 height 17
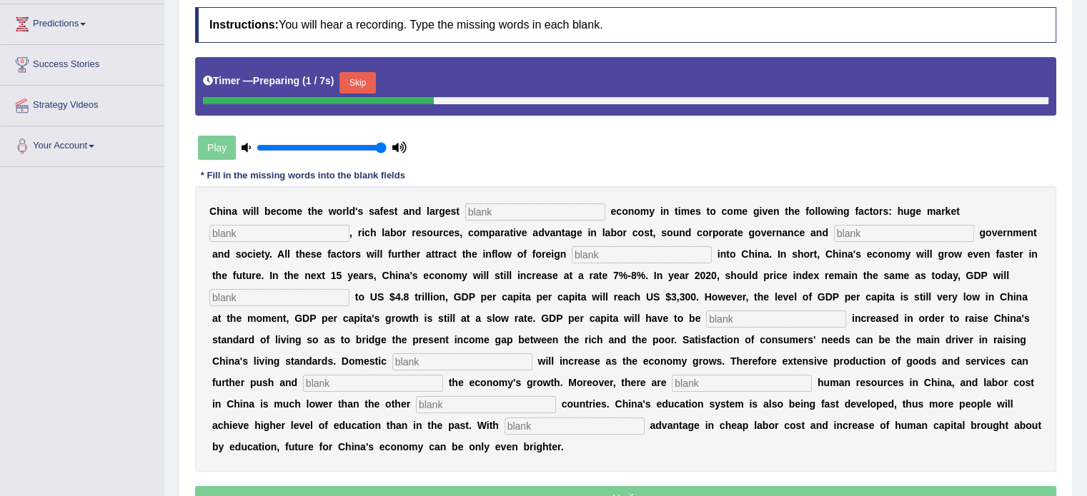
scroll to position [214, 0]
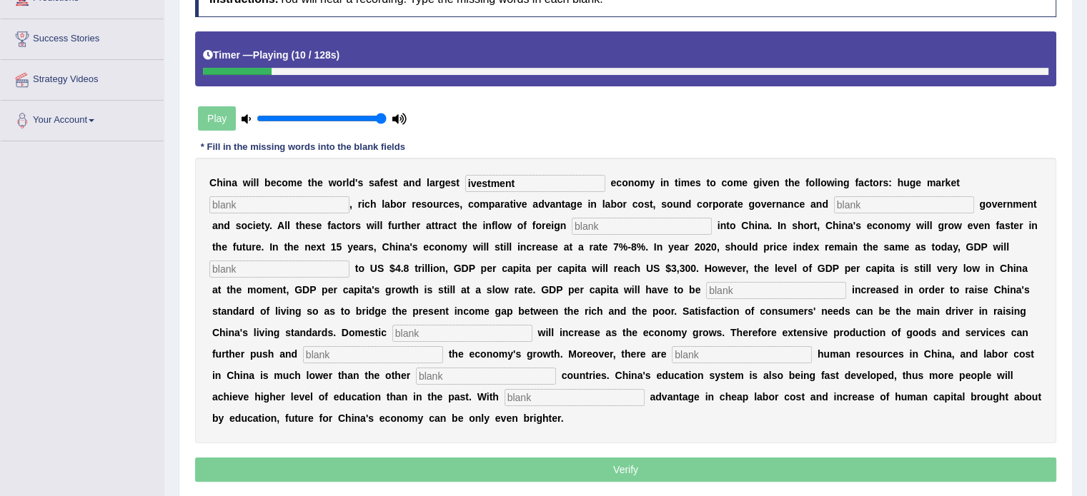
type input "ivestment"
click at [284, 208] on input "text" at bounding box center [279, 204] width 140 height 17
type input "potential"
click at [854, 204] on input "text" at bounding box center [904, 204] width 140 height 17
type input "stable"
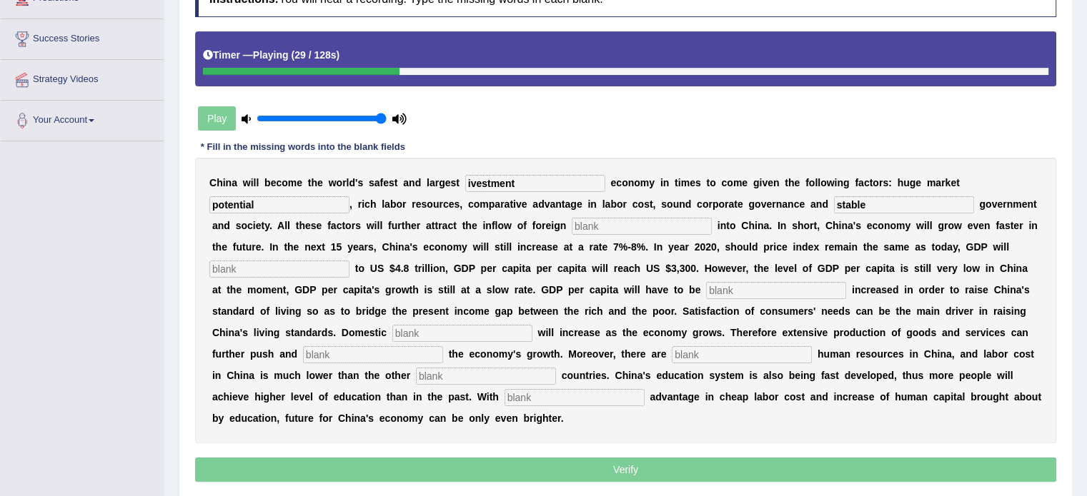
click at [625, 221] on input "text" at bounding box center [641, 226] width 140 height 17
click at [300, 269] on input "text" at bounding box center [279, 269] width 140 height 17
type input "apoint"
click at [706, 288] on input "text" at bounding box center [776, 290] width 140 height 17
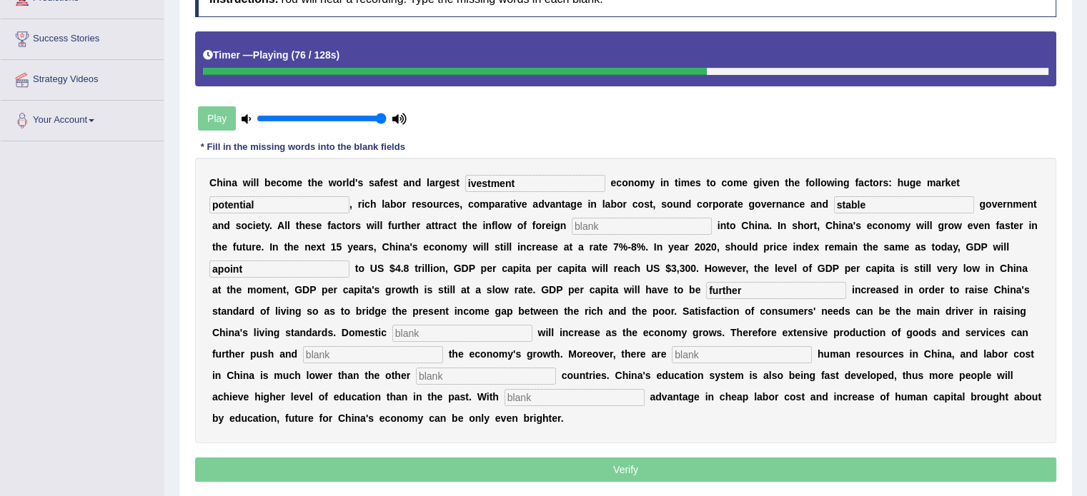
type input "further"
click at [477, 334] on input "text" at bounding box center [462, 333] width 140 height 17
type input "demand"
click at [420, 351] on input "text" at bounding box center [373, 354] width 140 height 17
type input "increase"
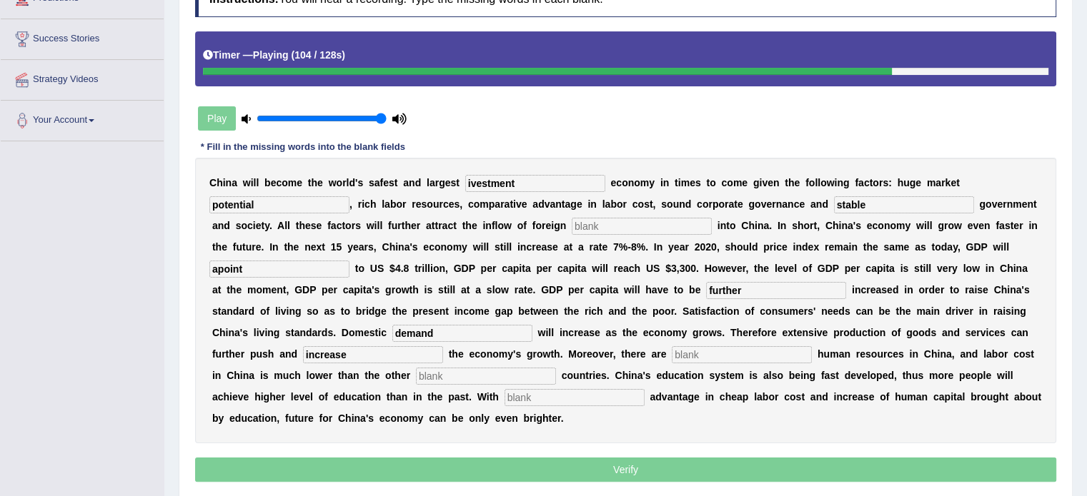
click at [694, 342] on div "C h i n a w i l l b e c o m e t h e w o r l d ' s s a f e s t a n d l a r g e s…" at bounding box center [625, 301] width 861 height 286
click at [693, 350] on input "text" at bounding box center [742, 354] width 140 height 17
click at [448, 368] on input "text" at bounding box center [486, 376] width 140 height 17
type input "industrialize"
click at [531, 391] on input "text" at bounding box center [574, 397] width 140 height 17
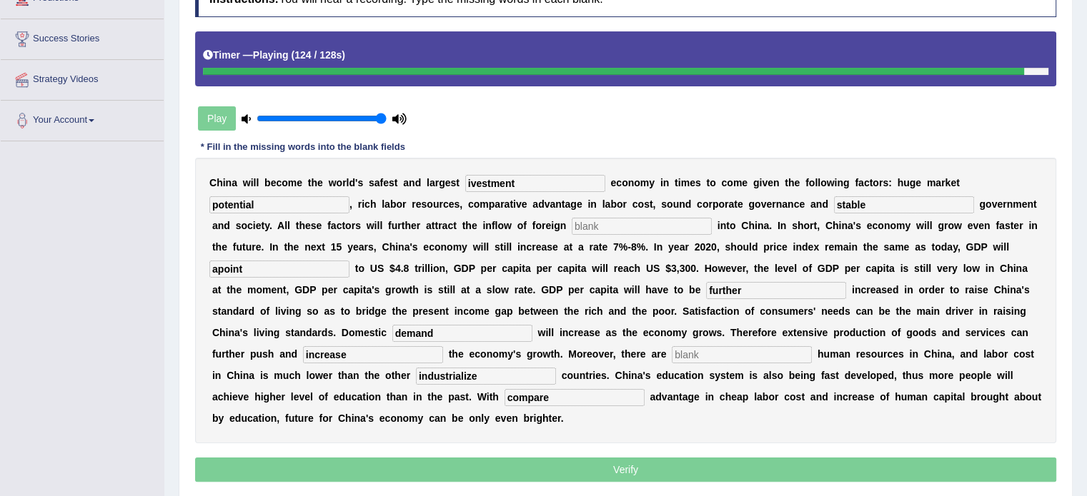
type input "compare"
click at [499, 370] on input "industrialize" at bounding box center [486, 376] width 140 height 17
click at [456, 376] on input "industrialize" at bounding box center [486, 376] width 140 height 17
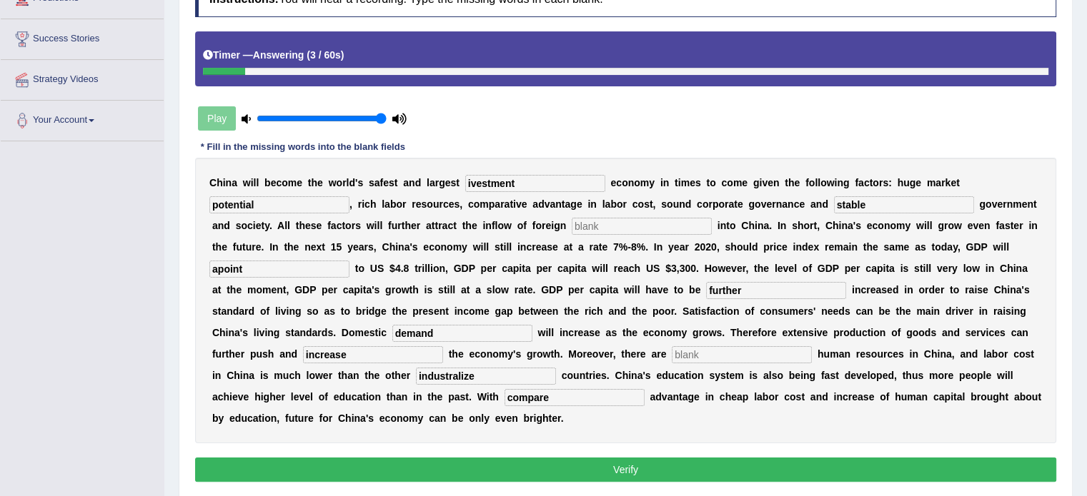
type input "industrialize"
click at [471, 180] on input "ivestment" at bounding box center [535, 183] width 140 height 17
type input "investment"
click at [261, 199] on input "potential" at bounding box center [279, 204] width 140 height 17
click at [897, 201] on input "stable" at bounding box center [904, 204] width 140 height 17
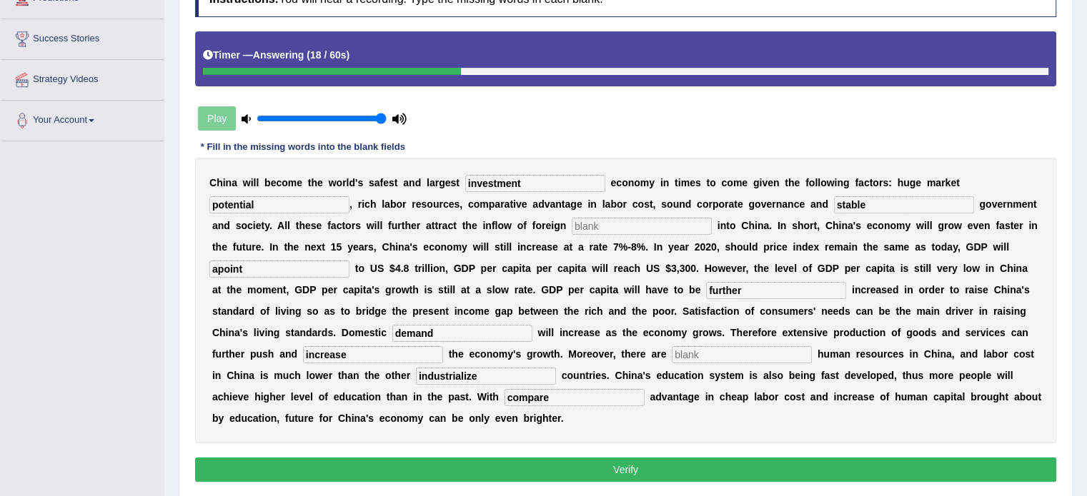
click at [642, 224] on input "text" at bounding box center [641, 226] width 140 height 17
type input "a"
click at [699, 346] on input "text" at bounding box center [742, 354] width 140 height 17
type input "a"
click at [624, 452] on div "Instructions: You will hear a recording. Type the missing words in each blank. …" at bounding box center [625, 233] width 868 height 519
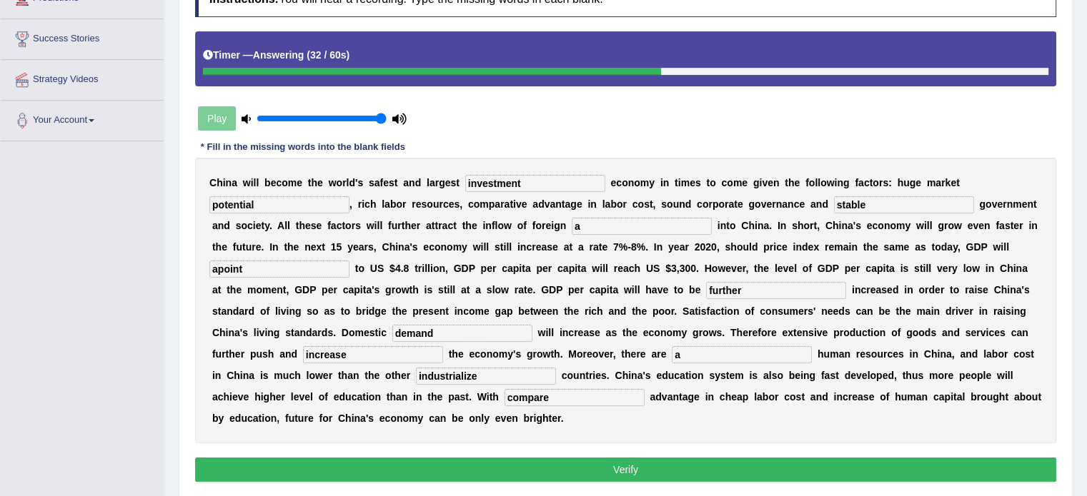
click at [633, 463] on button "Verify" at bounding box center [625, 470] width 861 height 24
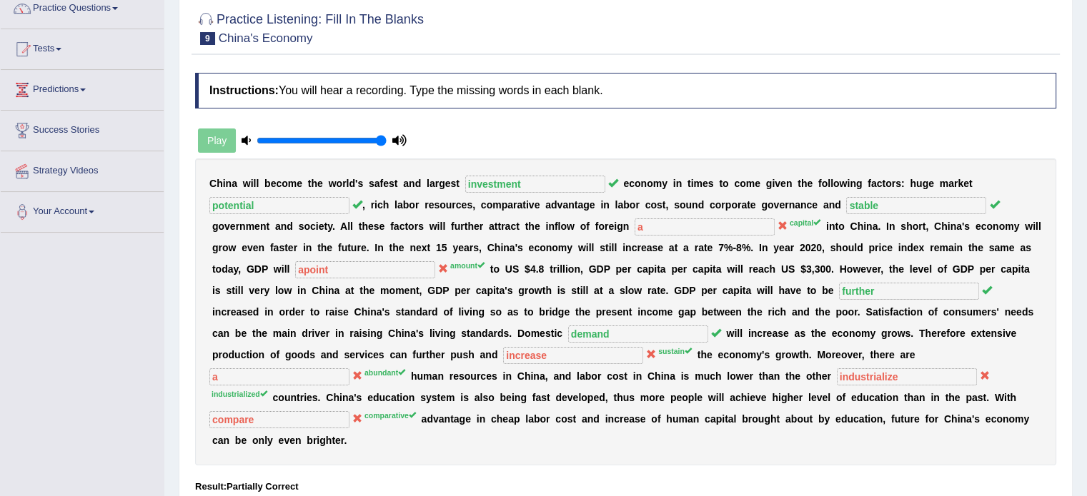
scroll to position [0, 0]
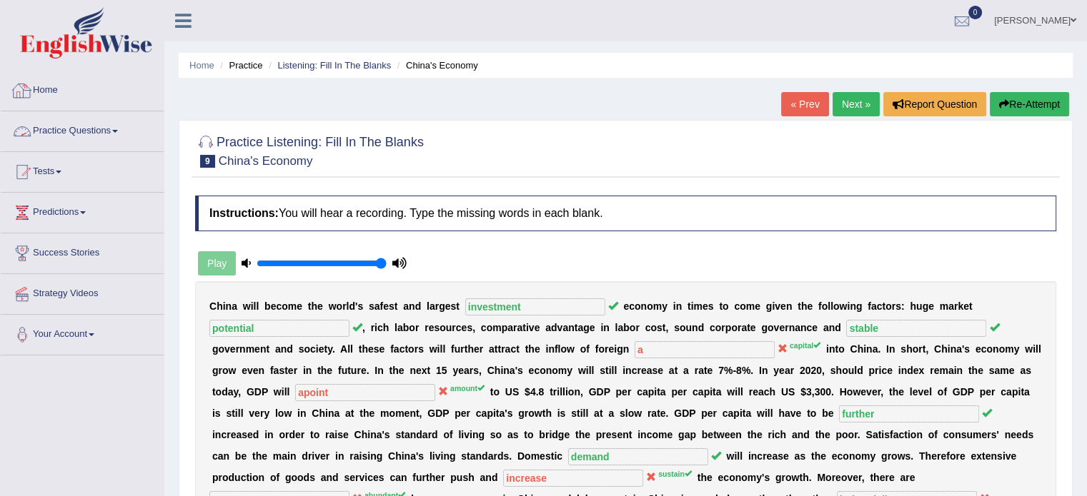
drag, startPoint x: 60, startPoint y: 93, endPoint x: 69, endPoint y: 87, distance: 10.3
click at [60, 94] on link "Home" at bounding box center [82, 89] width 163 height 36
